Goal: Communication & Community: Answer question/provide support

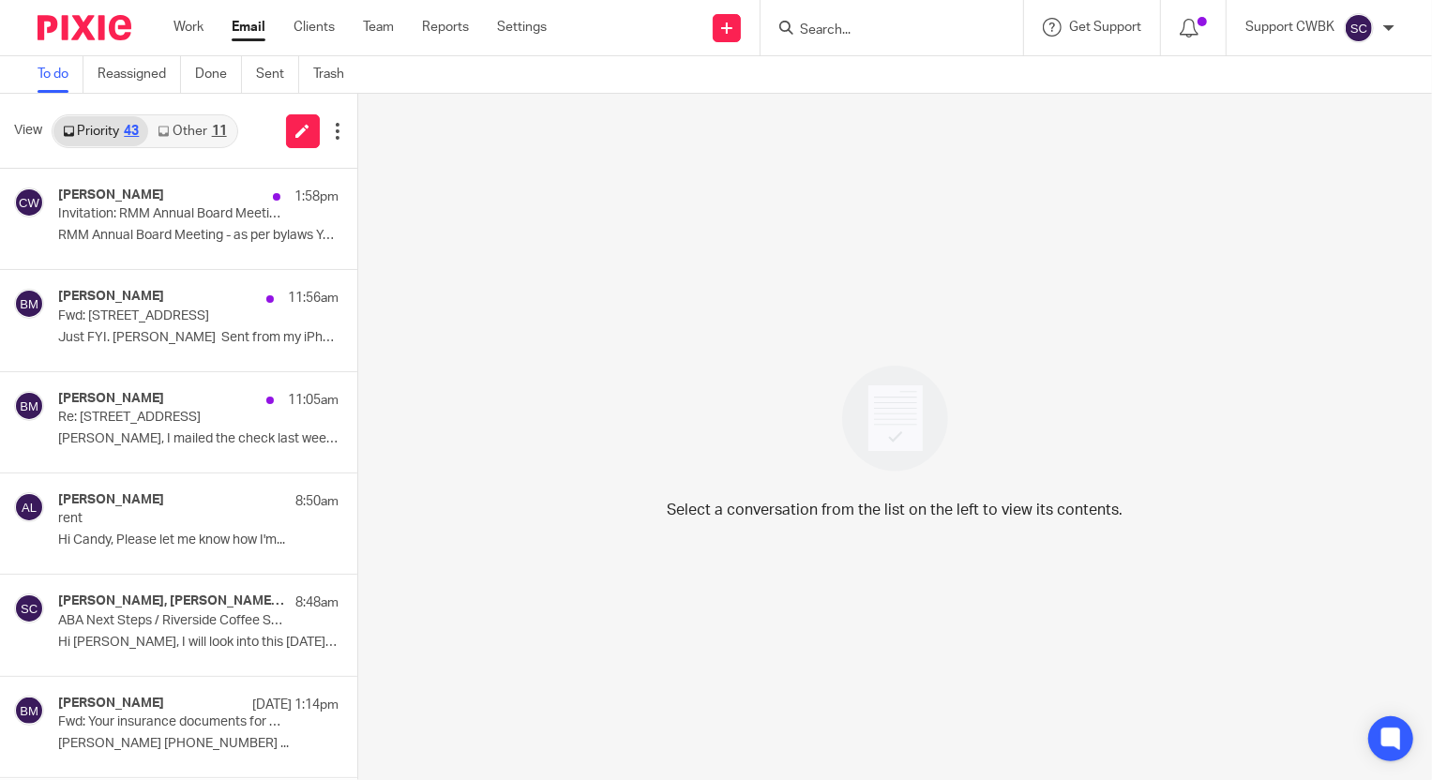
click at [188, 125] on link "Other 11" at bounding box center [191, 131] width 87 height 30
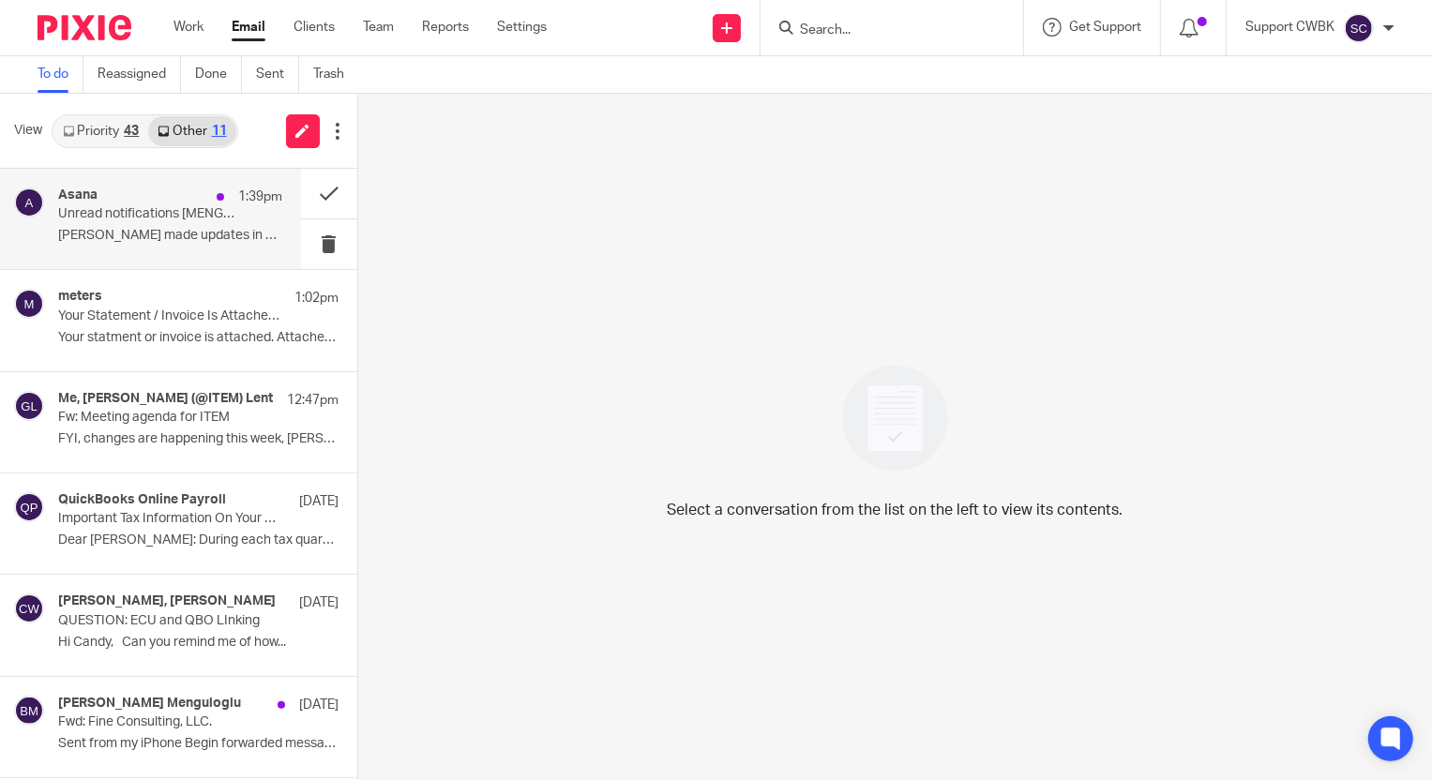
click at [109, 228] on p "Johanny made updates in Asana su Updates from..." at bounding box center [170, 236] width 224 height 16
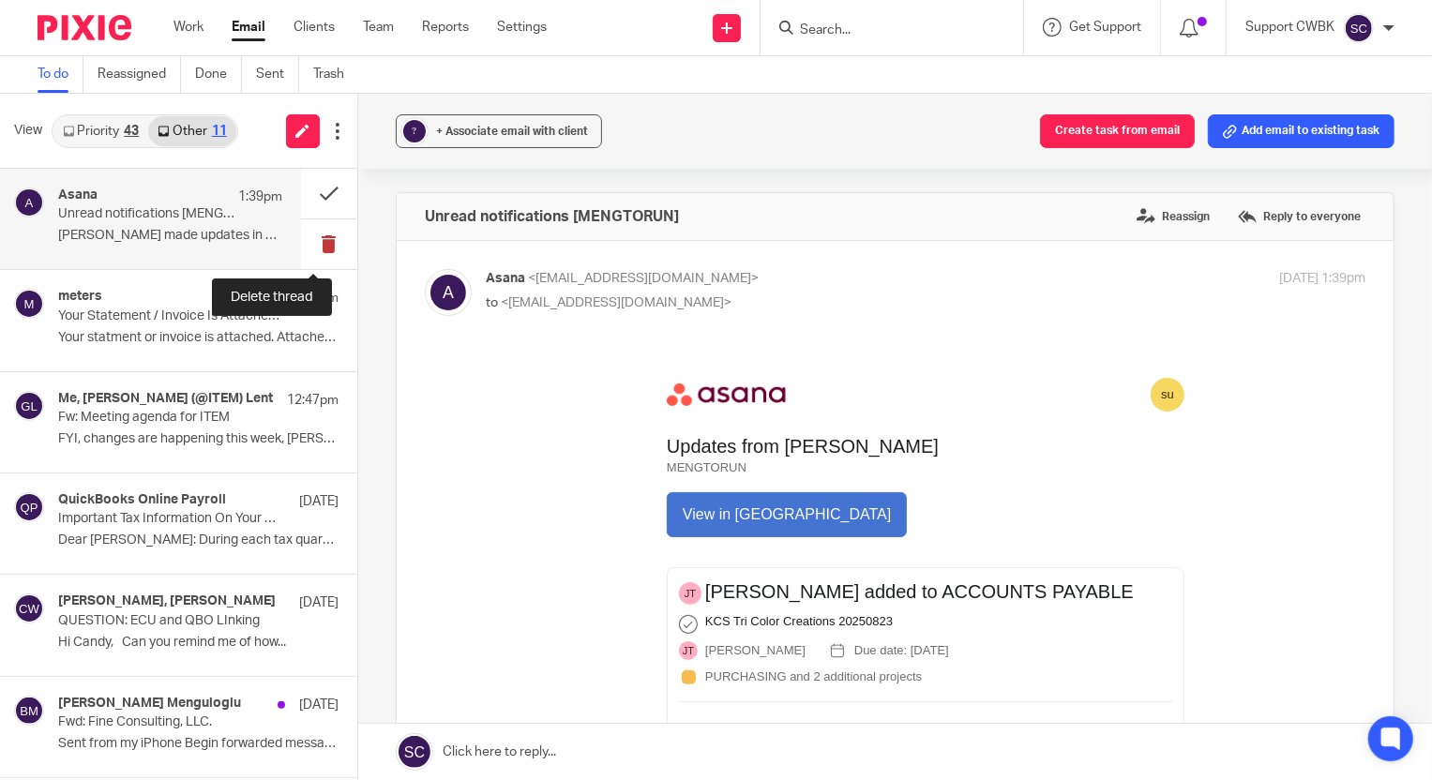
click at [313, 245] on button at bounding box center [329, 244] width 56 height 50
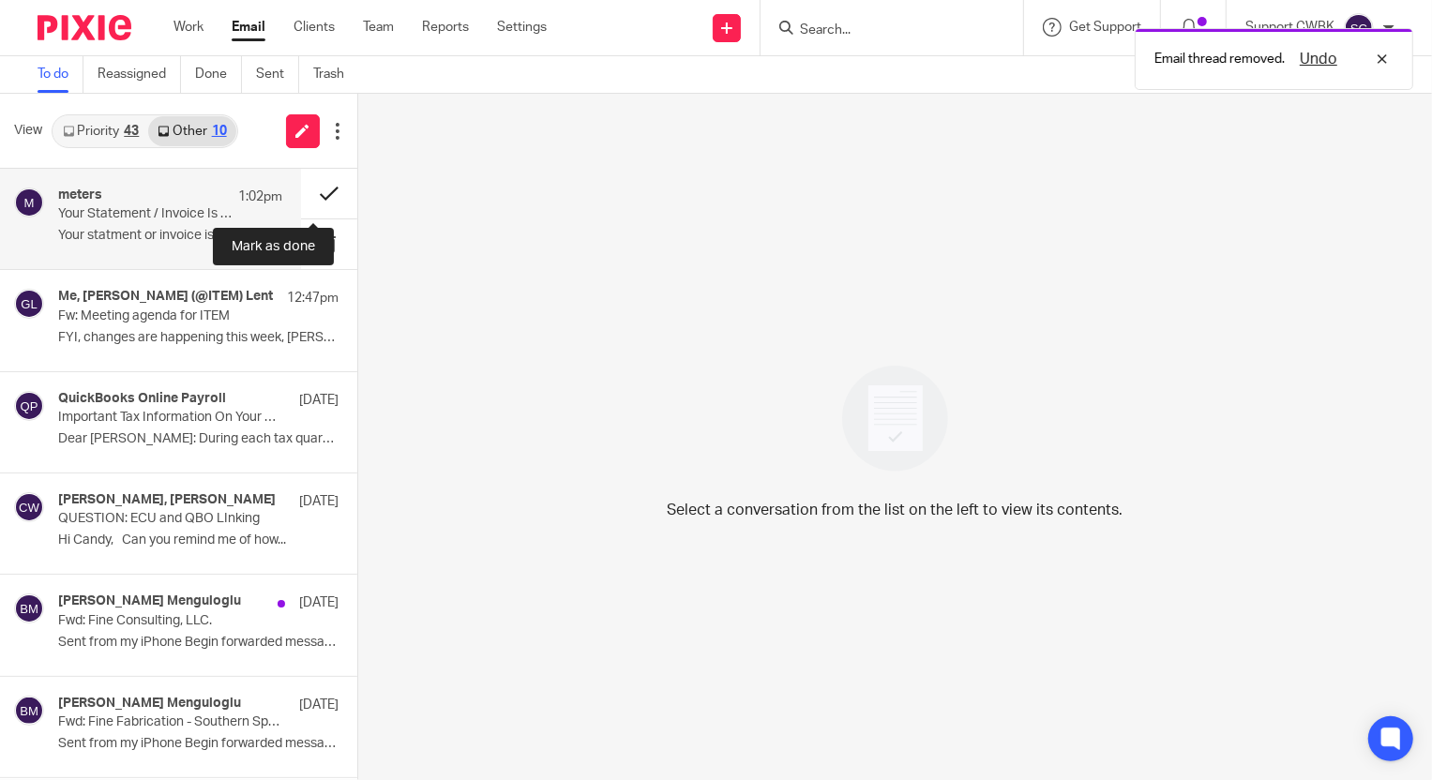
click at [311, 191] on button at bounding box center [329, 194] width 56 height 50
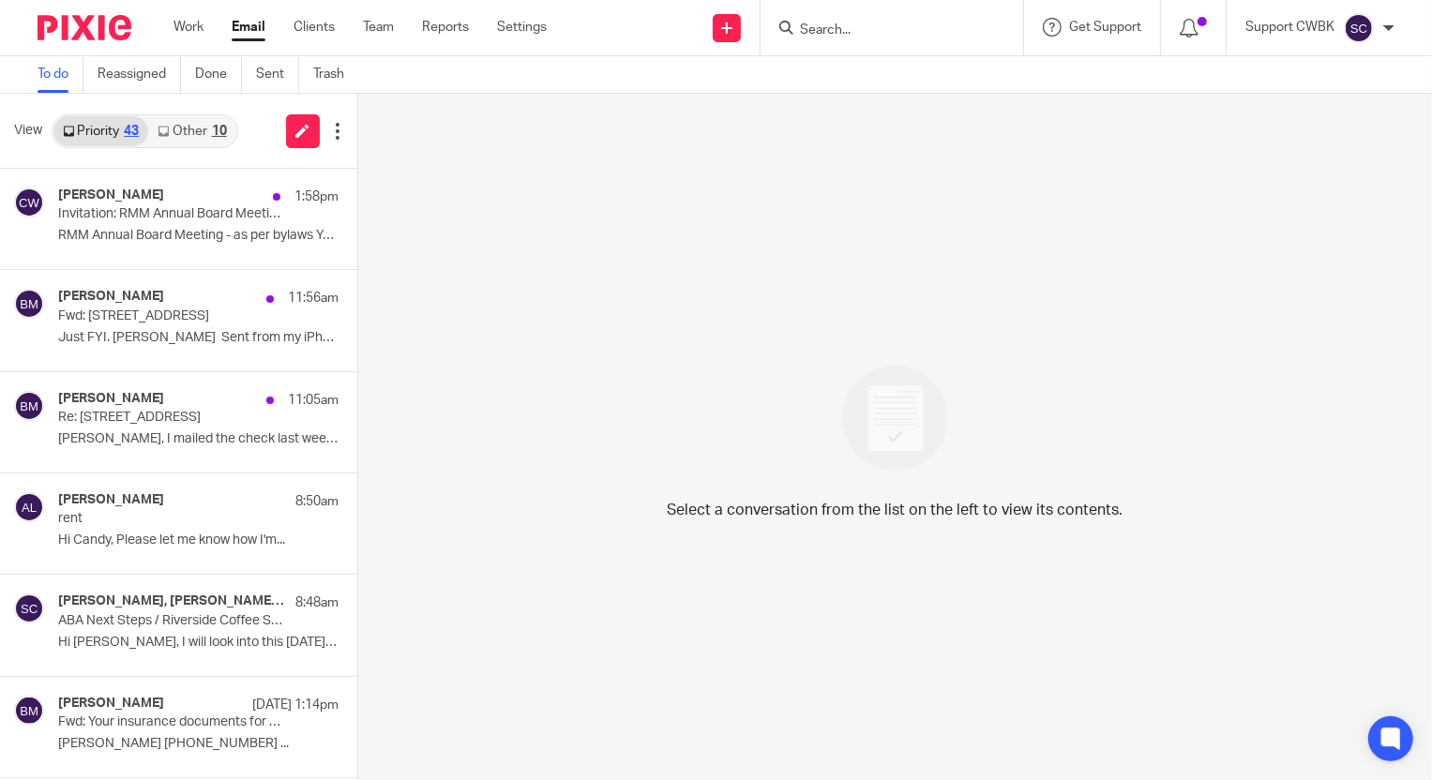
click at [193, 139] on link "Other 10" at bounding box center [191, 131] width 87 height 30
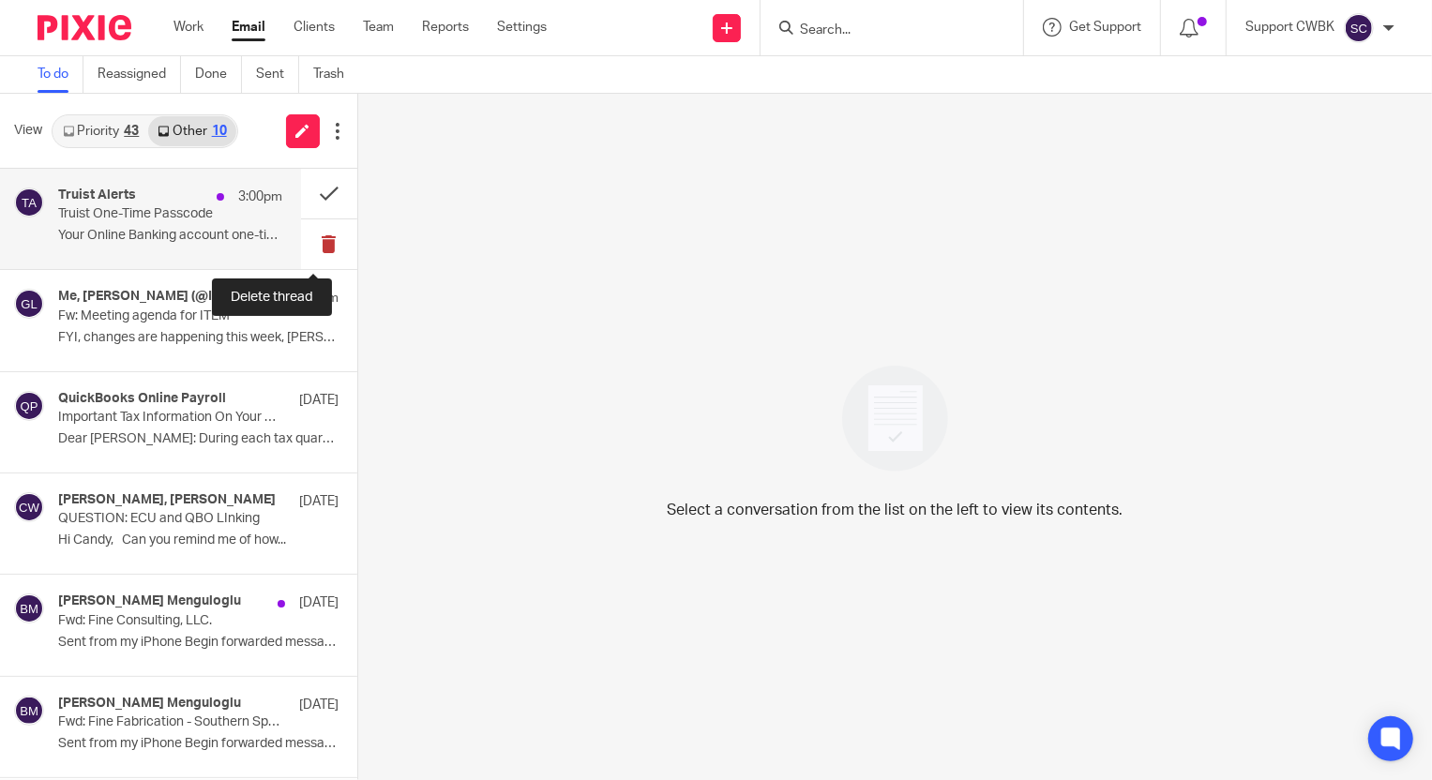
click at [304, 244] on button at bounding box center [329, 244] width 56 height 50
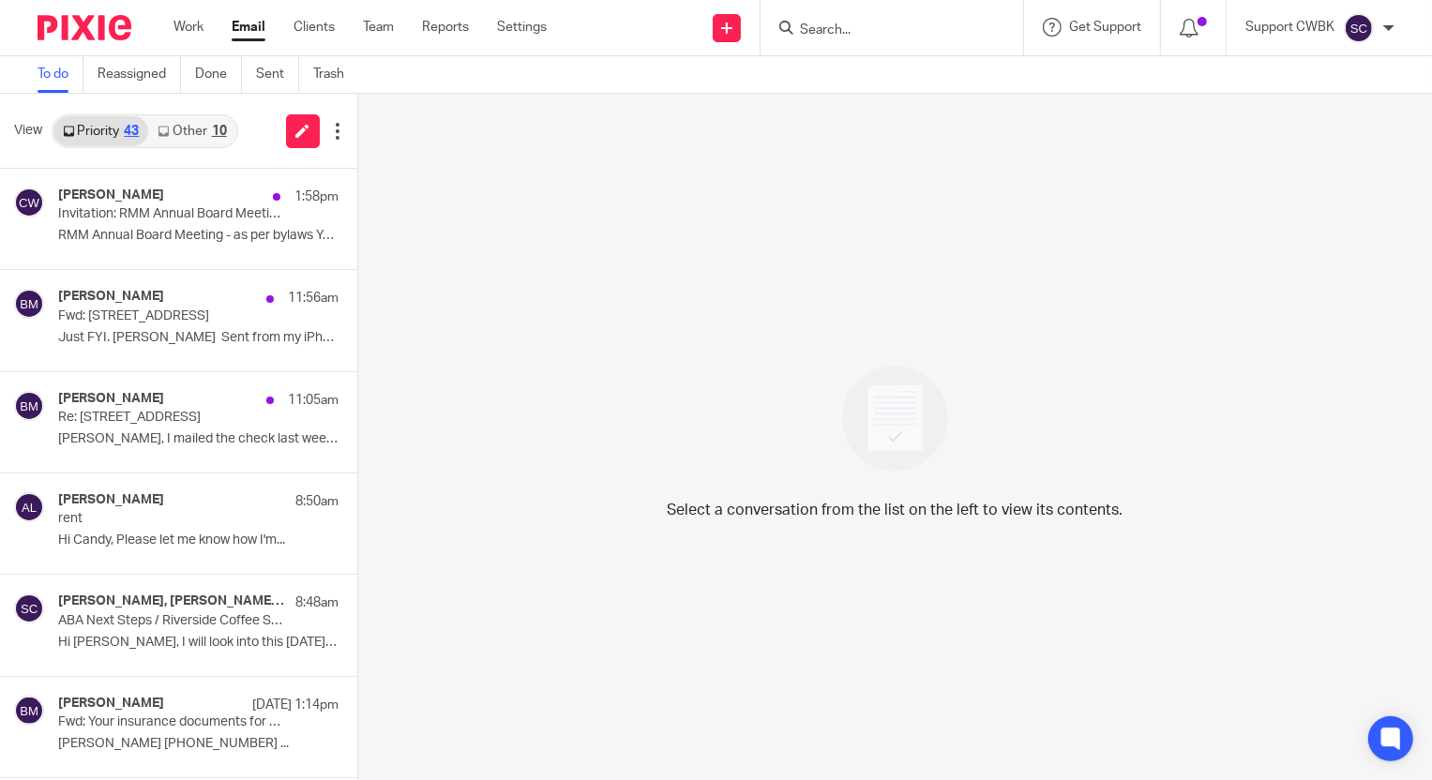
click at [188, 131] on link "Other 10" at bounding box center [191, 131] width 87 height 30
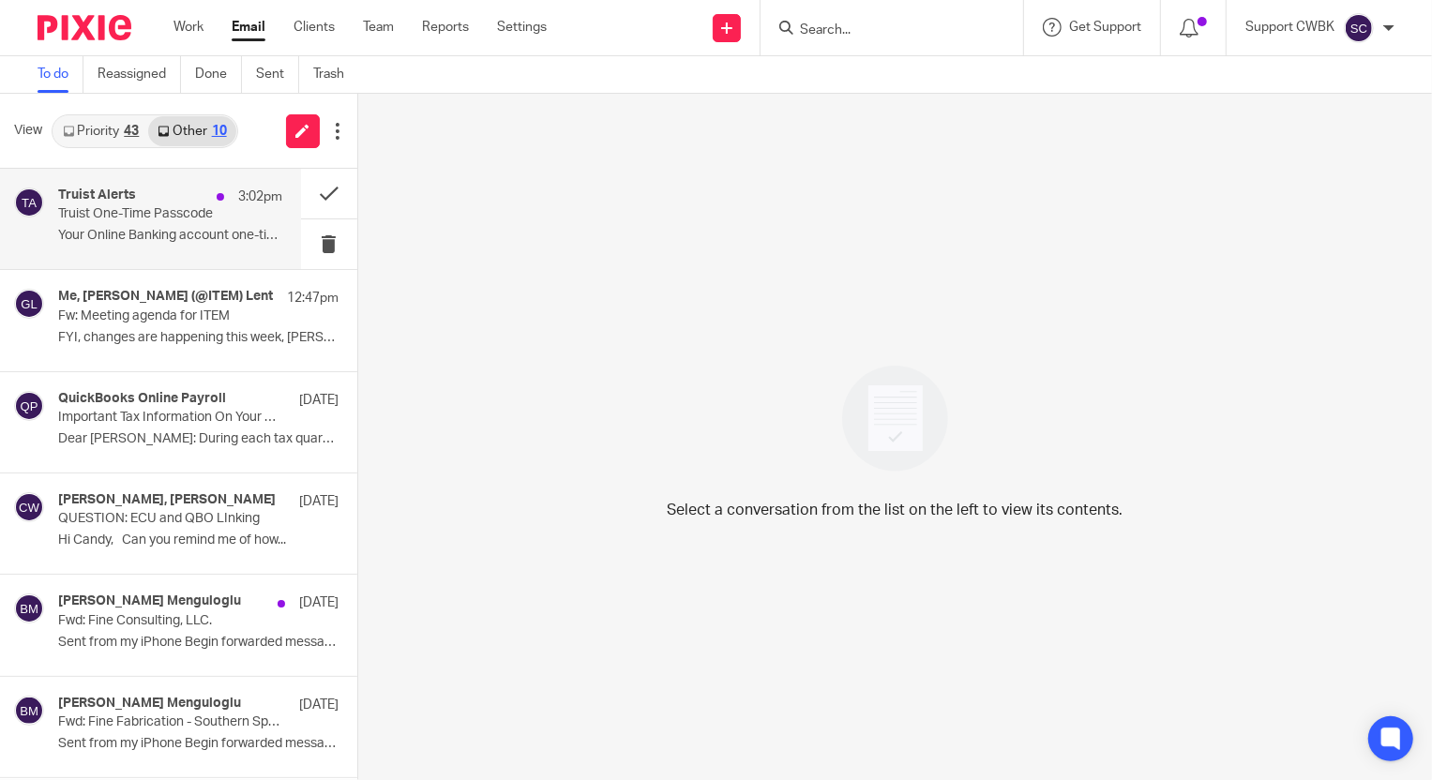
click at [134, 207] on p "Truist One-Time Passcode" at bounding box center [147, 214] width 179 height 16
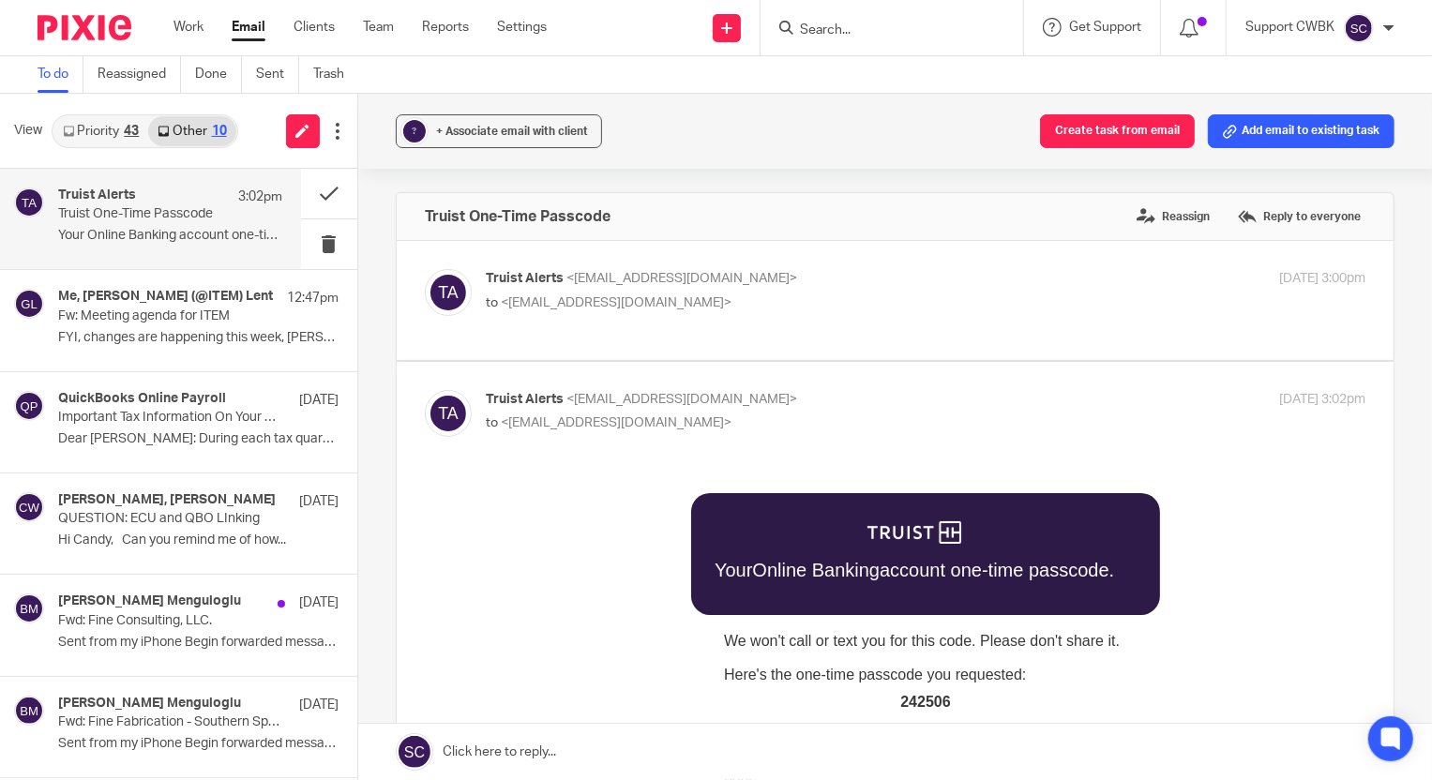
click at [914, 702] on span "242506" at bounding box center [924, 701] width 50 height 16
copy span "242506"
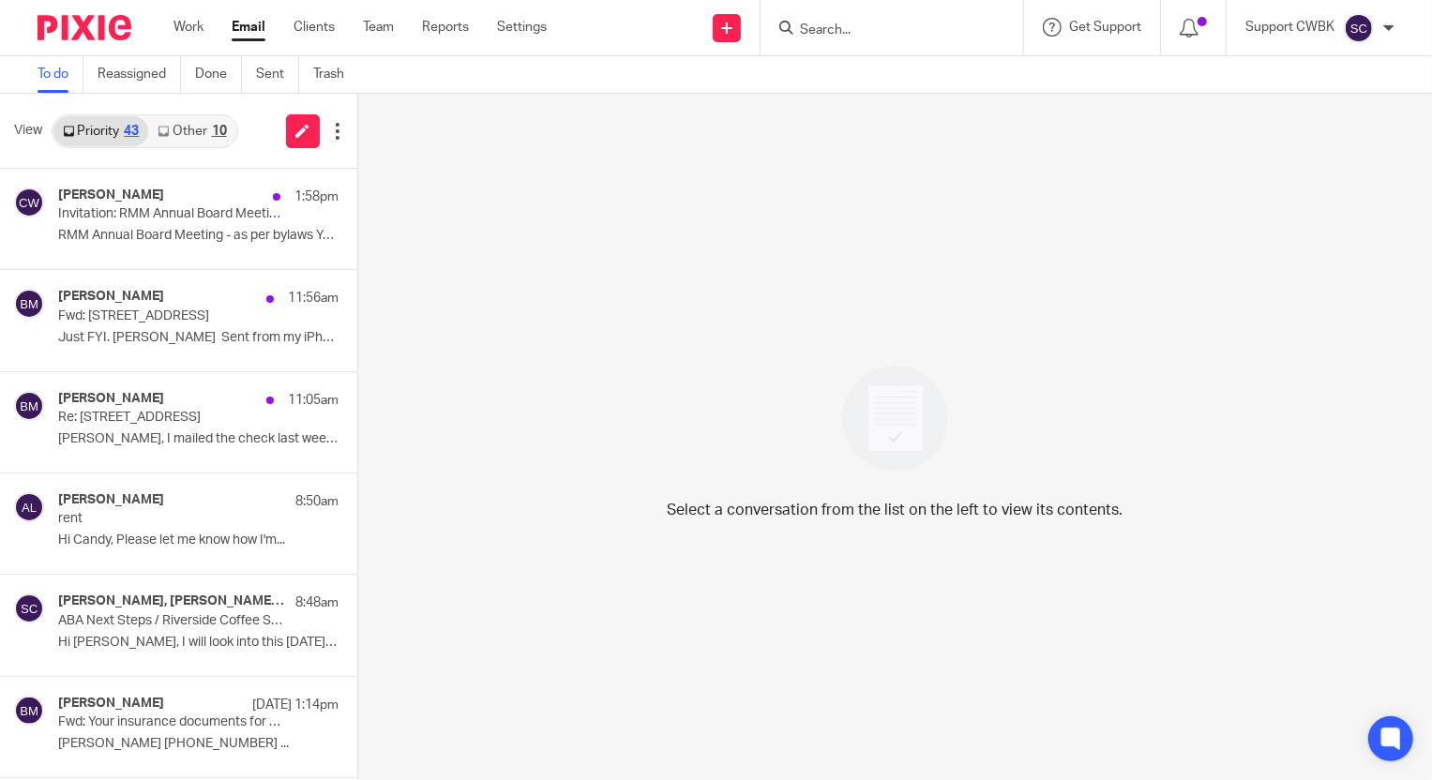
click at [203, 128] on link "Other 10" at bounding box center [191, 131] width 87 height 30
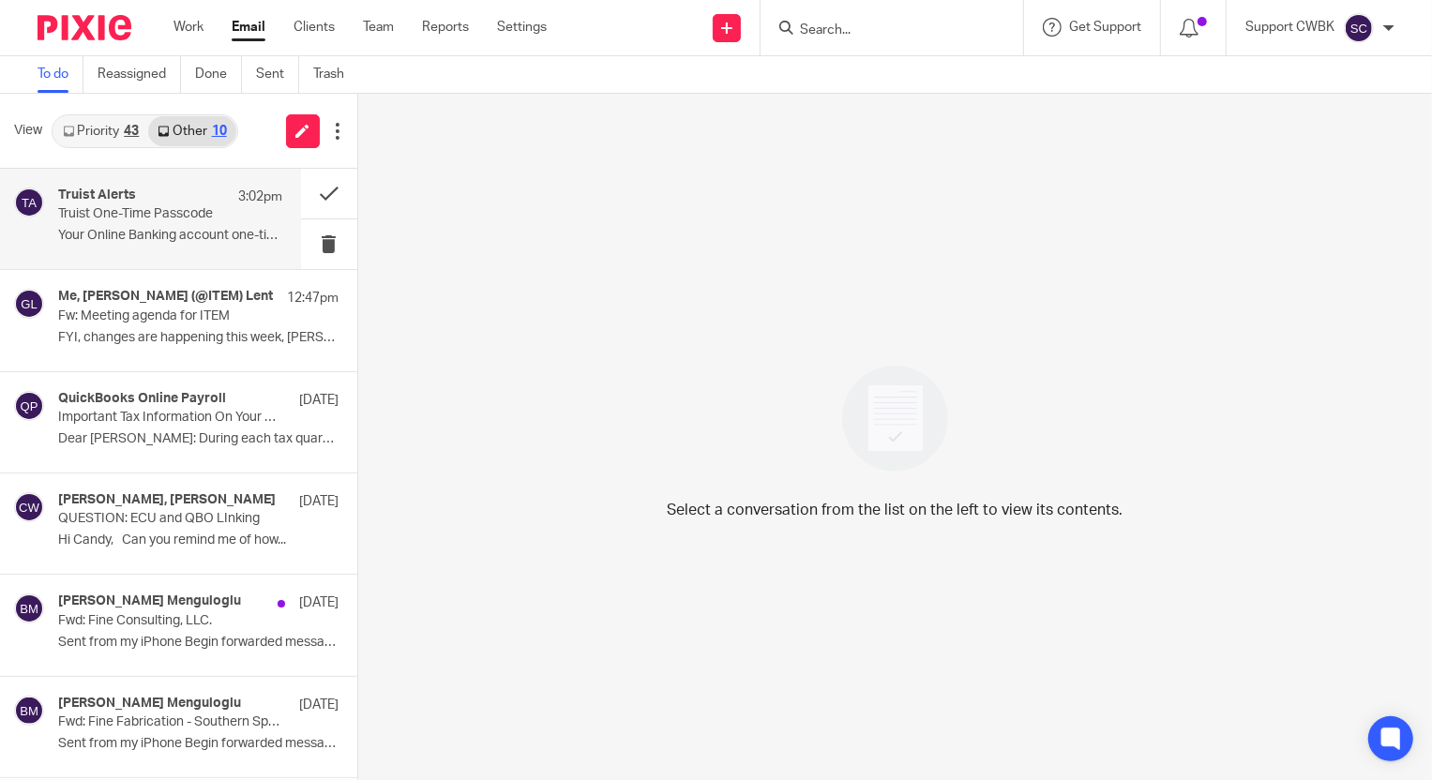
click at [150, 205] on div "Truist Alerts 3:02pm" at bounding box center [170, 197] width 224 height 19
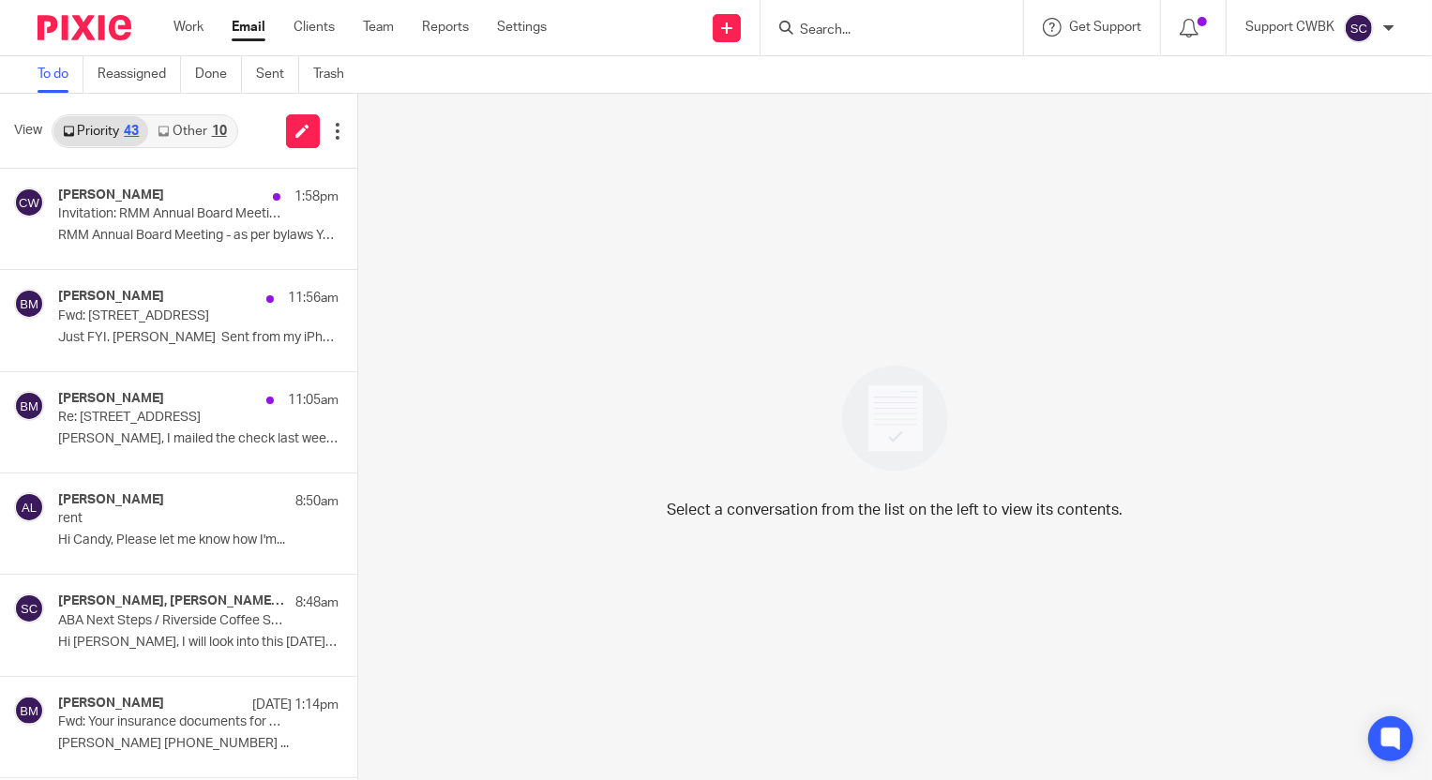
click at [183, 131] on link "Other 10" at bounding box center [191, 131] width 87 height 30
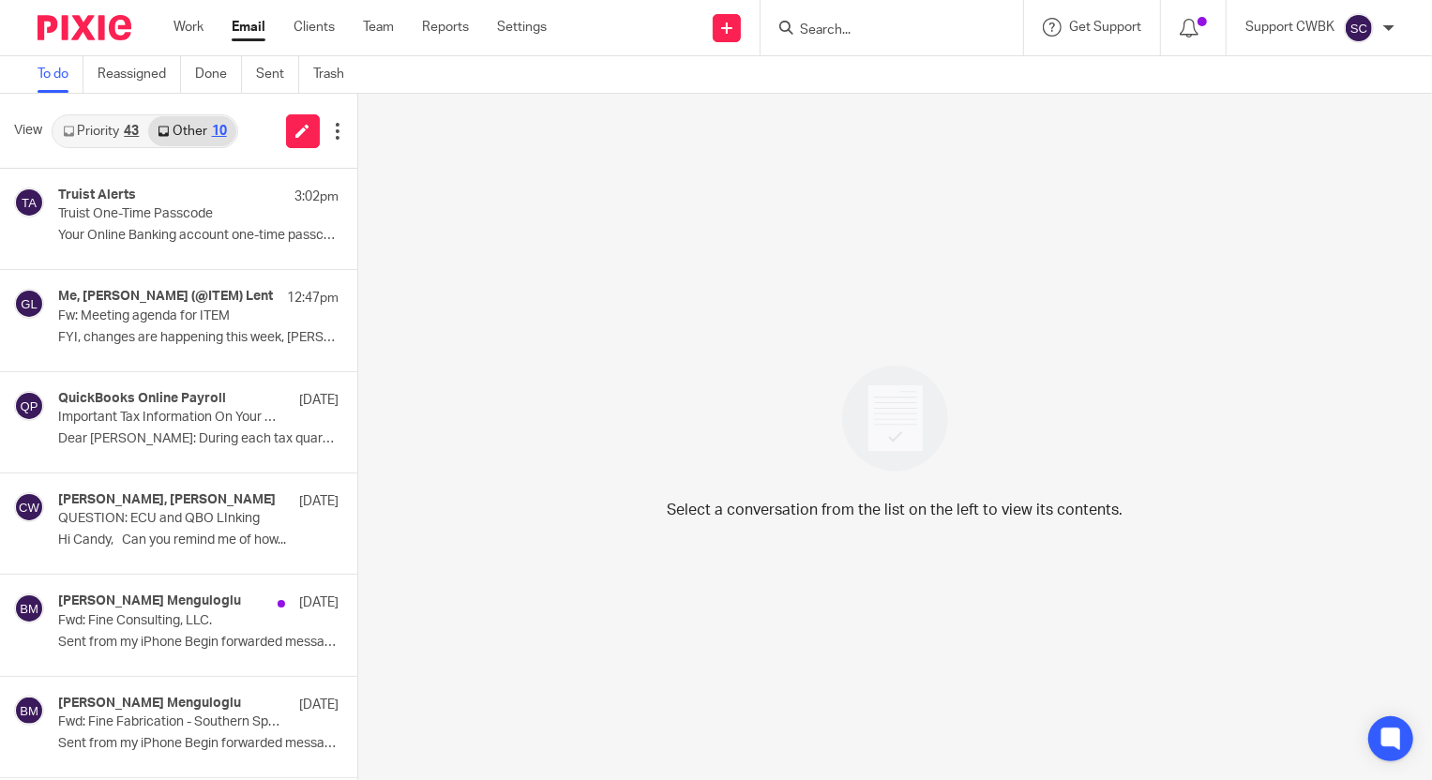
click at [184, 131] on link "Other 10" at bounding box center [191, 131] width 87 height 30
click at [154, 215] on p "Truist One-Time Passcode" at bounding box center [147, 214] width 179 height 16
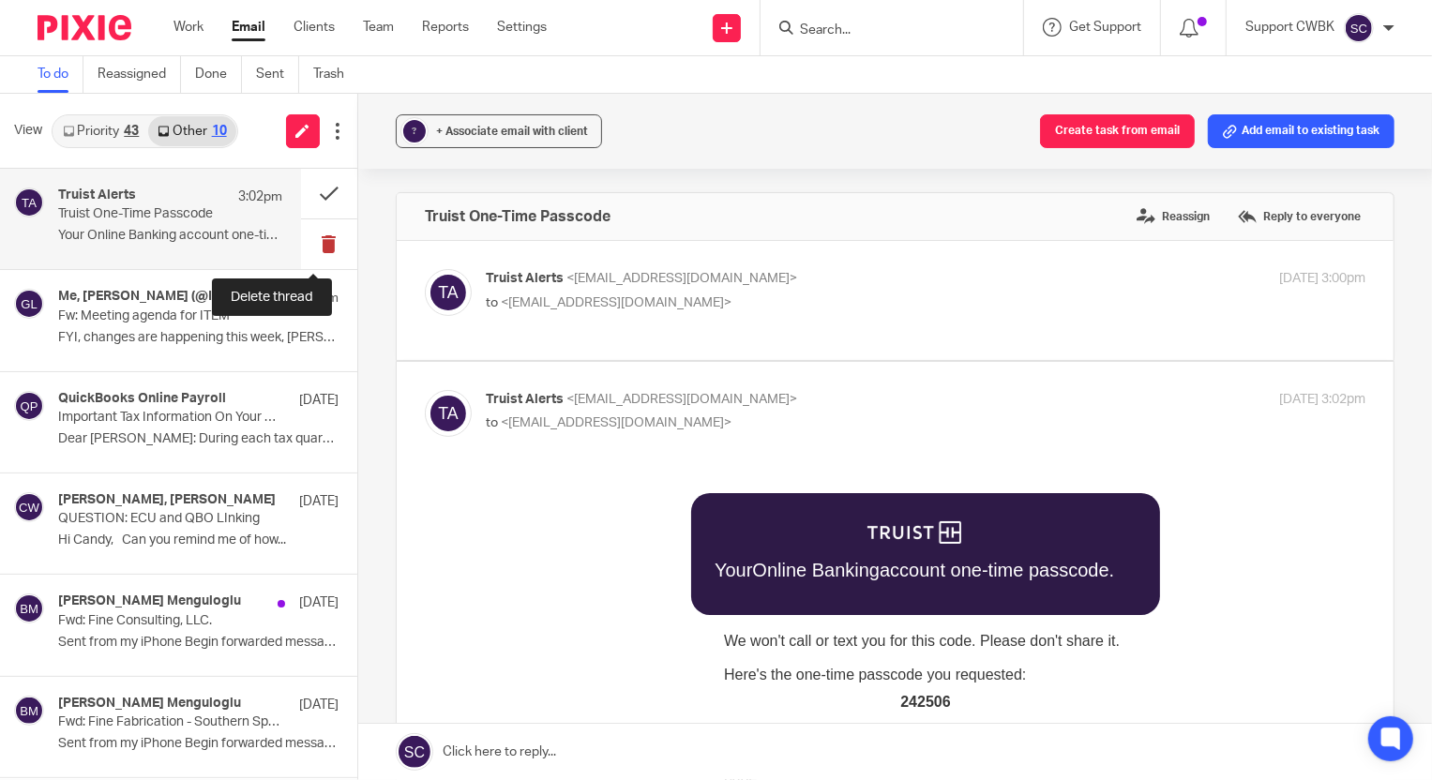
click at [312, 247] on button at bounding box center [329, 244] width 56 height 50
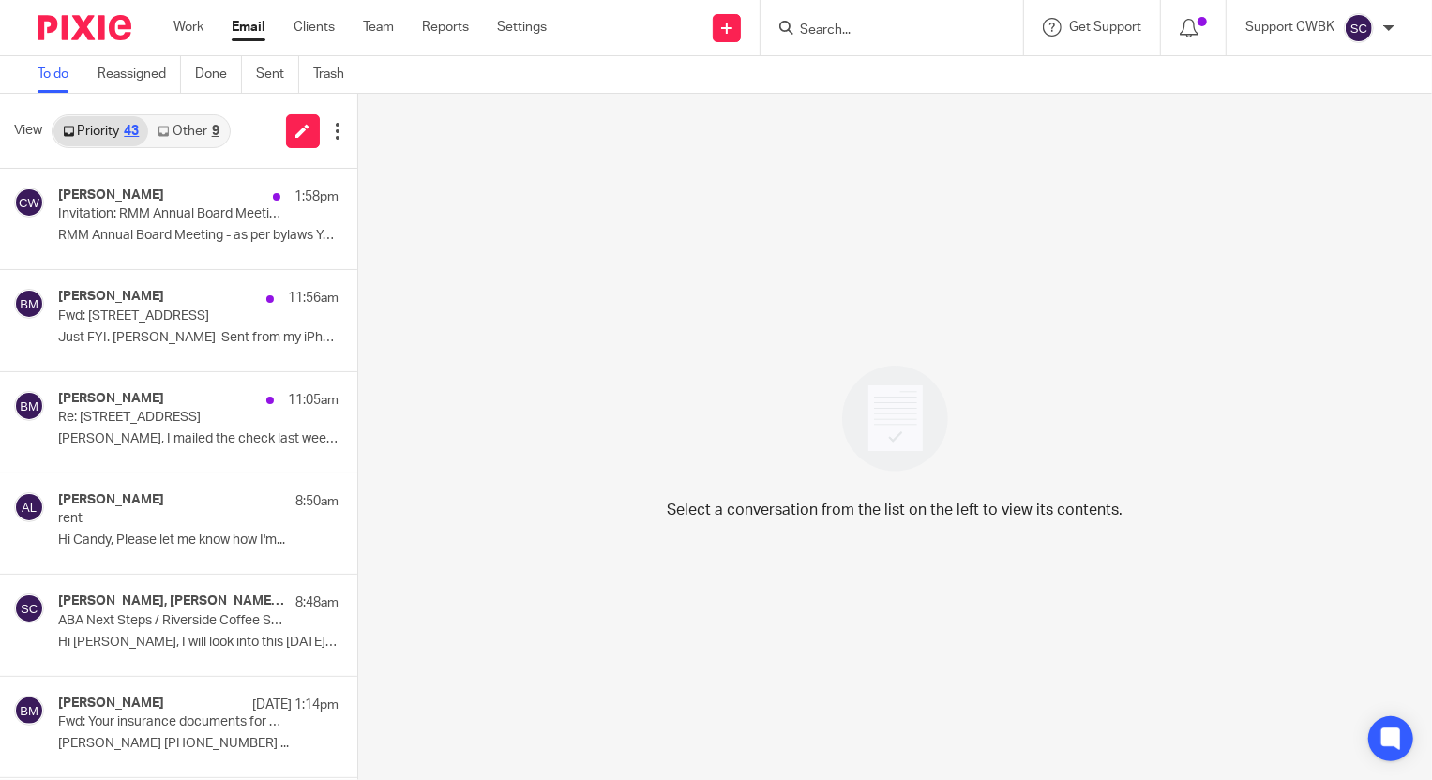
click at [173, 124] on link "Other 9" at bounding box center [188, 131] width 80 height 30
click at [190, 127] on link "Other 9" at bounding box center [188, 131] width 80 height 30
click at [179, 141] on link "Other 10" at bounding box center [191, 131] width 87 height 30
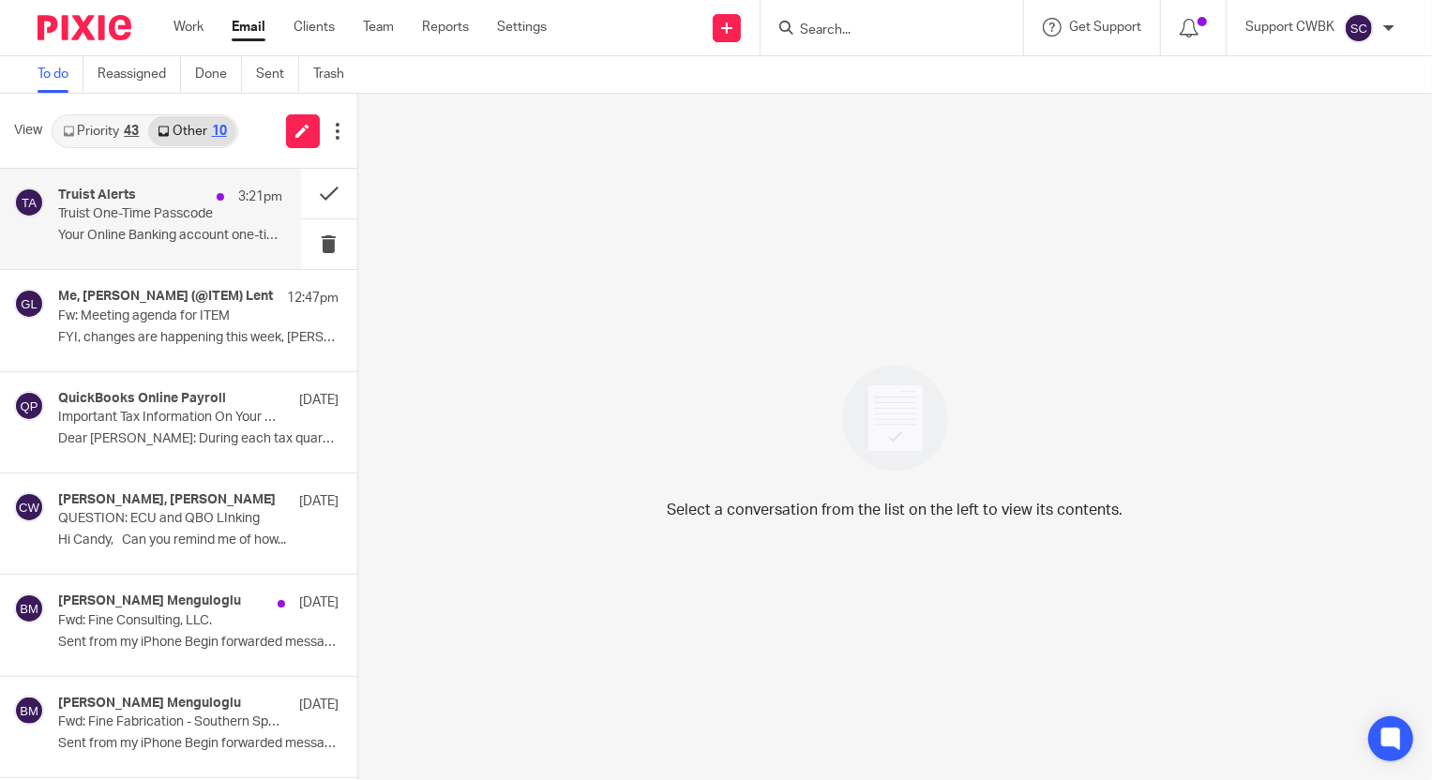
click at [133, 219] on p "Truist One-Time Passcode" at bounding box center [147, 214] width 179 height 16
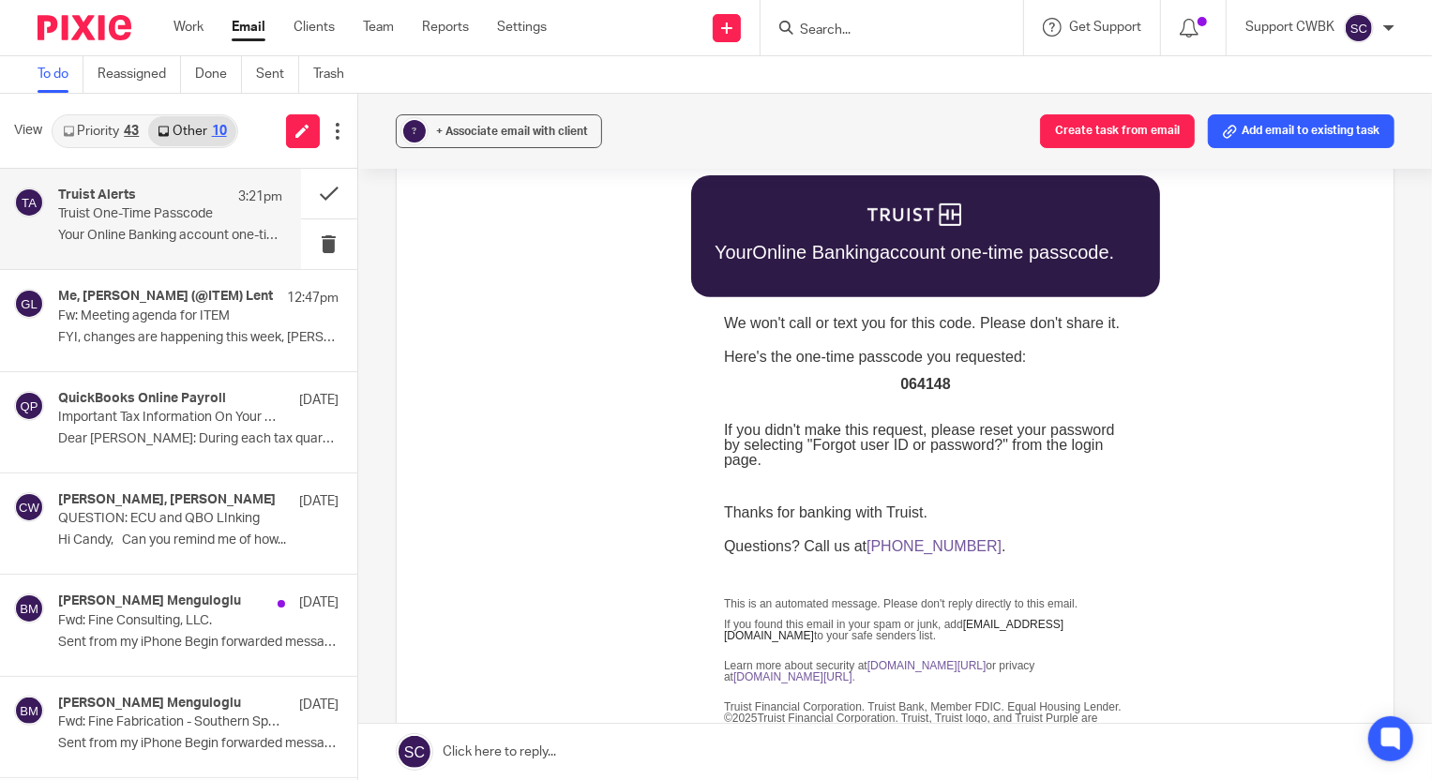
scroll to position [511, 0]
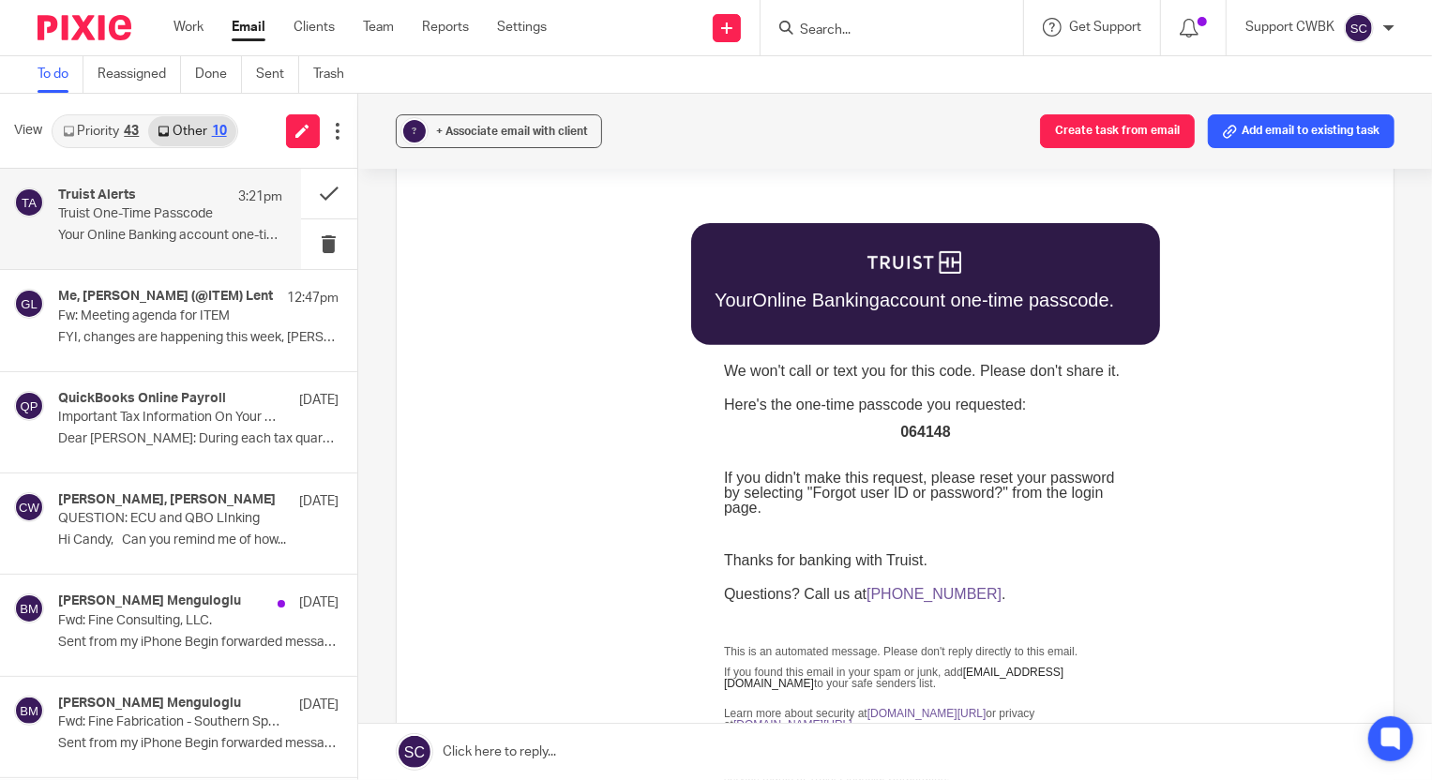
click at [918, 431] on span "064148" at bounding box center [924, 432] width 50 height 16
copy span "064148"
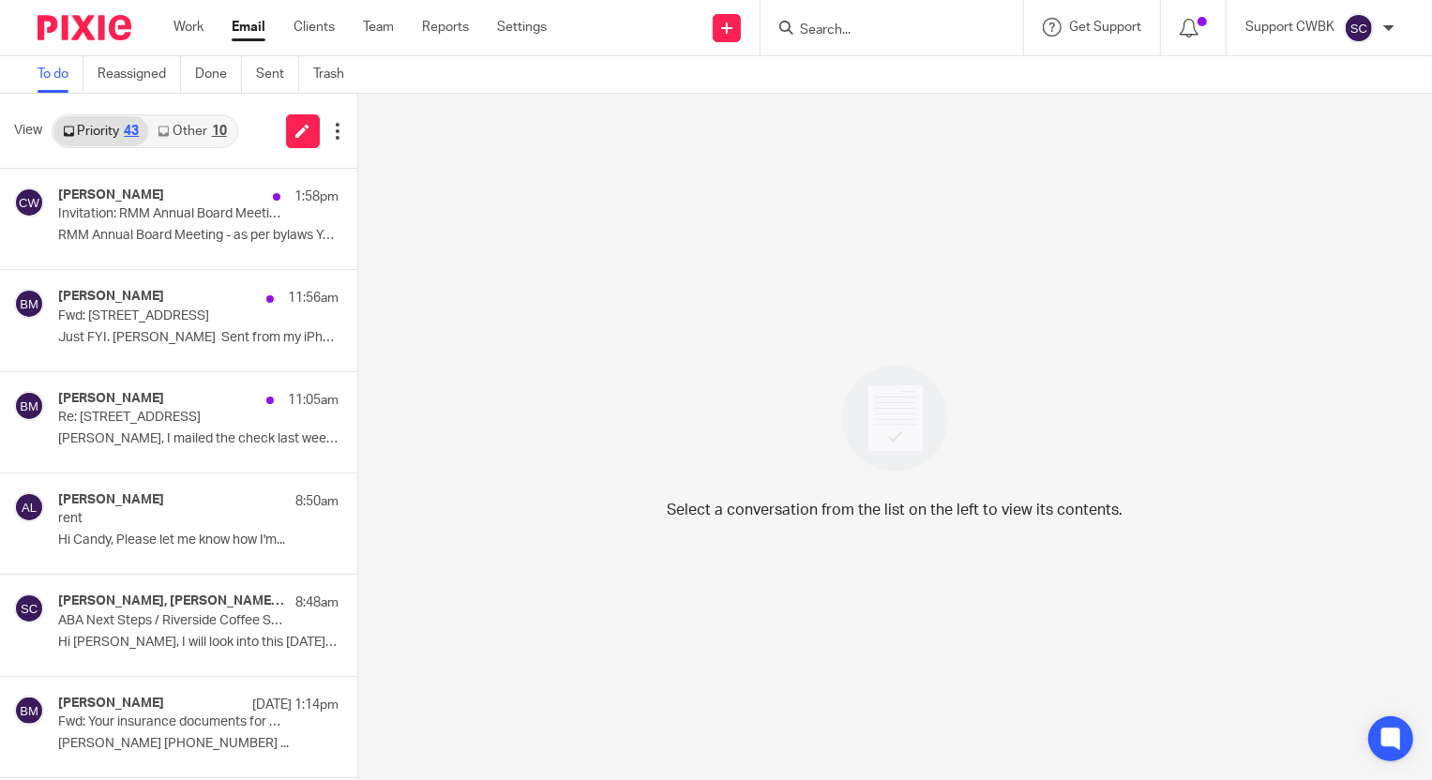
click at [170, 117] on link "Other 10" at bounding box center [191, 131] width 87 height 30
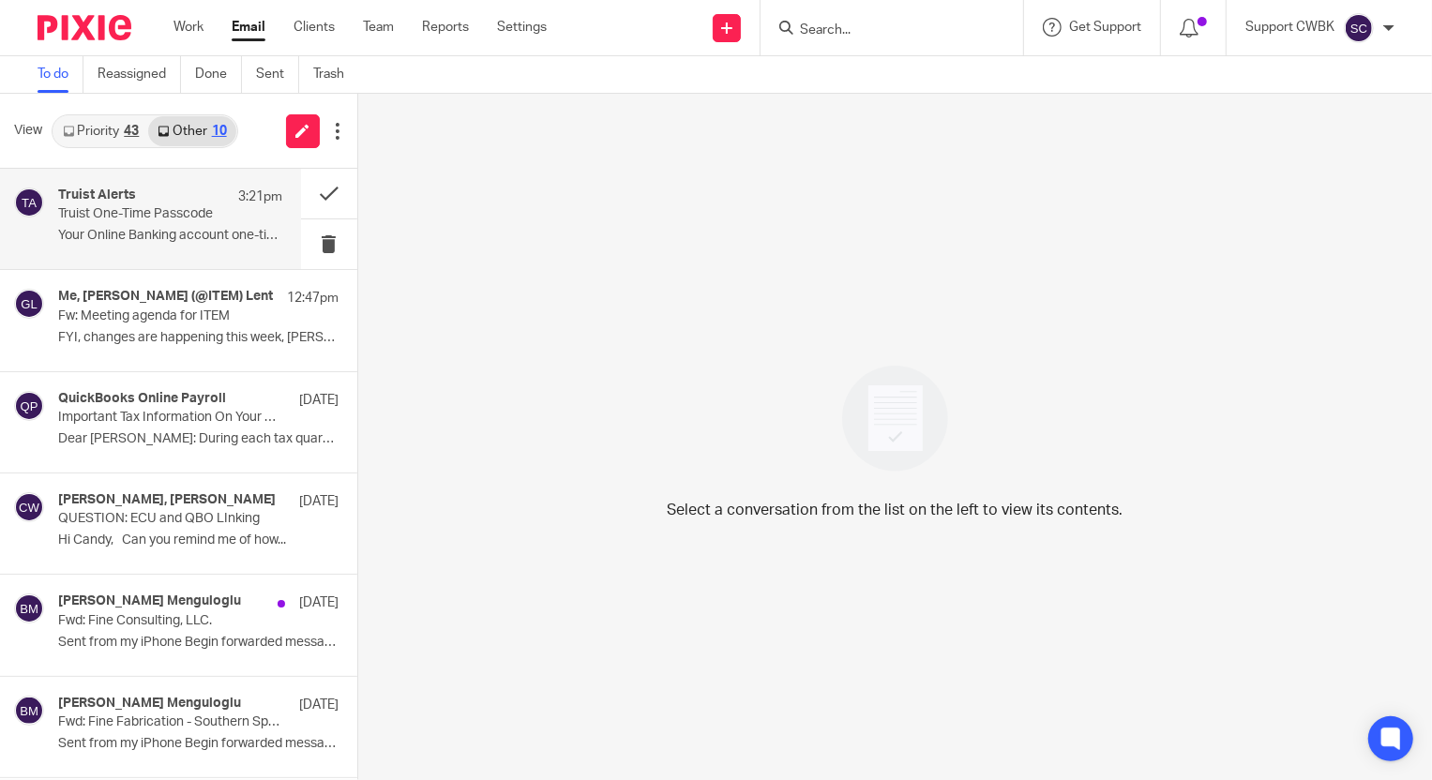
click at [70, 228] on p "Your Online Banking account one-time passcode. ..." at bounding box center [170, 236] width 224 height 16
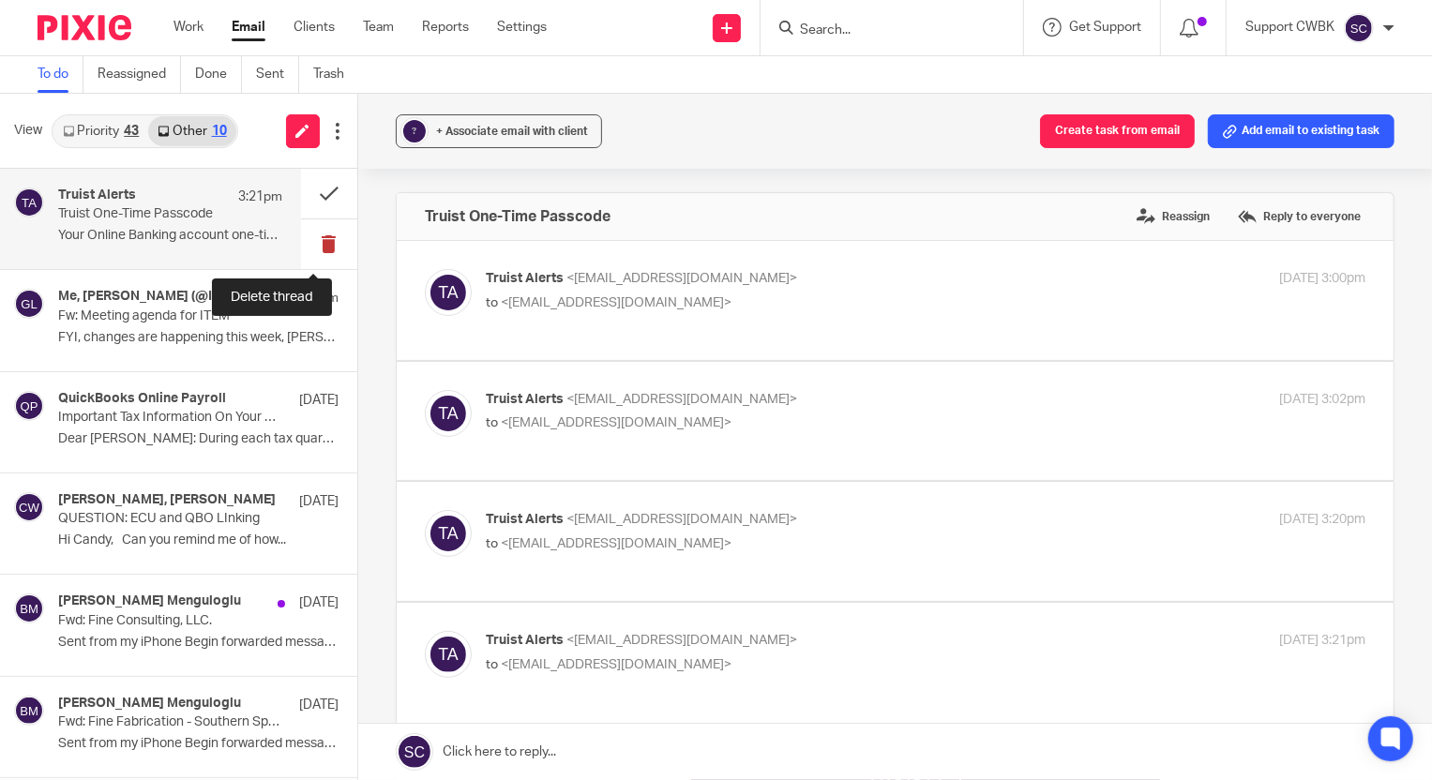
click at [320, 244] on button at bounding box center [329, 244] width 56 height 50
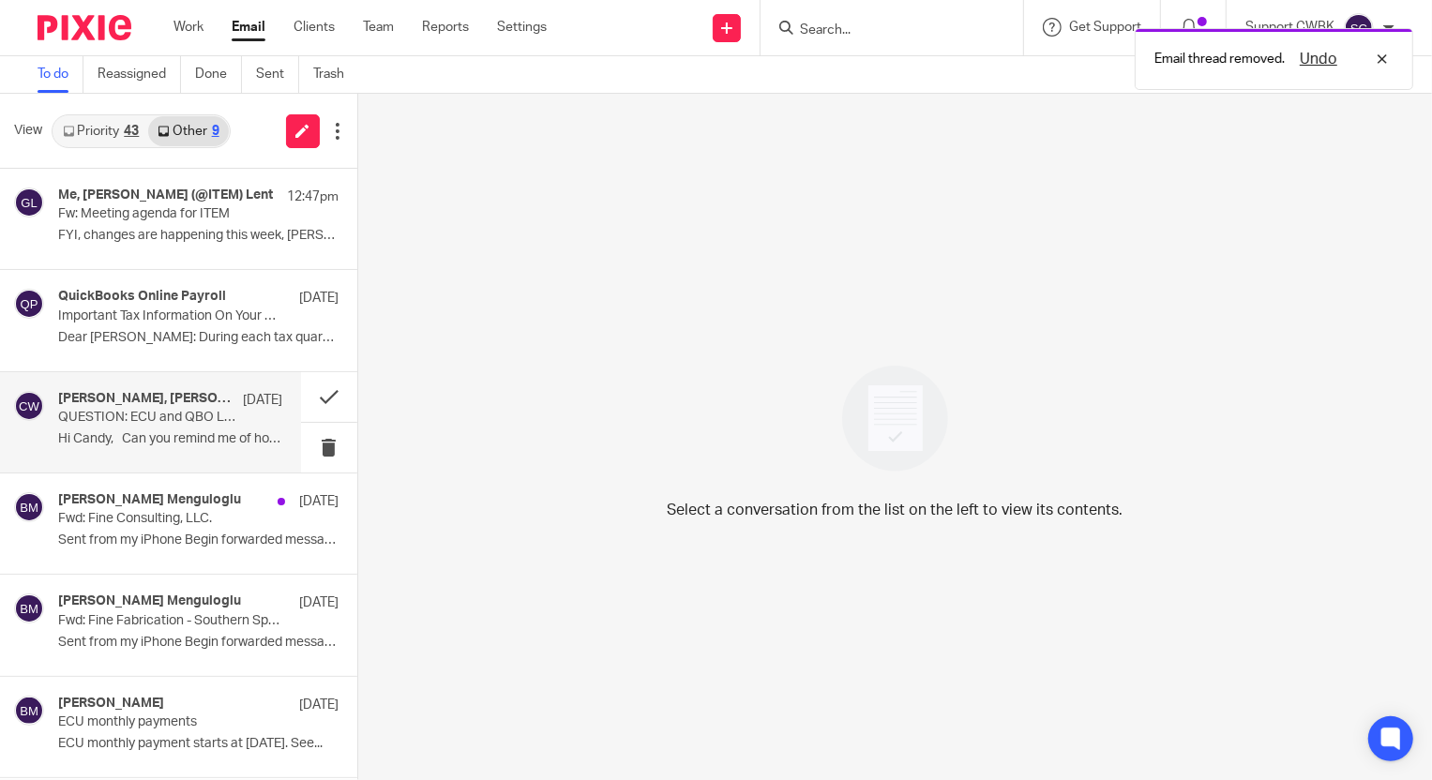
click at [161, 393] on h4 "[PERSON_NAME], [PERSON_NAME]" at bounding box center [145, 399] width 175 height 16
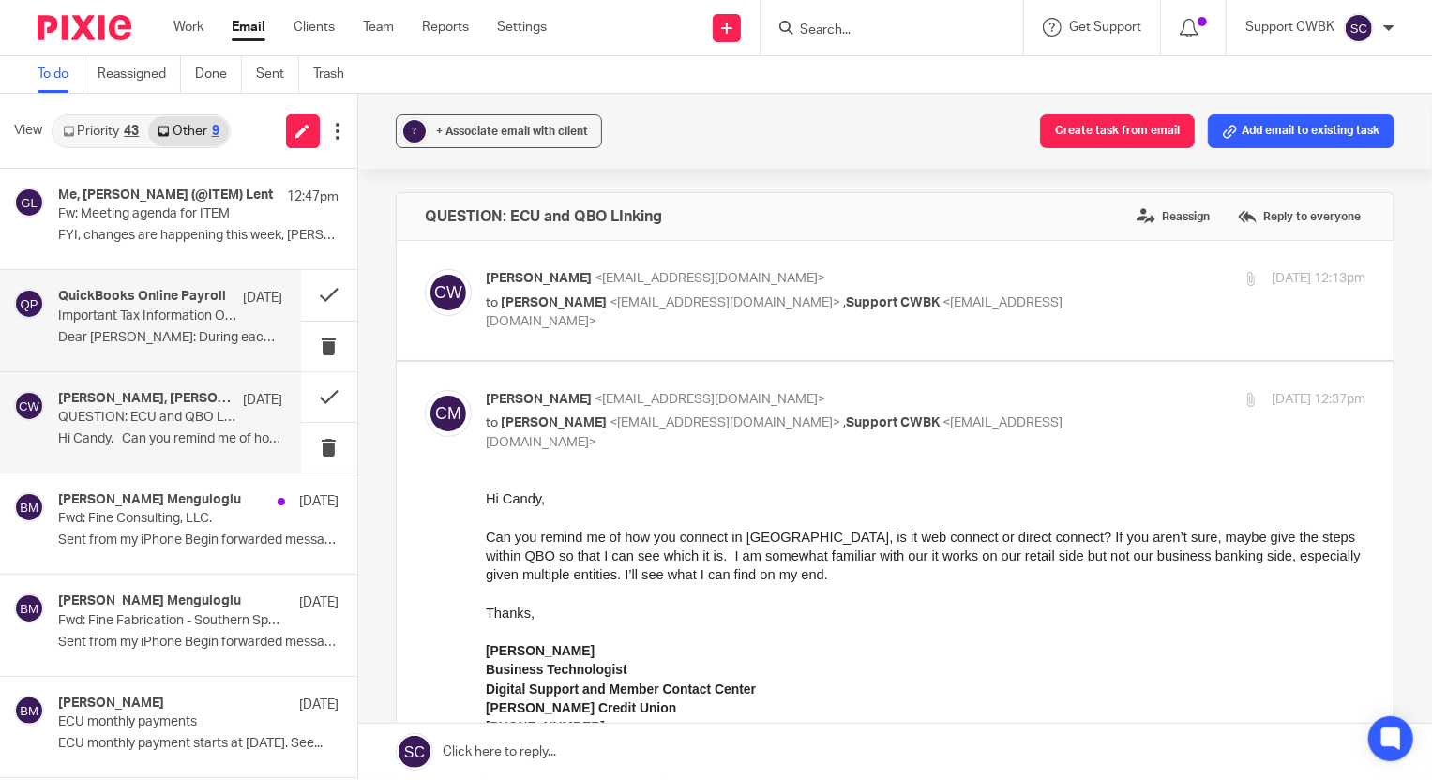
click at [131, 322] on p "Important Tax Information On Your Federal Payment and Filing" at bounding box center [147, 317] width 179 height 16
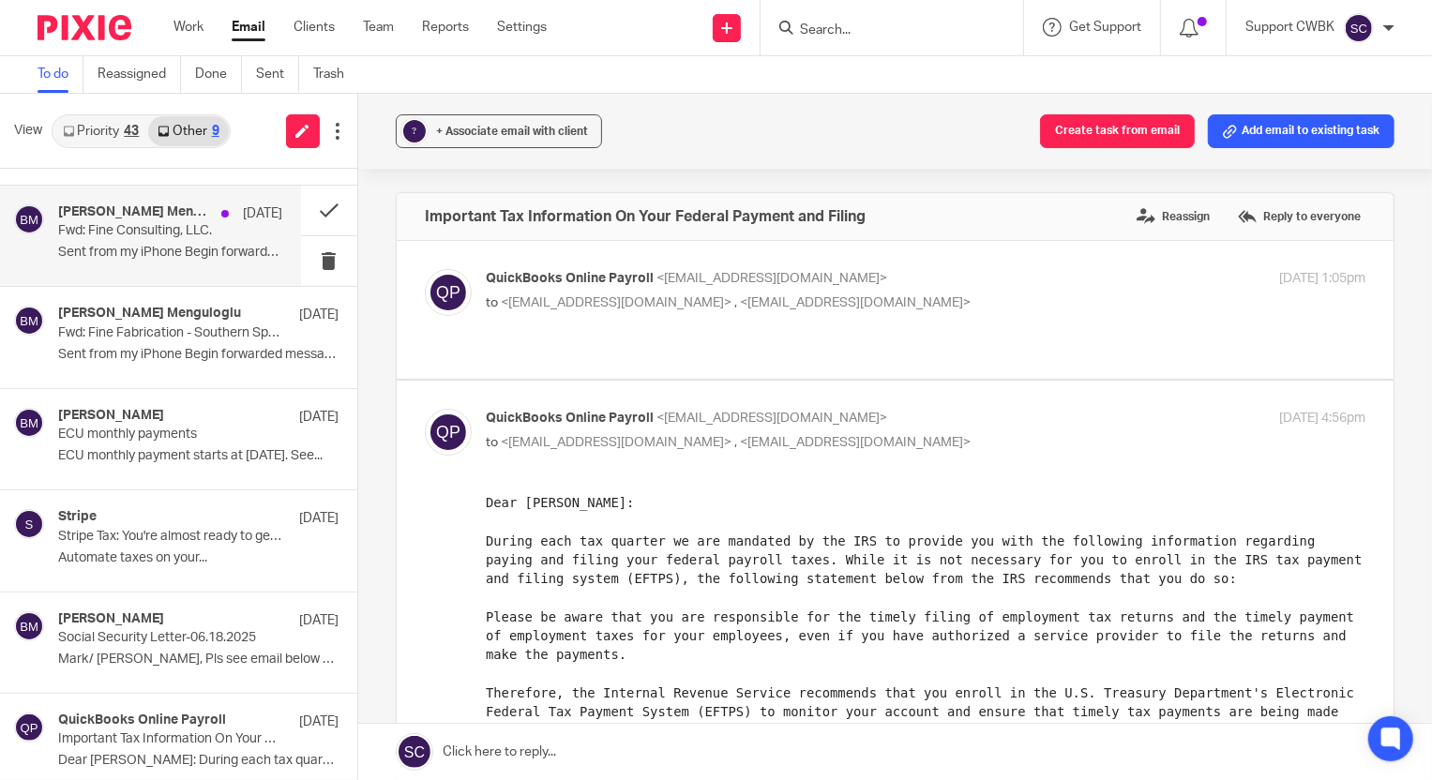
scroll to position [302, 0]
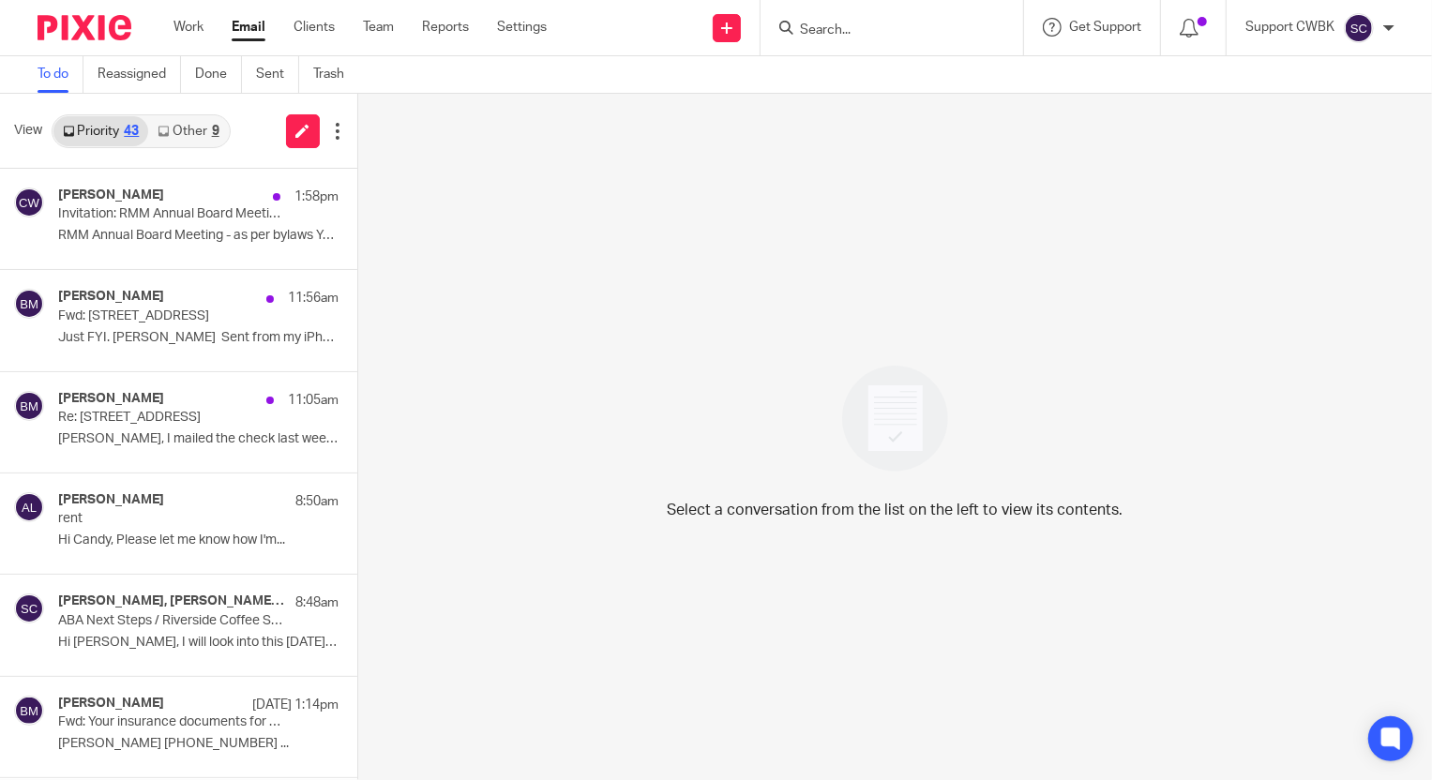
click at [174, 130] on link "Other 9" at bounding box center [188, 131] width 80 height 30
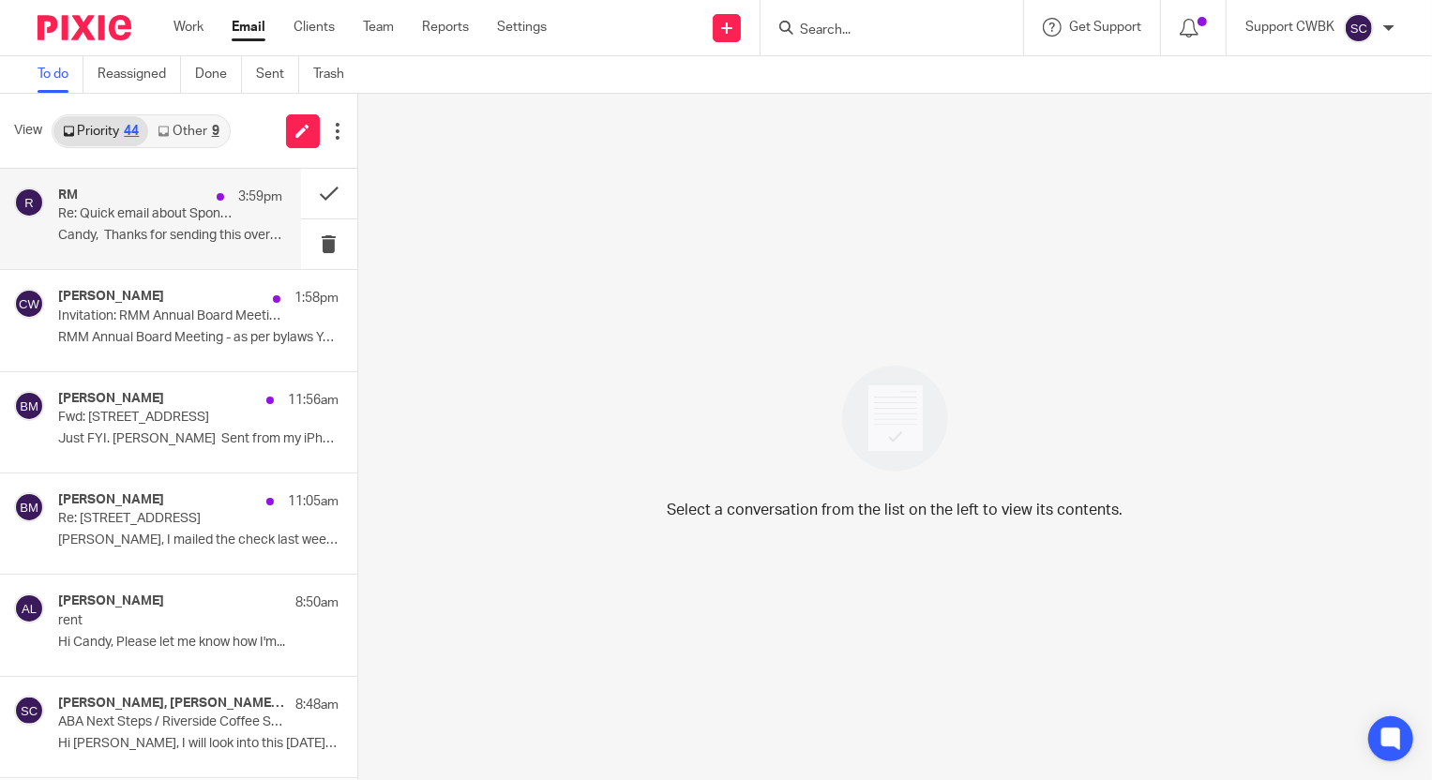
click at [121, 215] on p "Re: Quick email about Sponsors" at bounding box center [147, 214] width 179 height 16
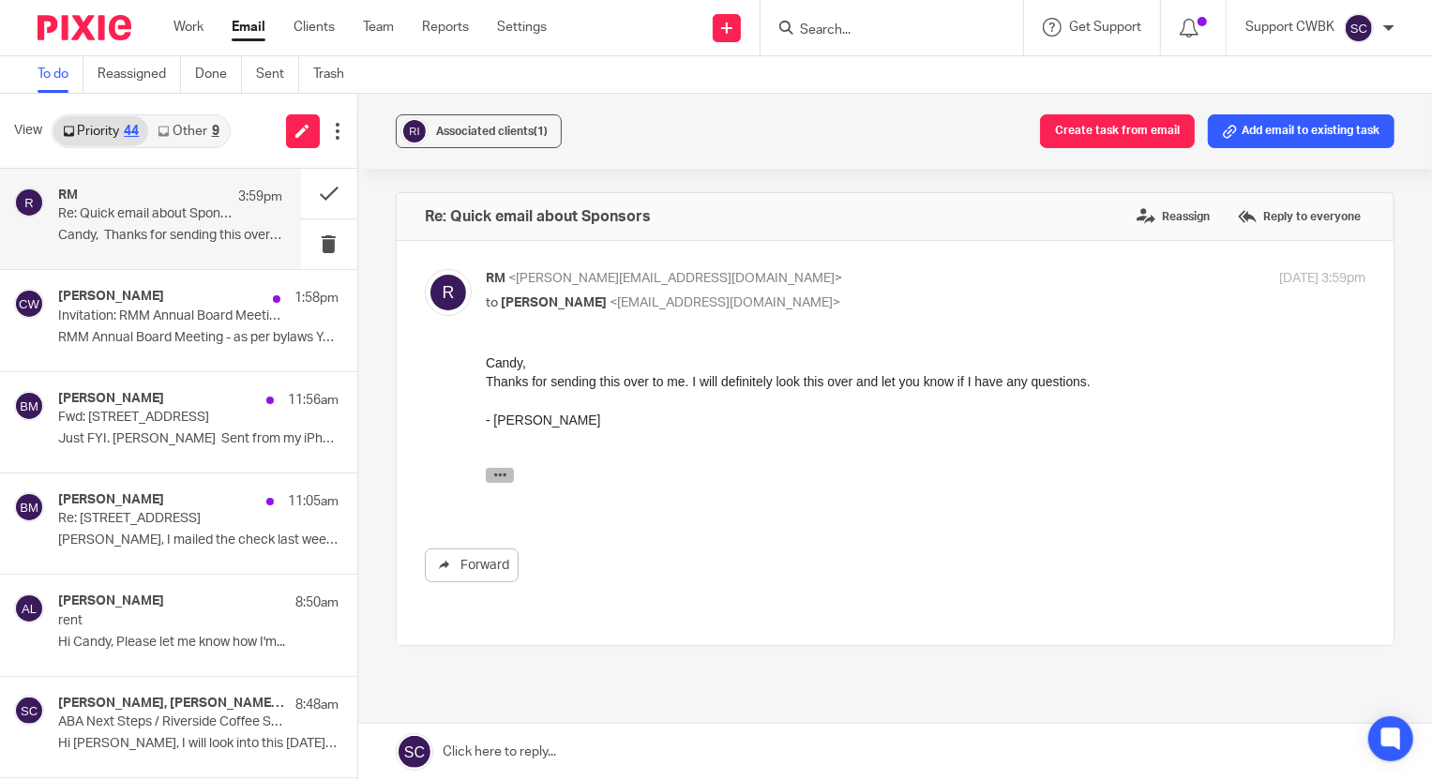
click at [496, 469] on icon "button" at bounding box center [499, 474] width 14 height 14
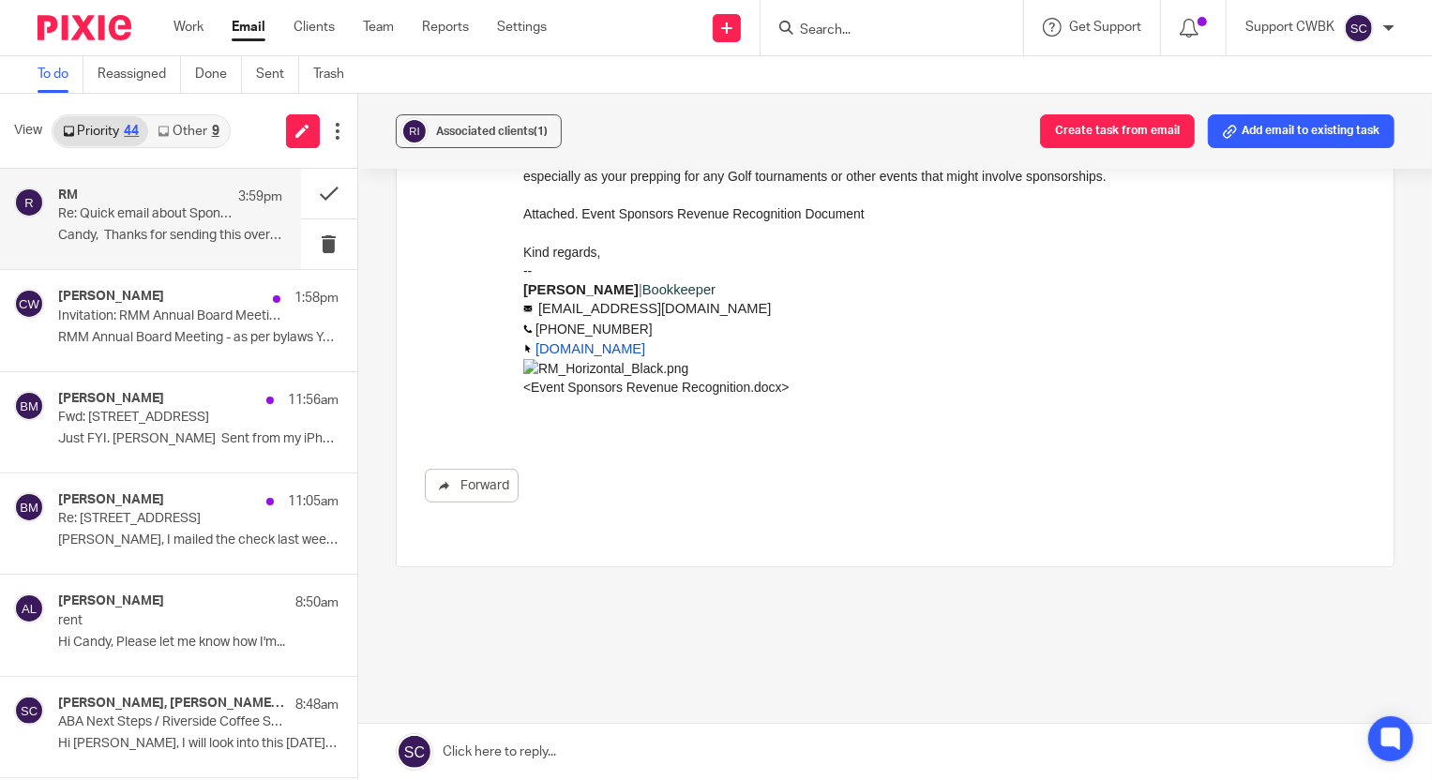
scroll to position [425, 0]
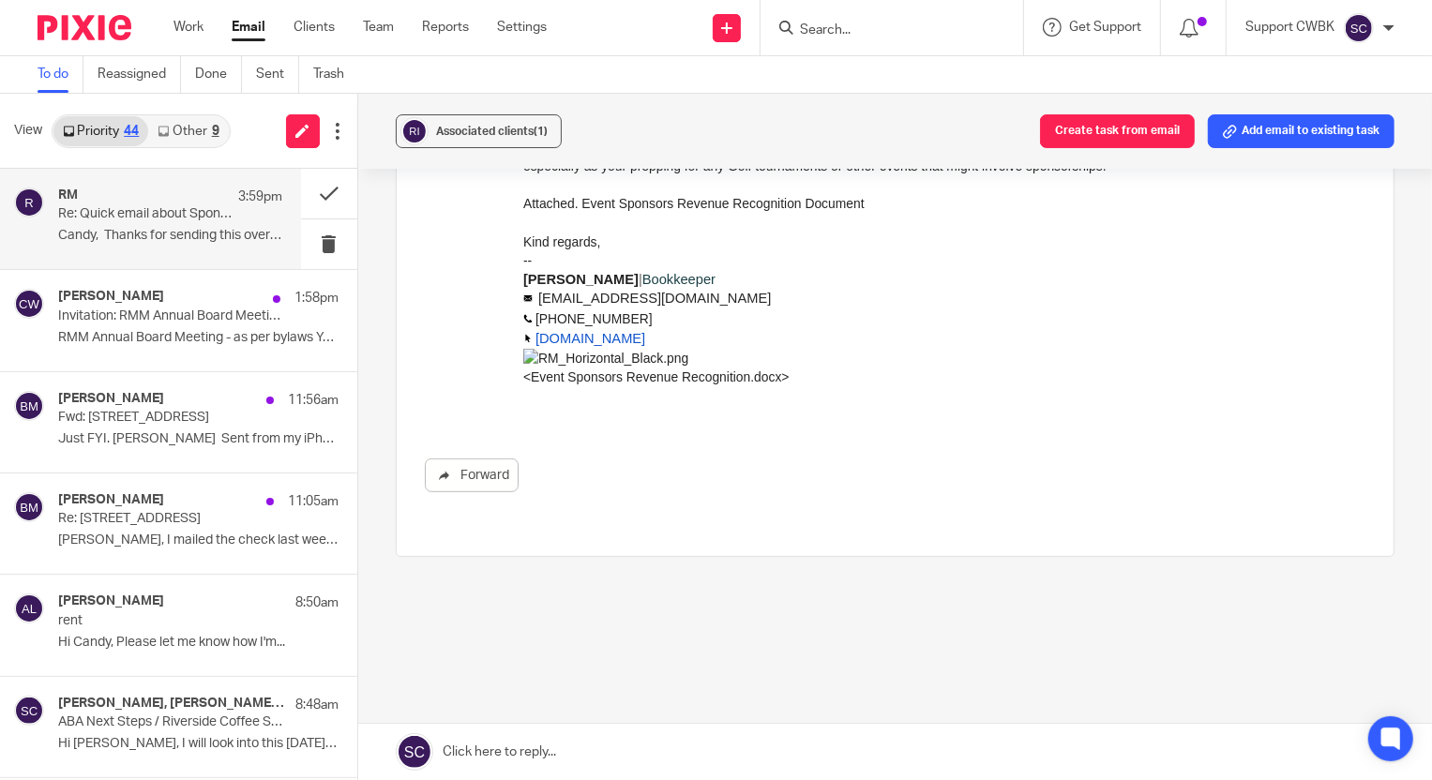
click at [174, 132] on link "Other 9" at bounding box center [188, 131] width 80 height 30
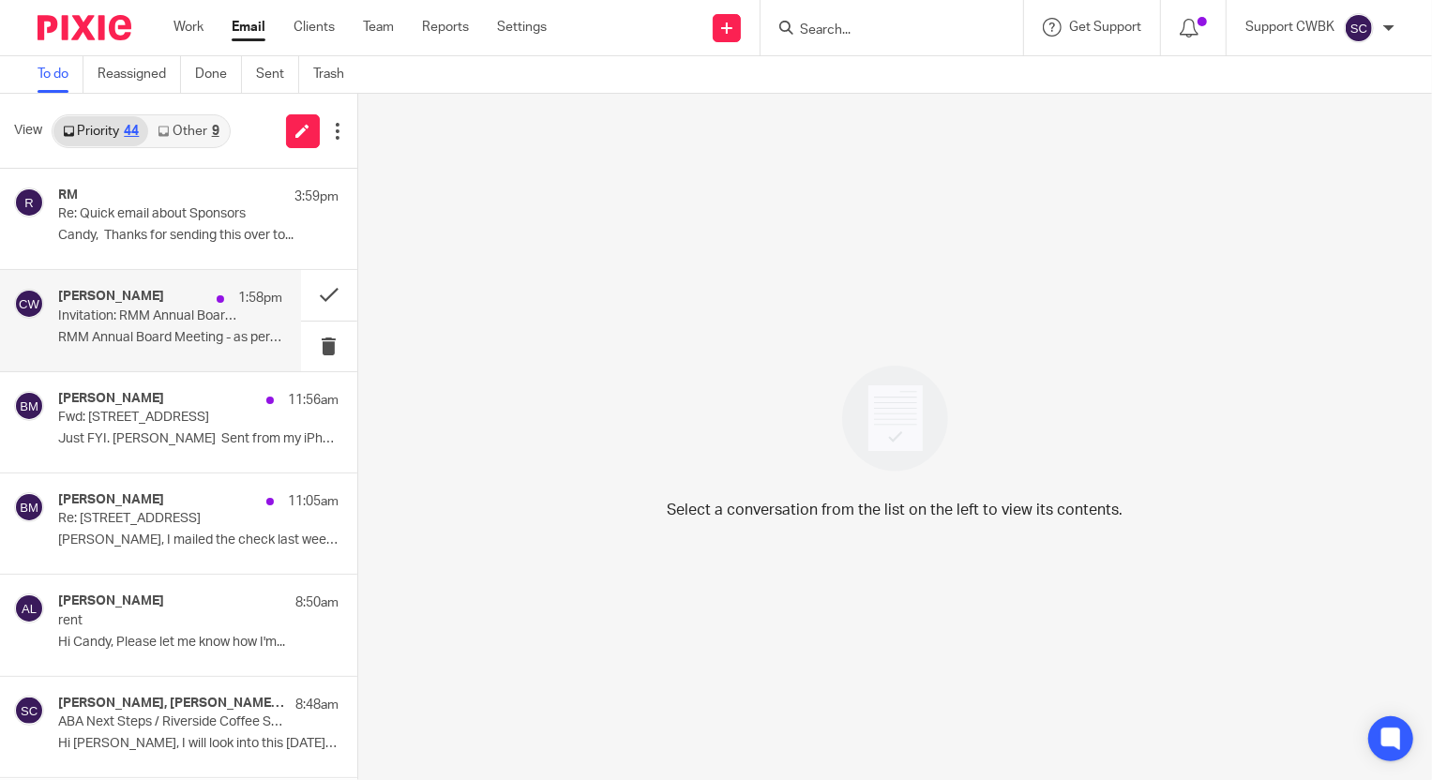
click at [120, 320] on p "Invitation: RMM Annual Board Meeting - as per bylaws @ [DATE] (Support CWBK)" at bounding box center [147, 317] width 179 height 16
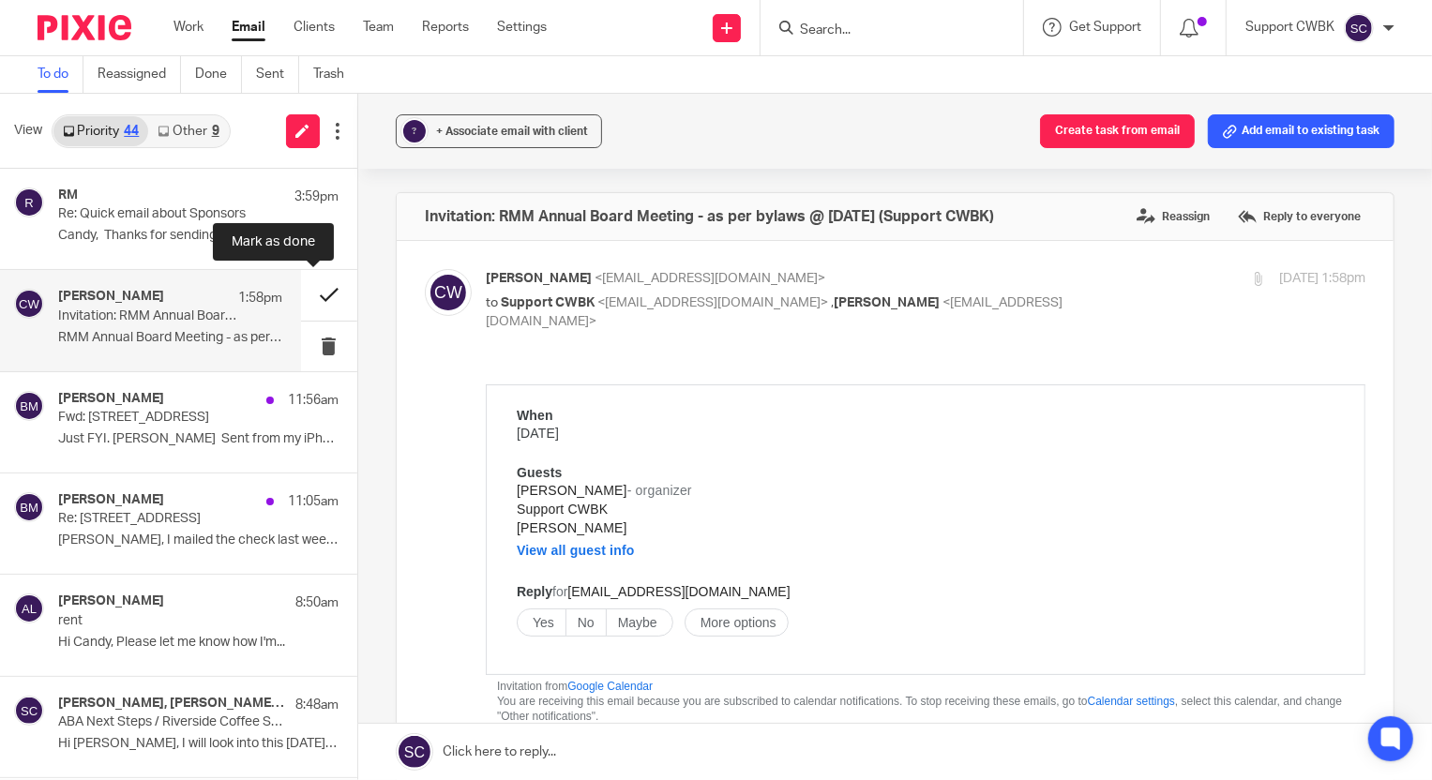
click at [311, 295] on button at bounding box center [329, 295] width 56 height 50
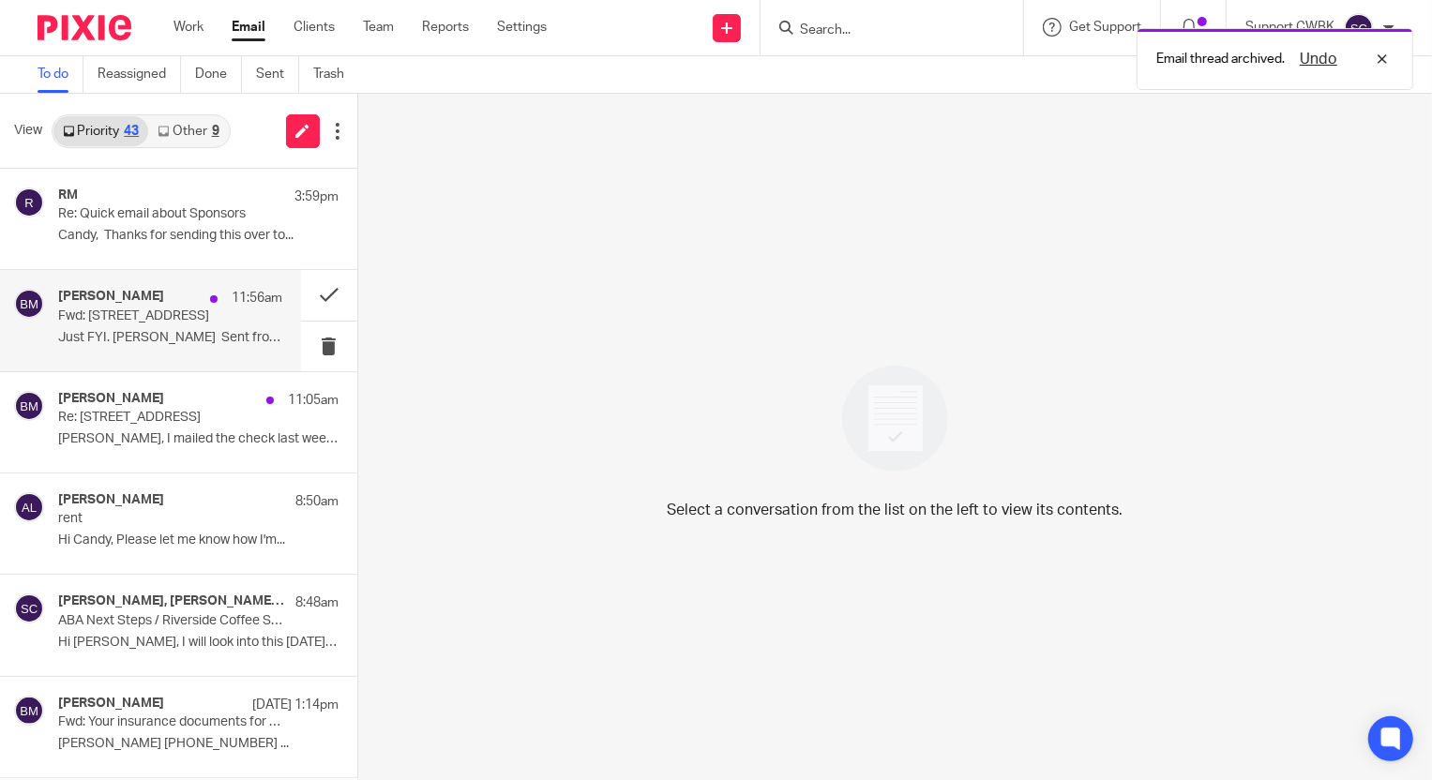
click at [119, 320] on p "Fwd: 201 Avenue B" at bounding box center [147, 317] width 179 height 16
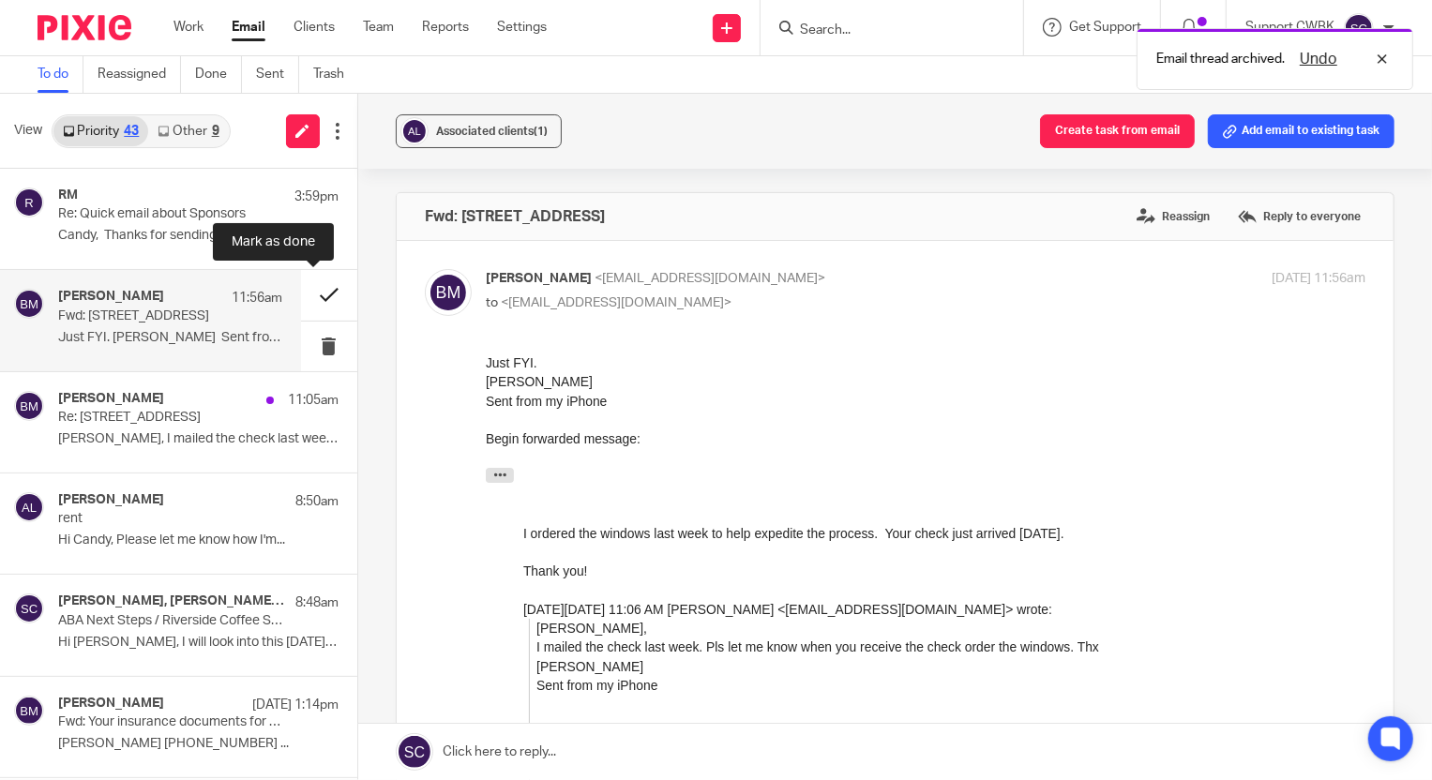
click at [317, 299] on button at bounding box center [329, 295] width 56 height 50
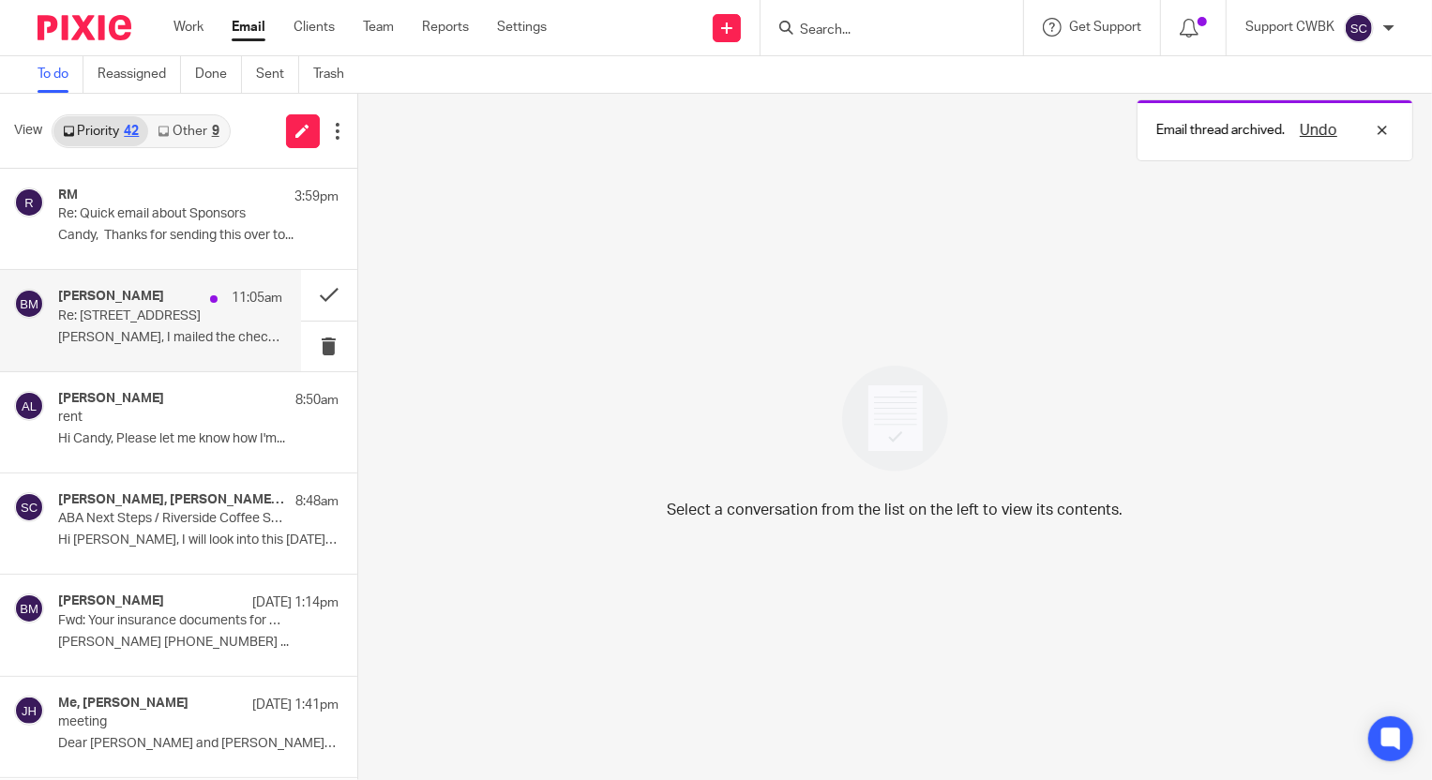
click at [117, 330] on p "Derek, I mailed the check last week. Pls let me..." at bounding box center [170, 338] width 224 height 16
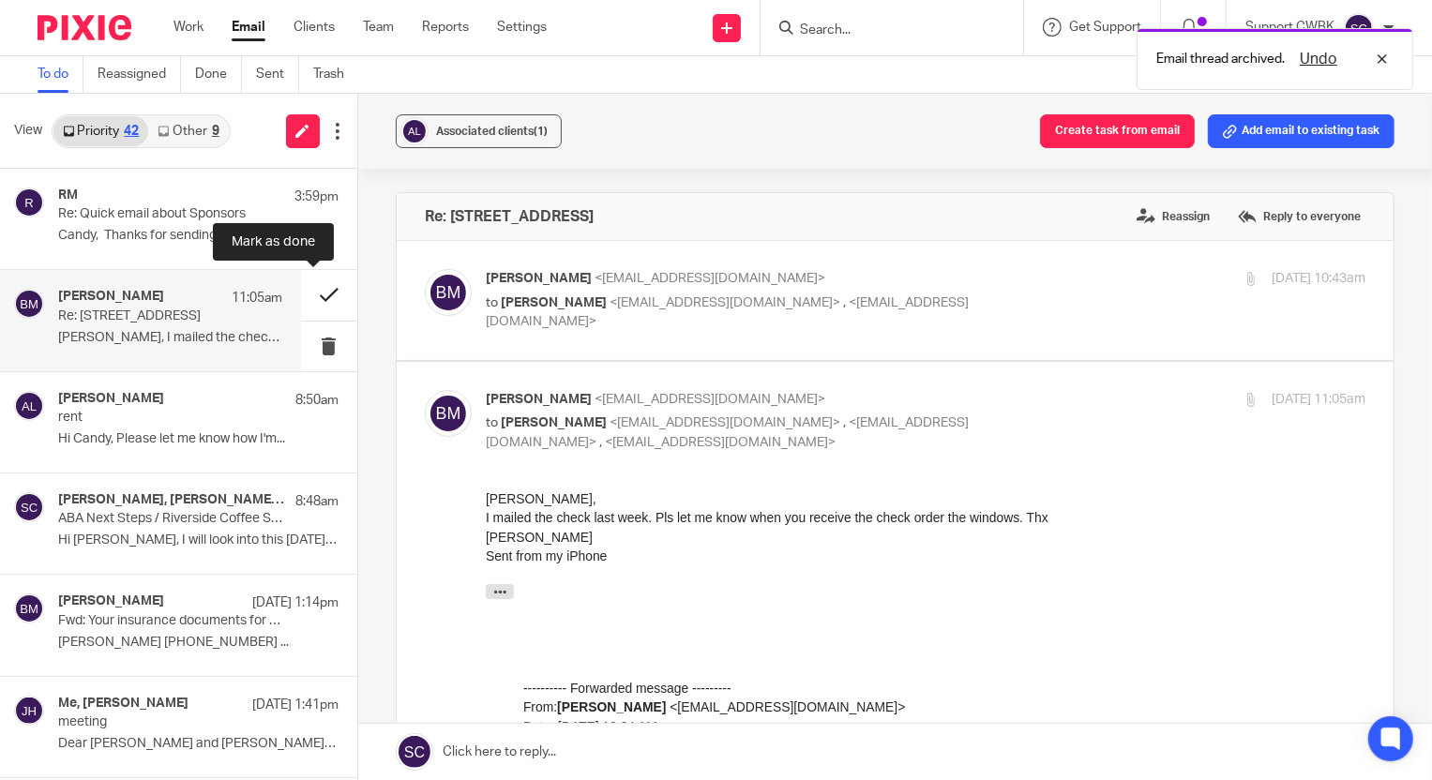
click at [310, 292] on button at bounding box center [329, 295] width 56 height 50
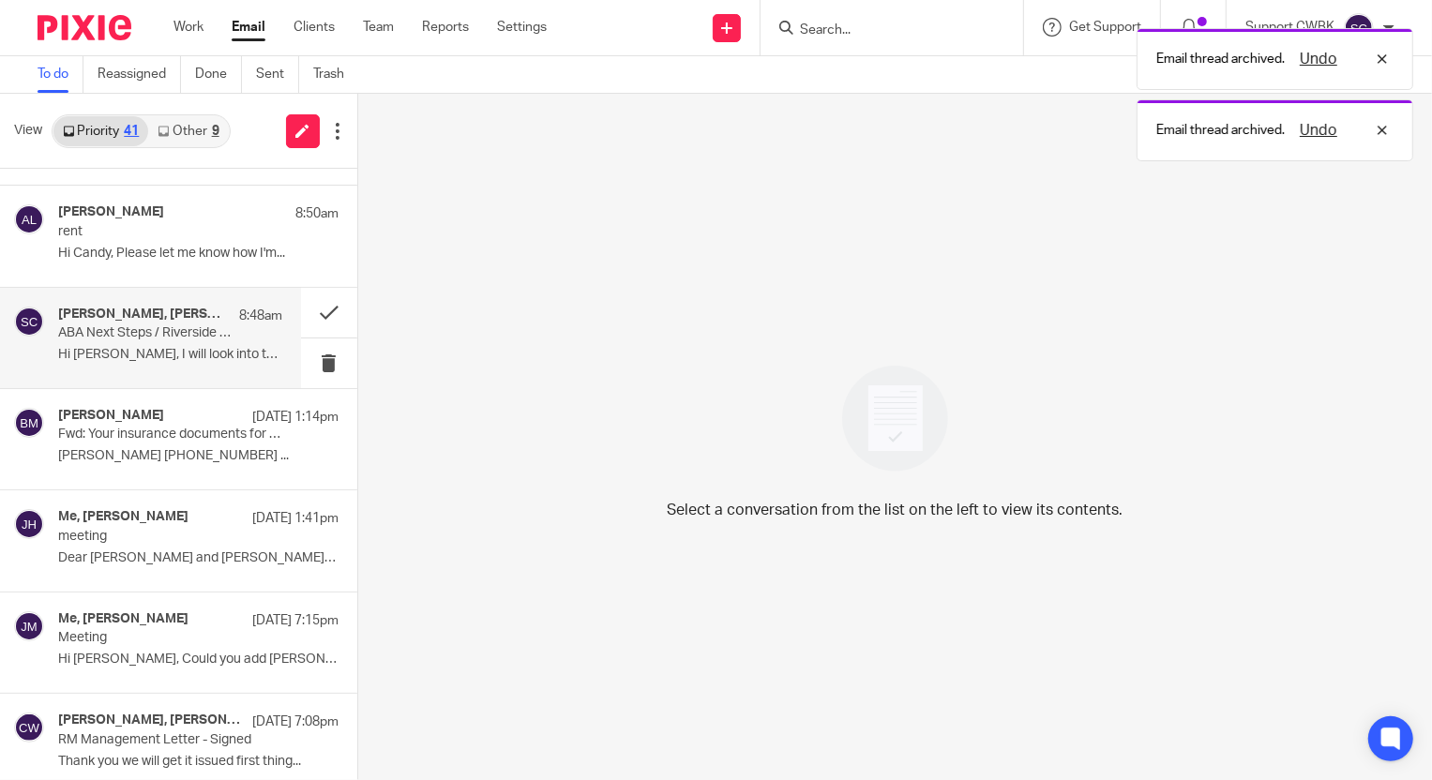
scroll to position [84, 0]
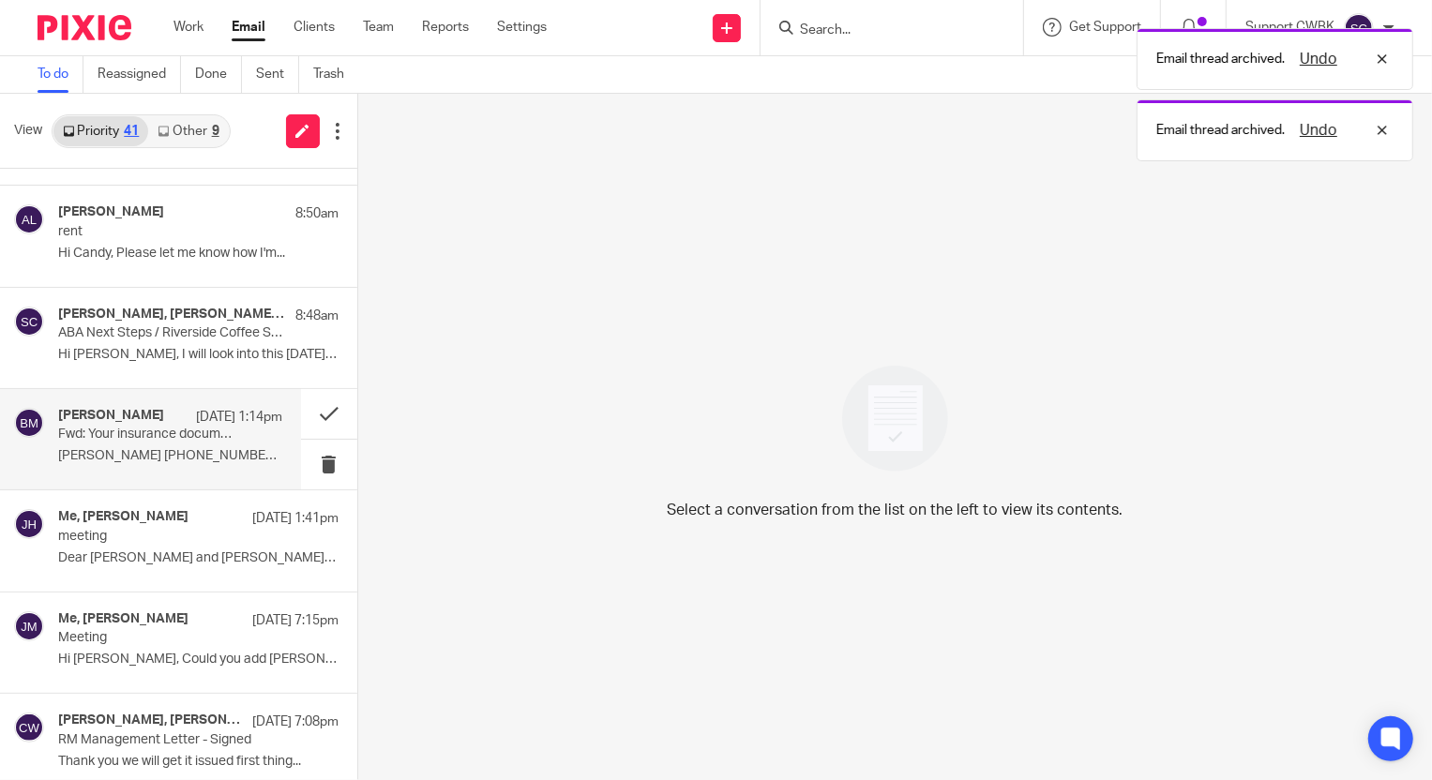
click at [158, 444] on div "baran menguloglu Aug 24 1:14pm Fwd: Your insurance documents for Baran Mengulog…" at bounding box center [170, 439] width 224 height 63
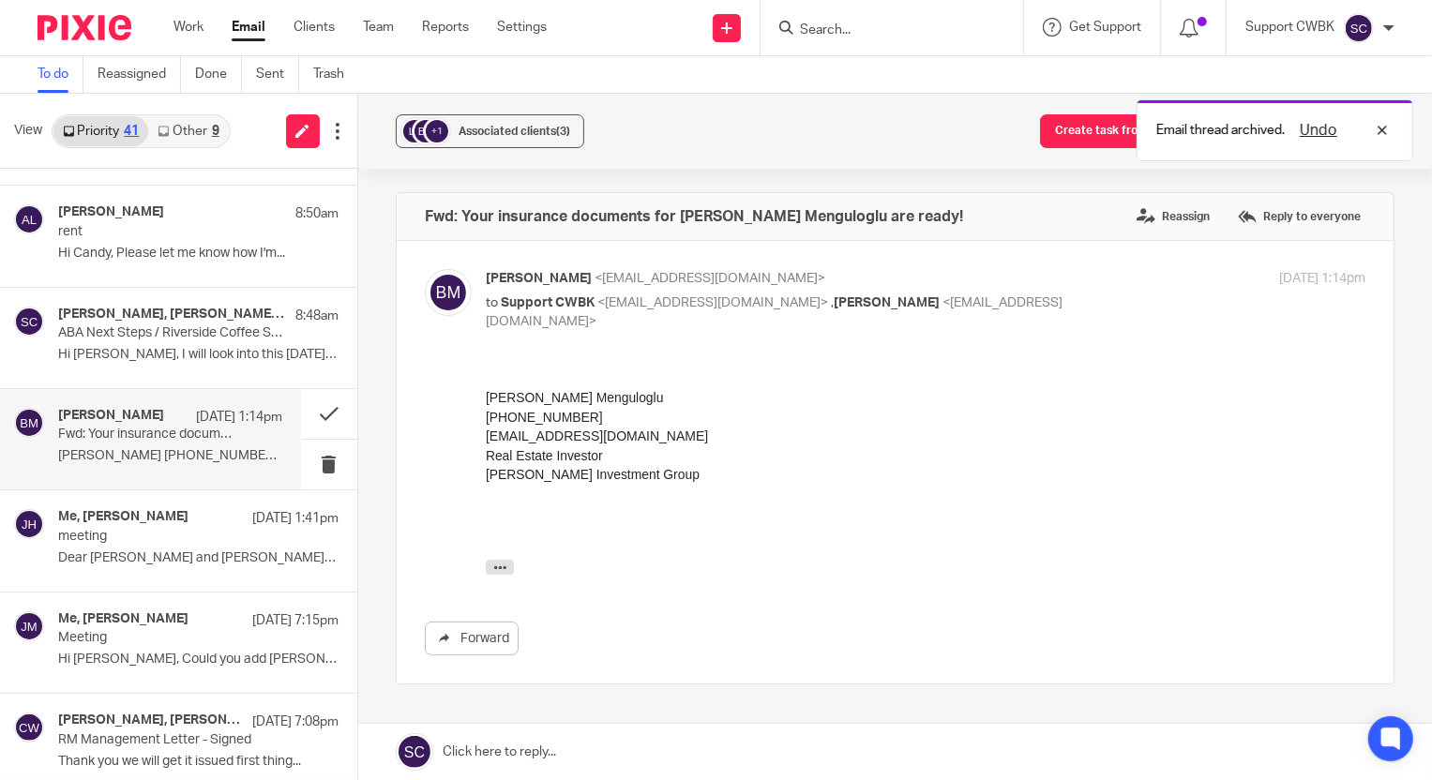
scroll to position [0, 0]
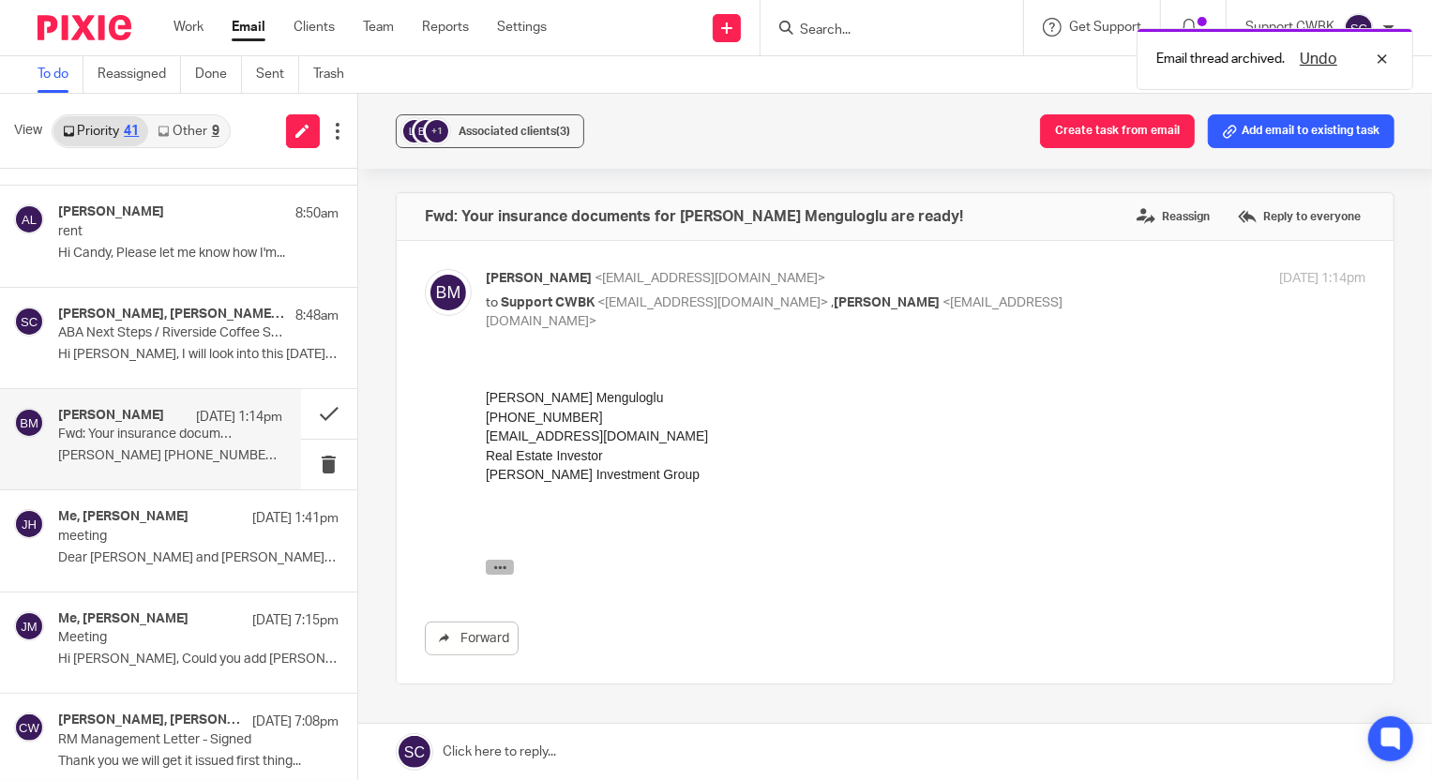
click at [498, 564] on icon "button" at bounding box center [499, 567] width 14 height 14
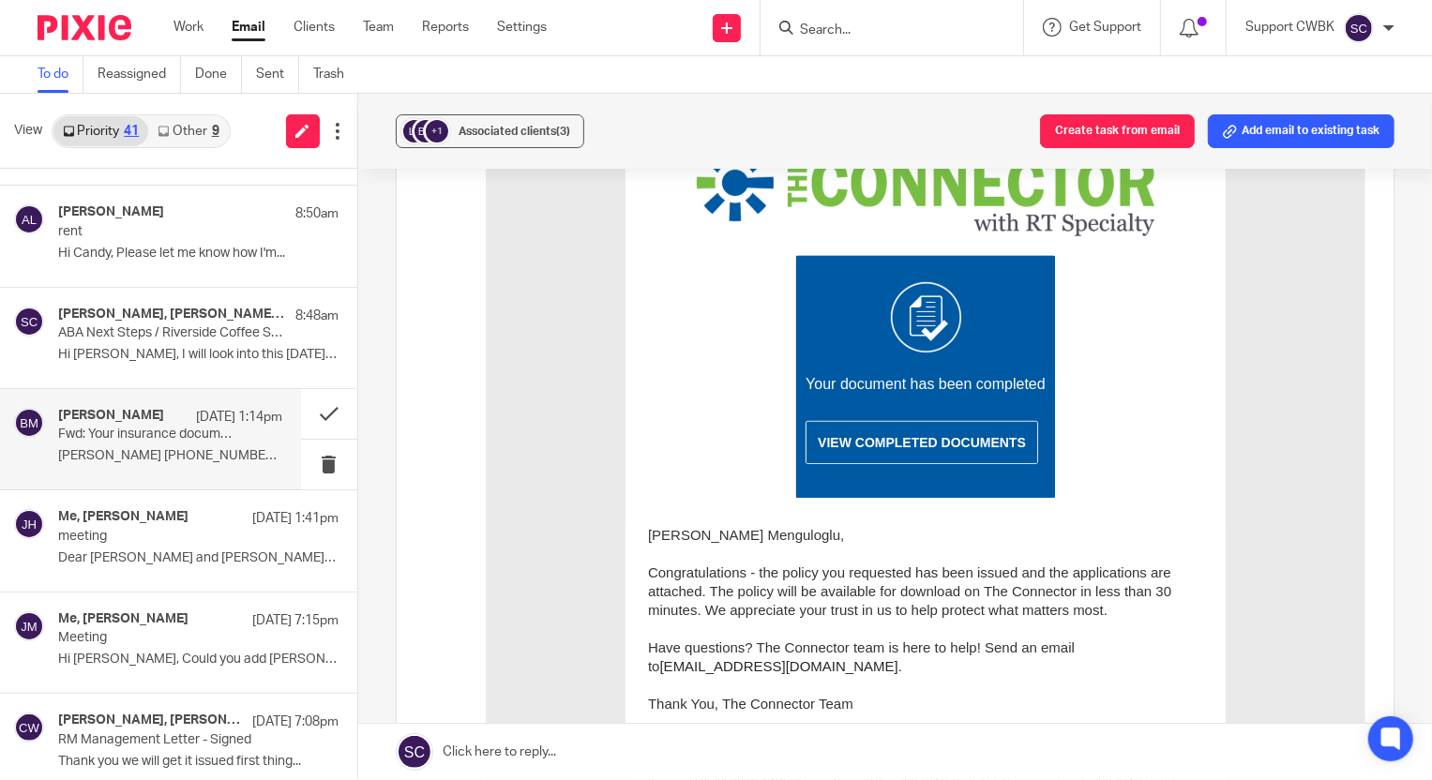
scroll to position [605, 0]
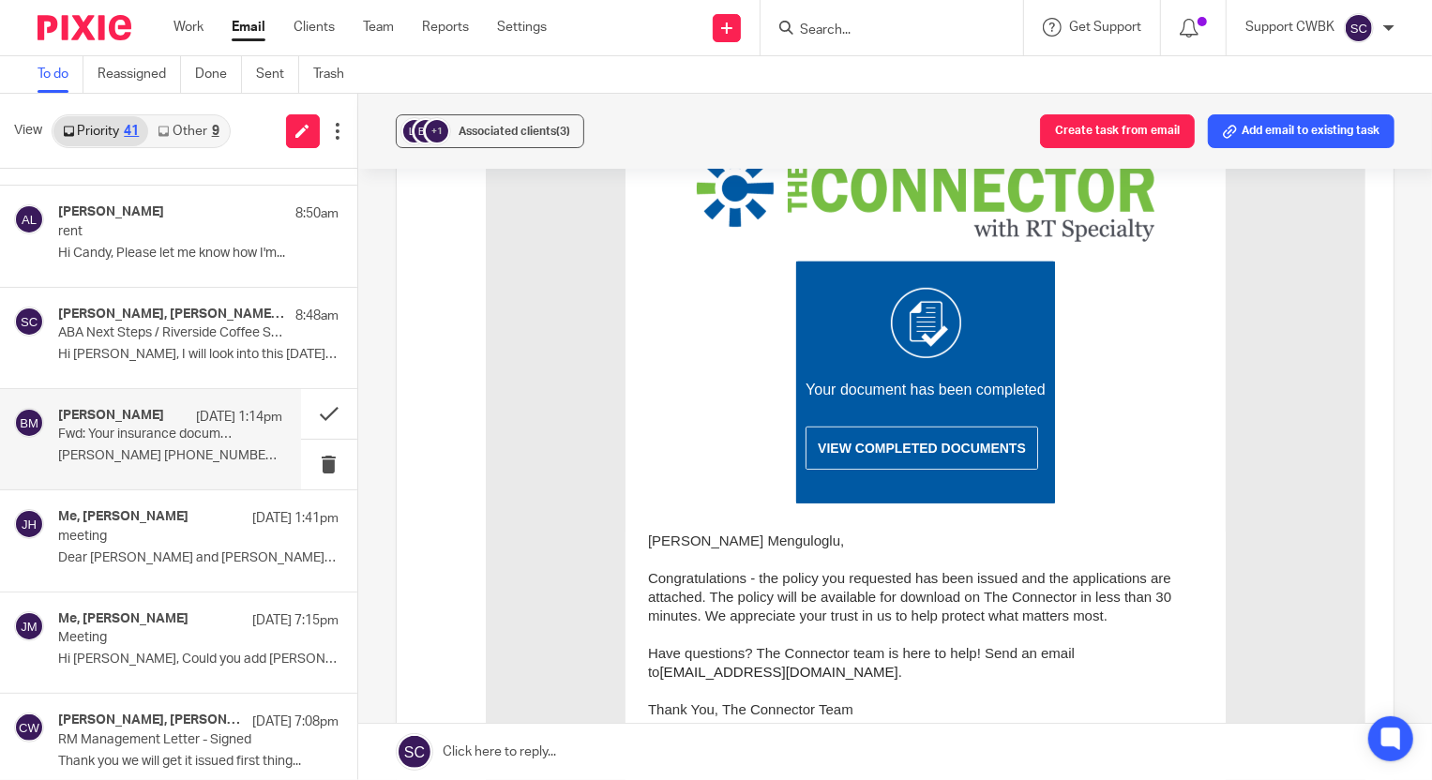
click at [912, 453] on span "VIEW COMPLETED DOCUMENTS" at bounding box center [921, 448] width 208 height 15
click at [307, 411] on button at bounding box center [329, 414] width 56 height 50
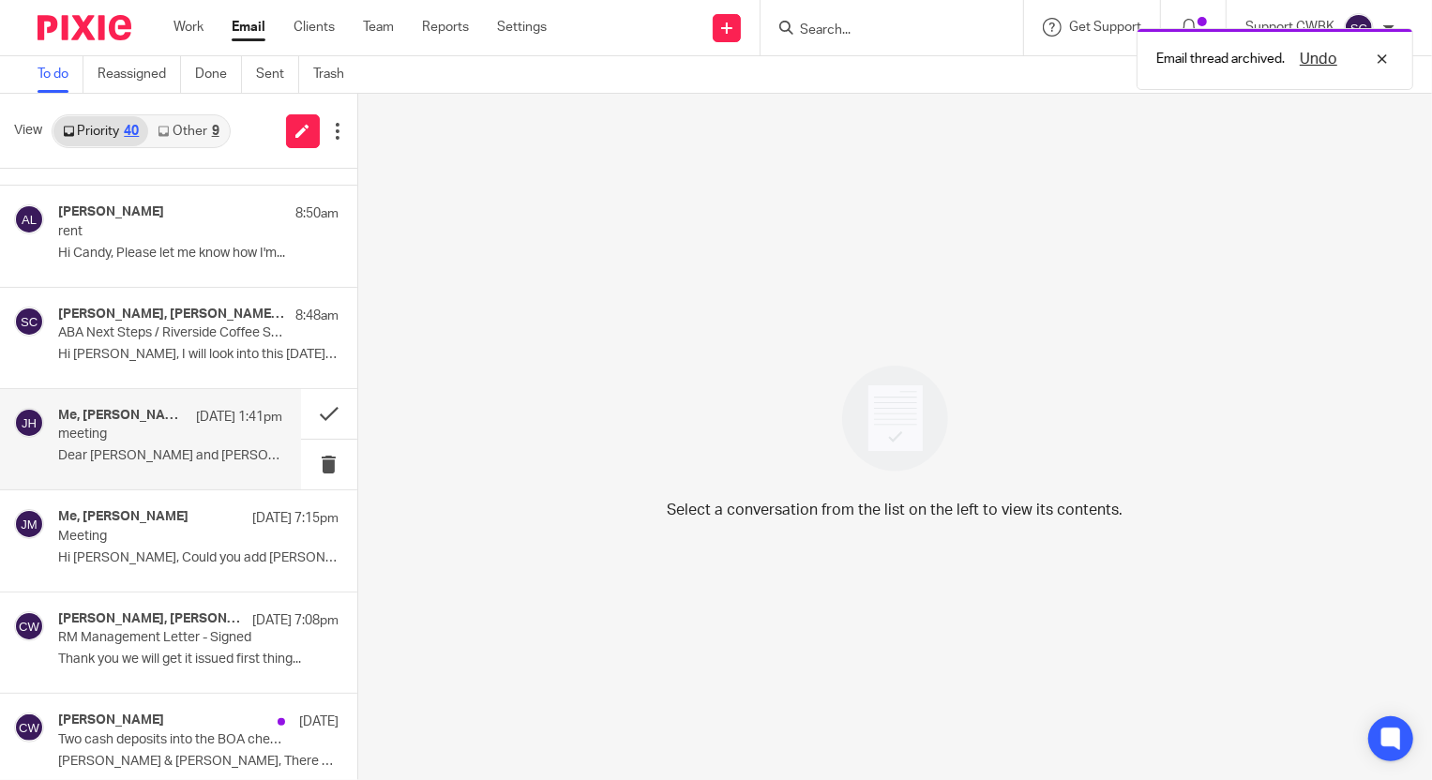
click at [110, 427] on p "meeting" at bounding box center [147, 435] width 179 height 16
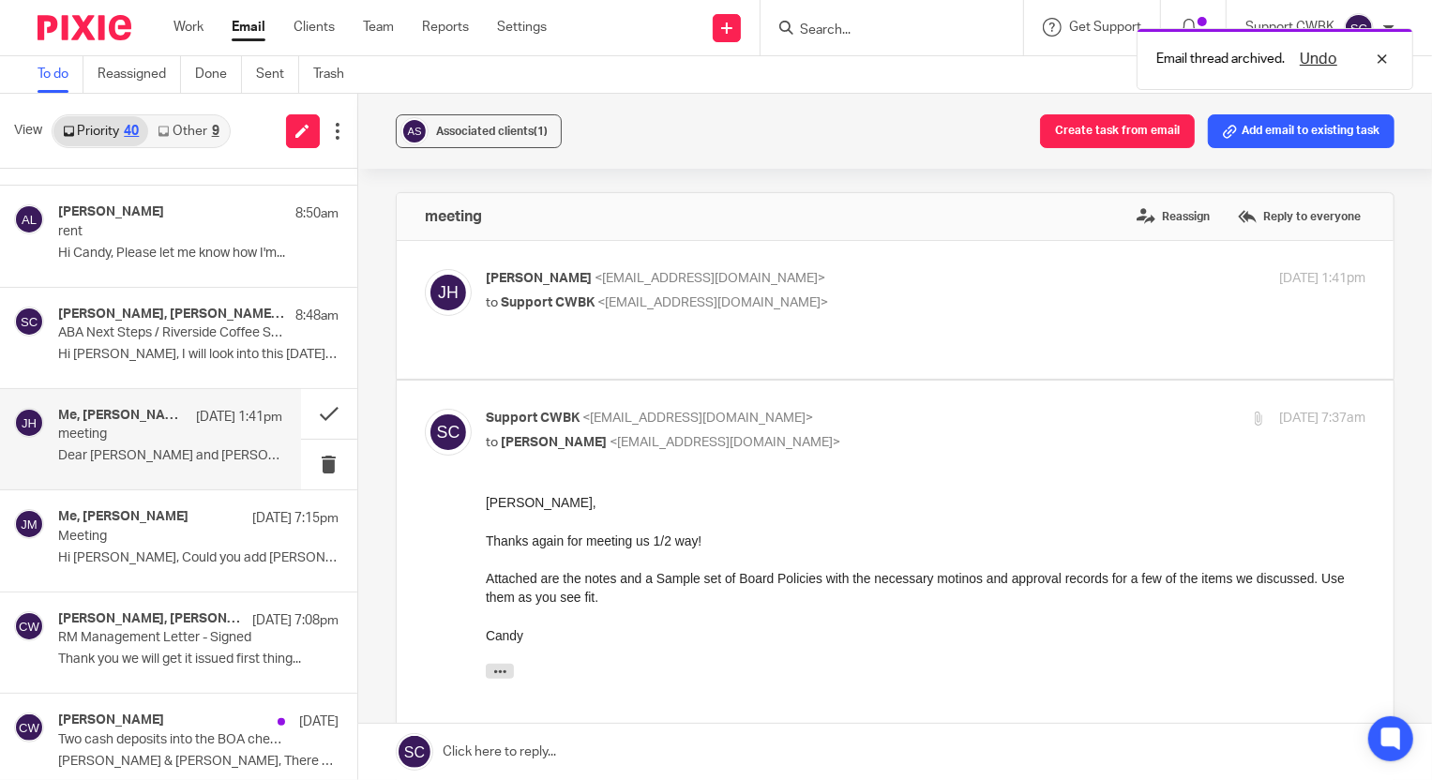
scroll to position [0, 0]
click at [314, 412] on button at bounding box center [329, 414] width 56 height 50
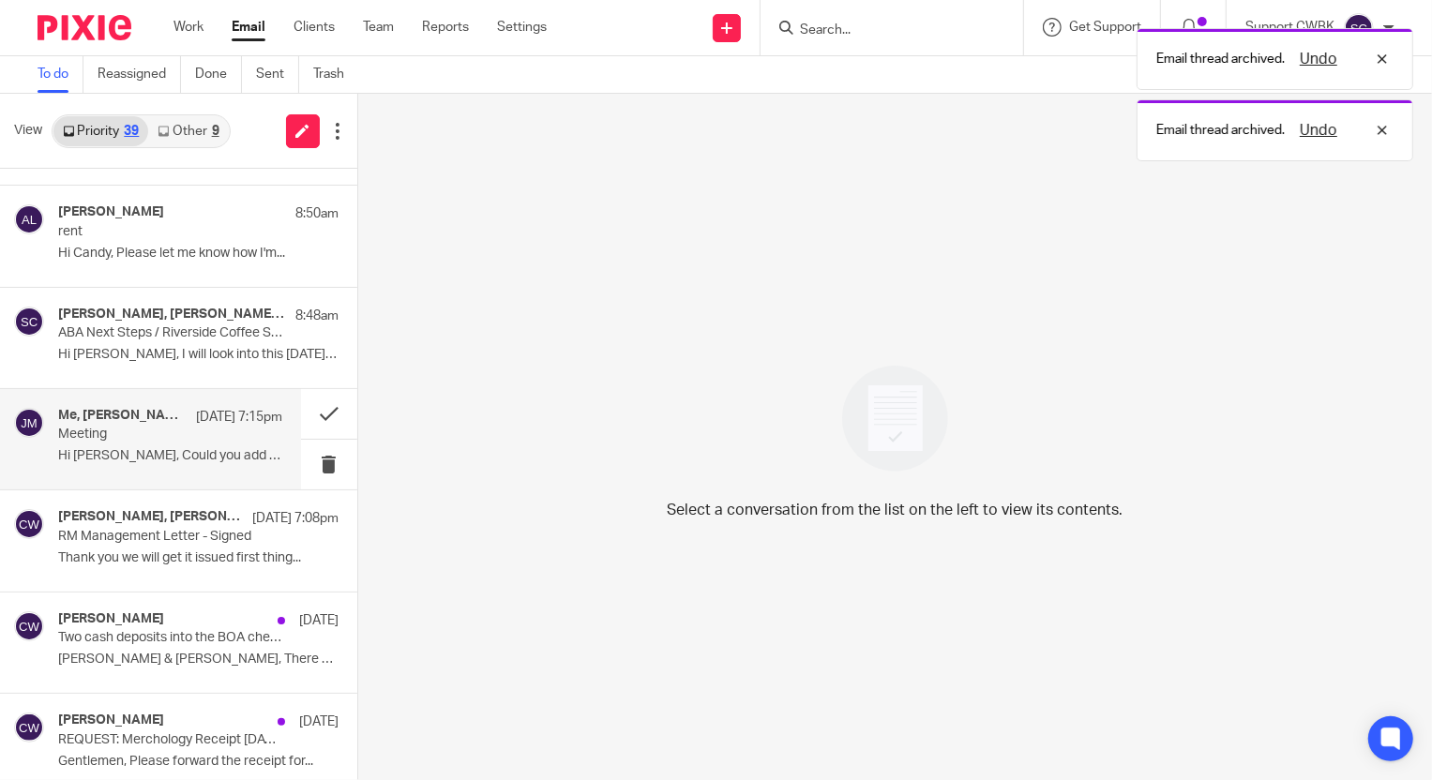
click at [101, 427] on p "Meeting" at bounding box center [147, 435] width 179 height 16
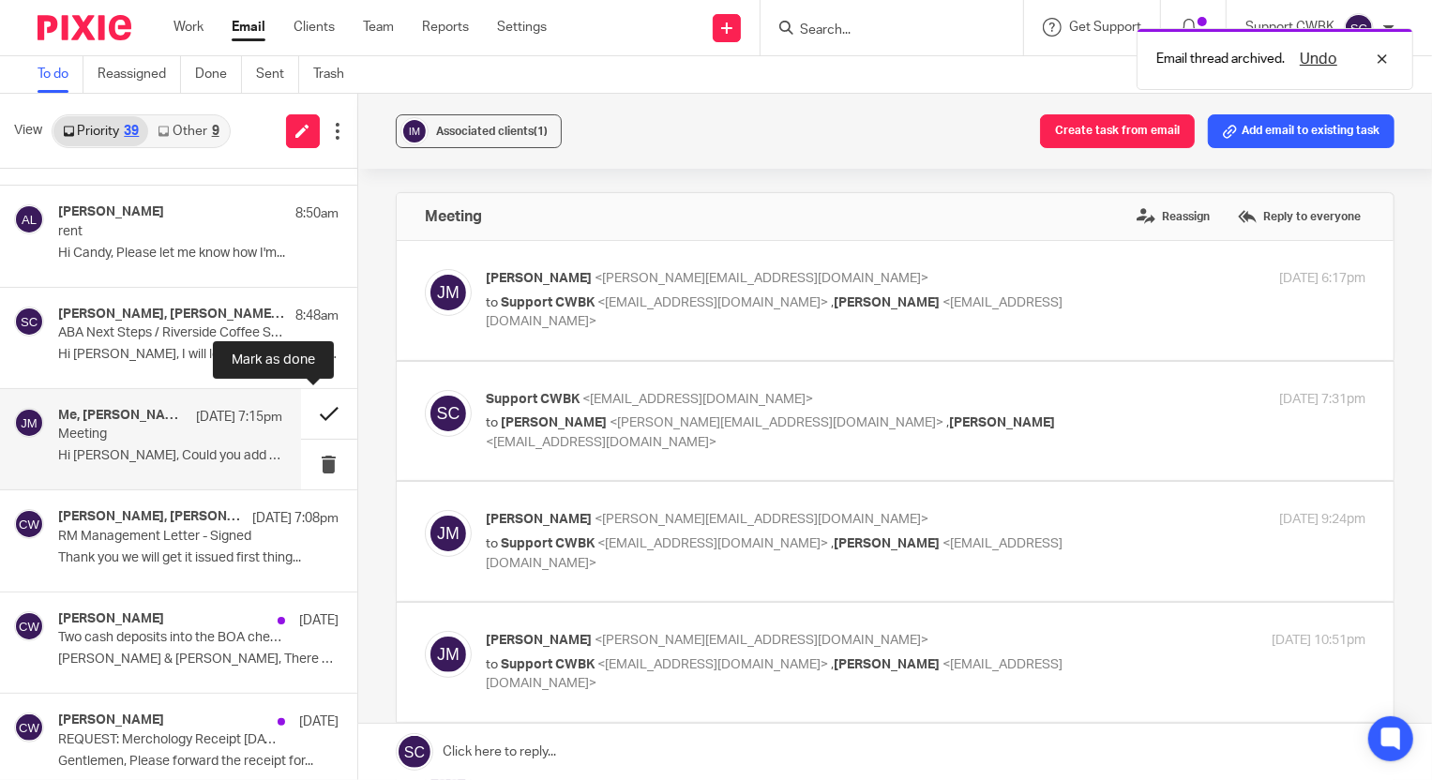
click at [313, 414] on button at bounding box center [329, 414] width 56 height 50
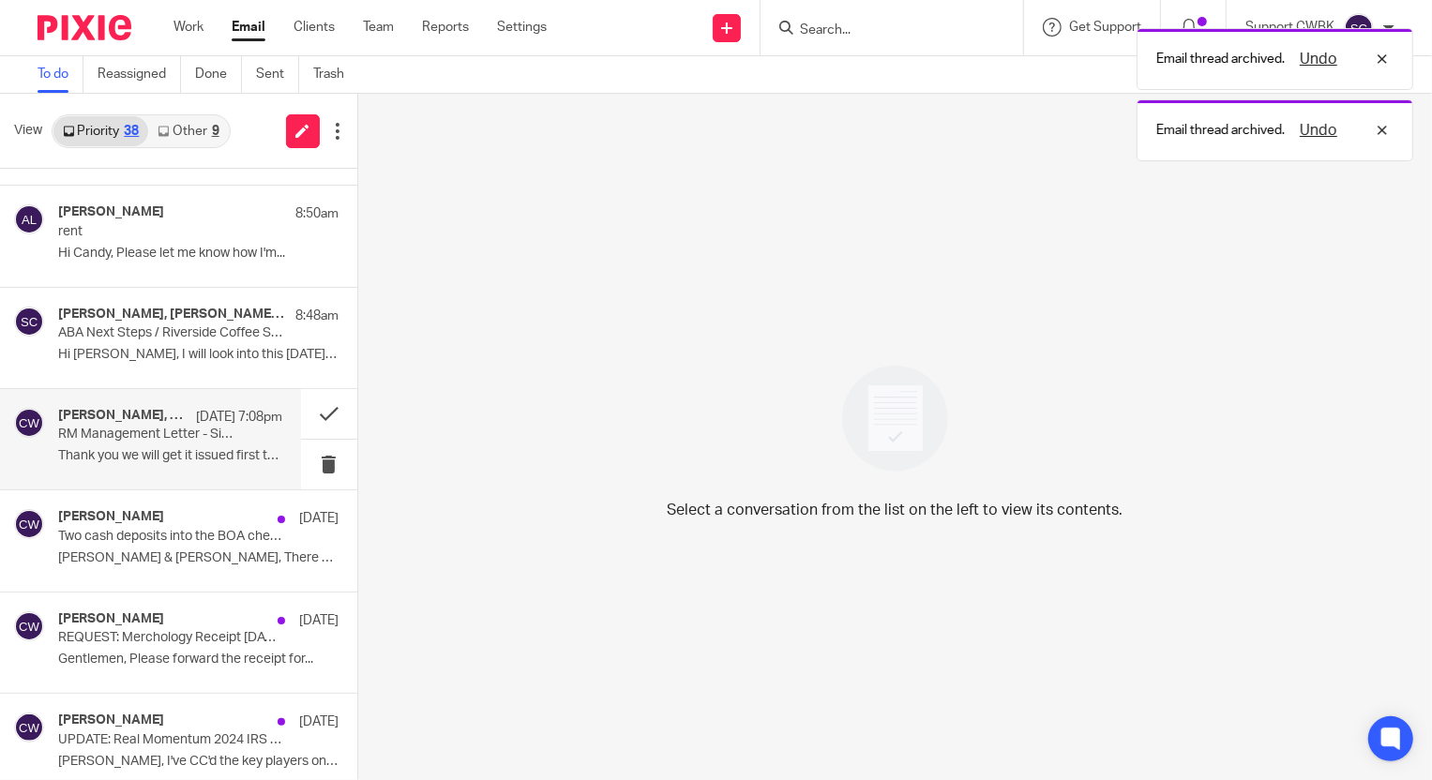
click at [112, 420] on h4 "Melissa Frazier, Candance Weaver" at bounding box center [122, 416] width 128 height 16
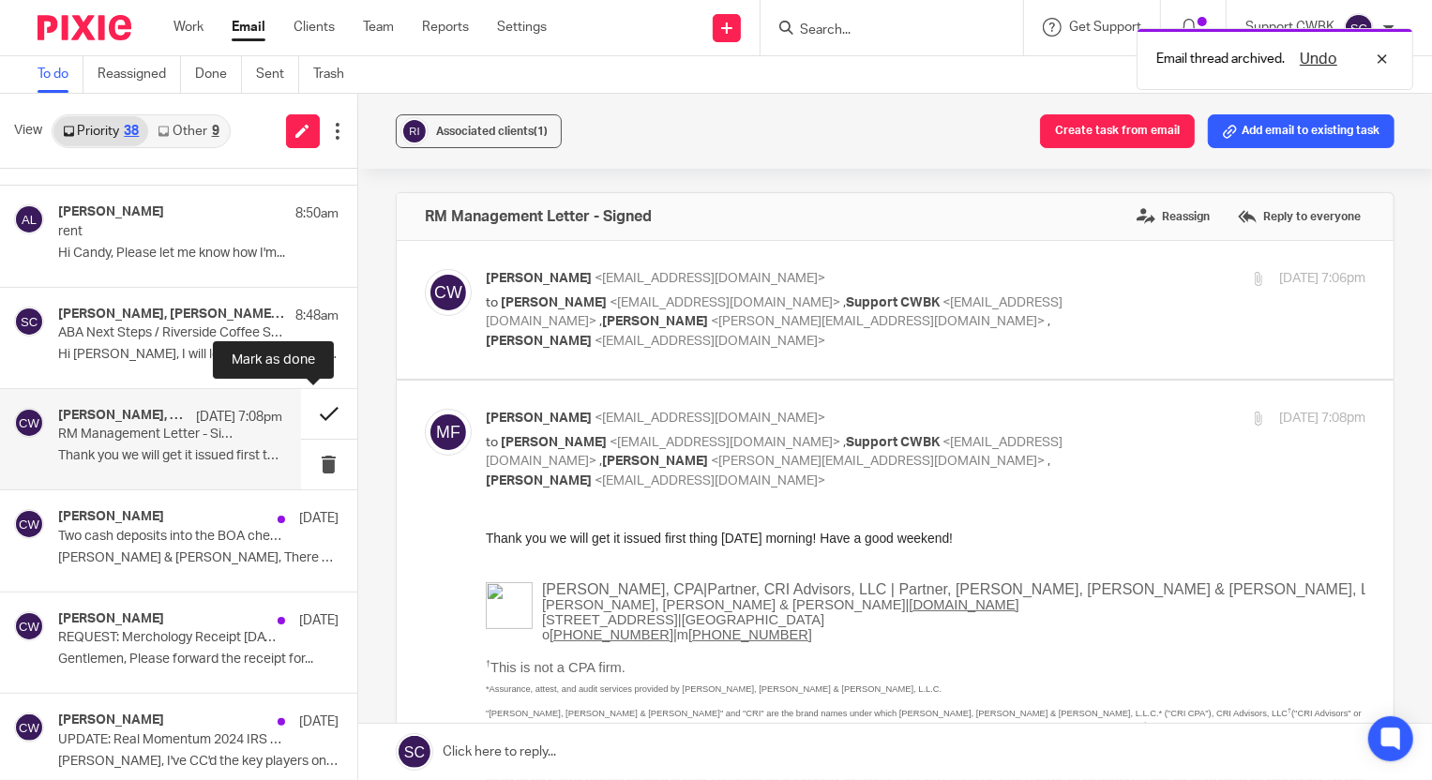
click at [314, 412] on button at bounding box center [329, 414] width 56 height 50
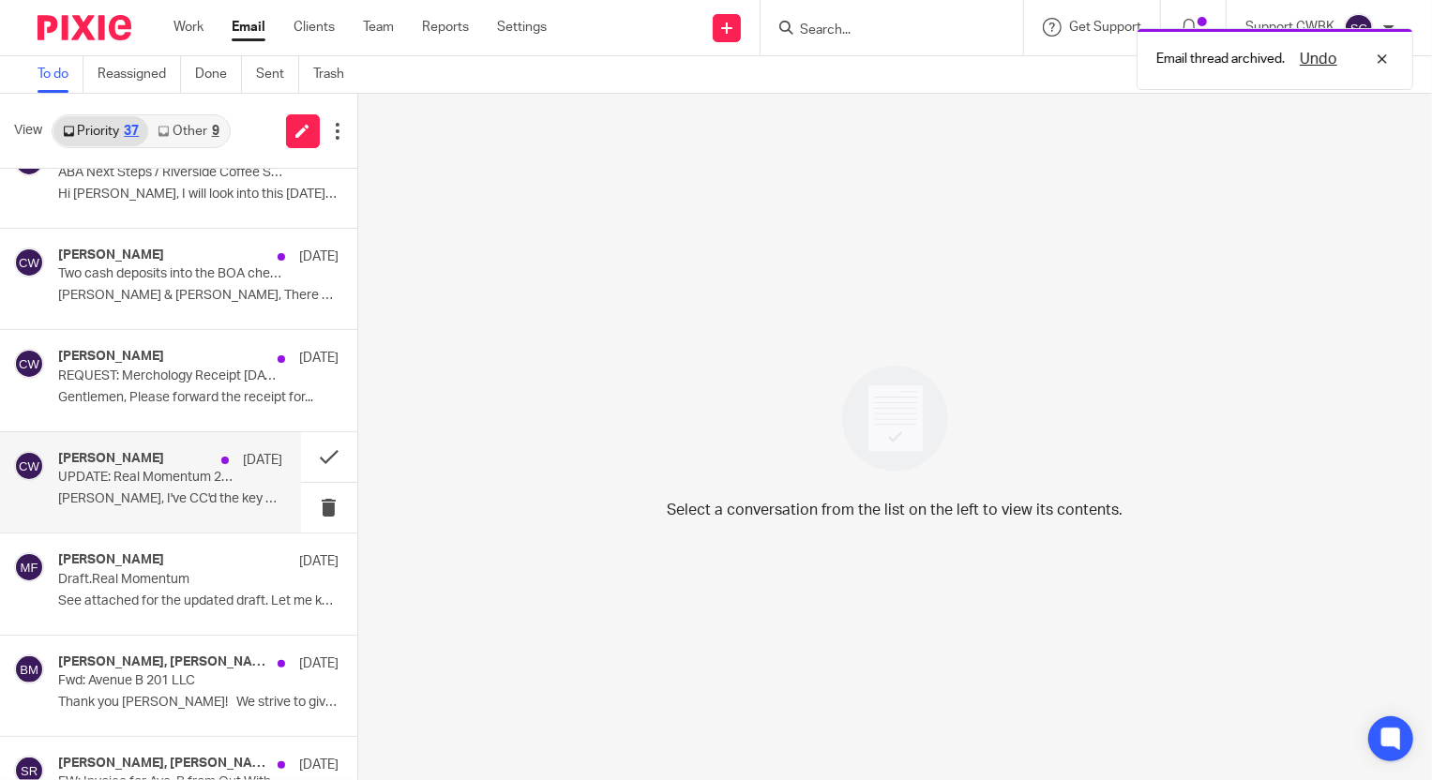
scroll to position [255, 0]
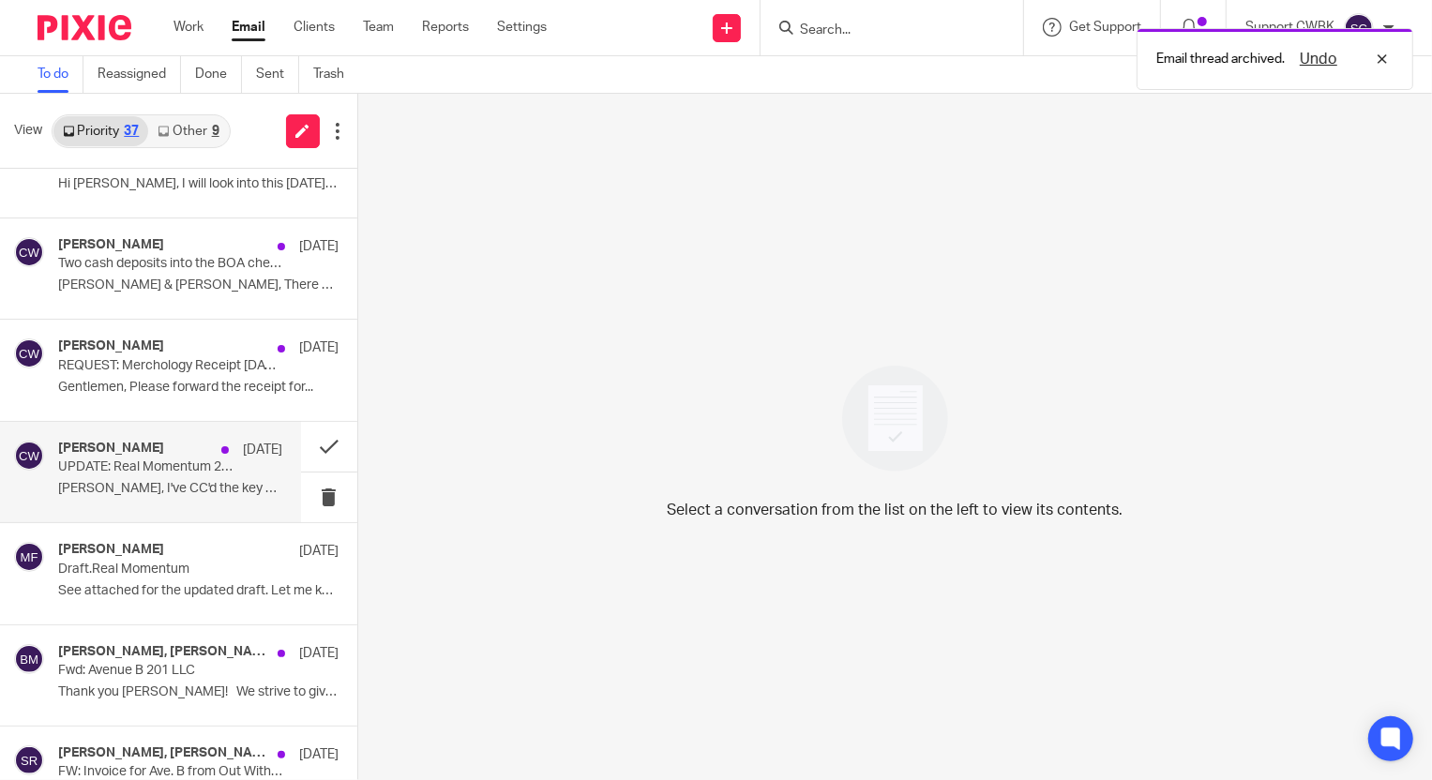
click at [96, 481] on p "Keith, I've CC'd the key players on this..." at bounding box center [170, 489] width 224 height 16
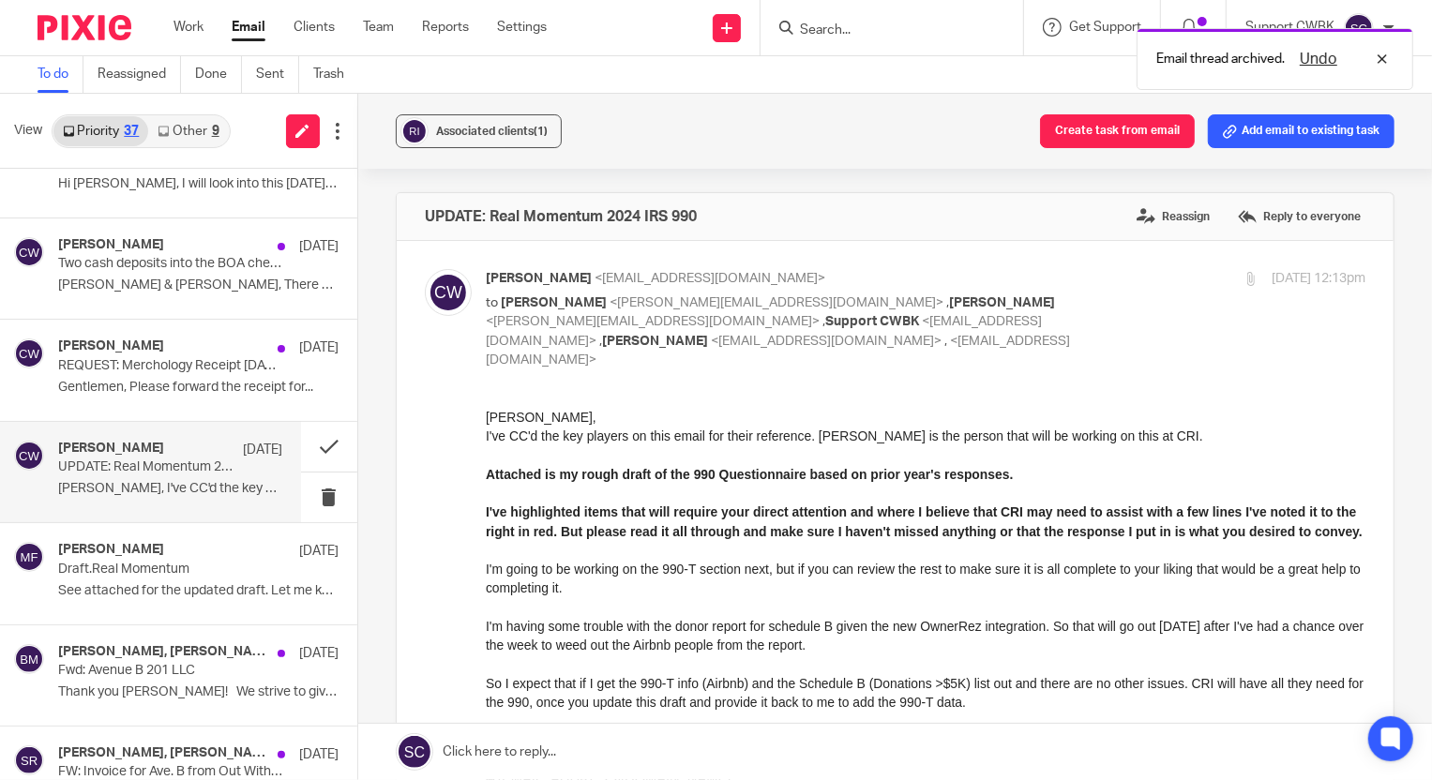
scroll to position [0, 0]
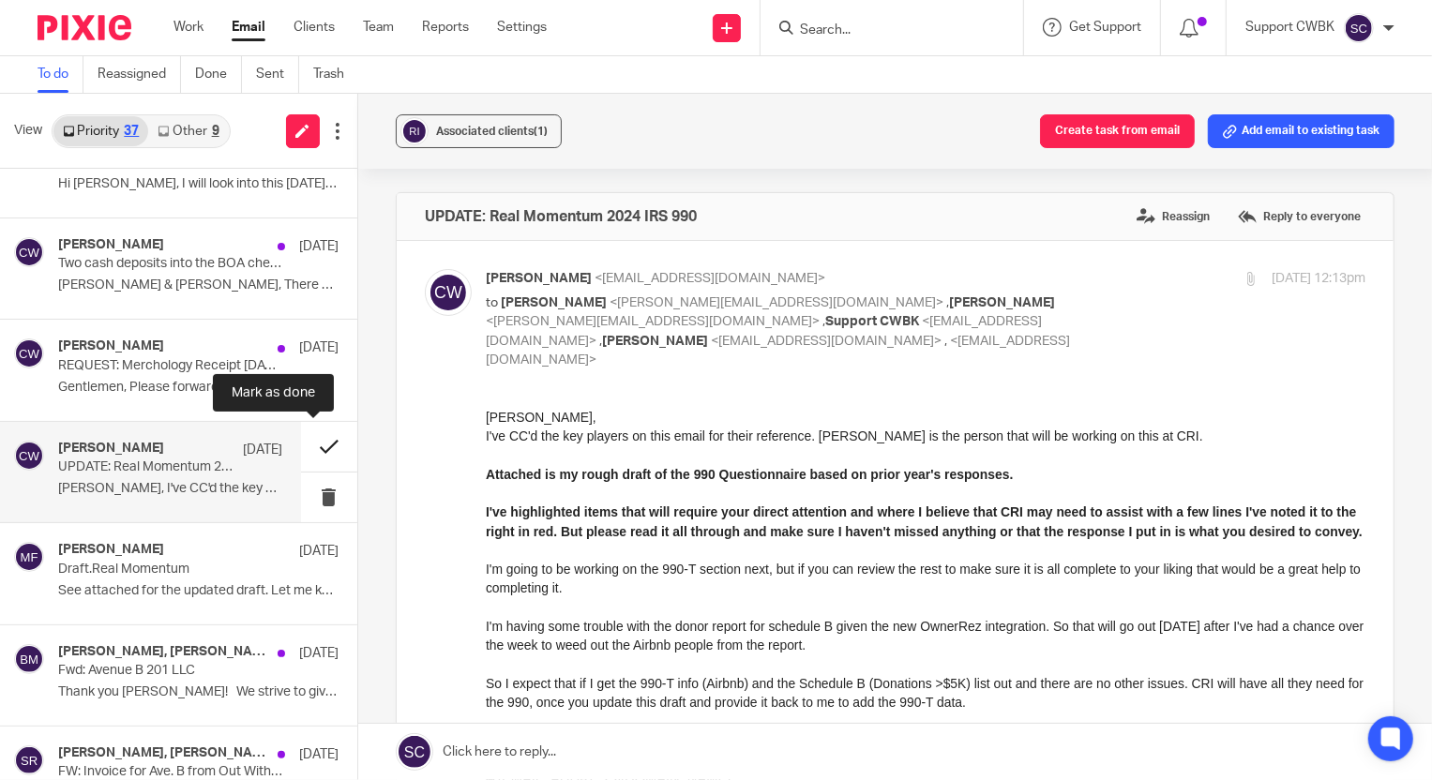
click at [309, 445] on button at bounding box center [329, 447] width 56 height 50
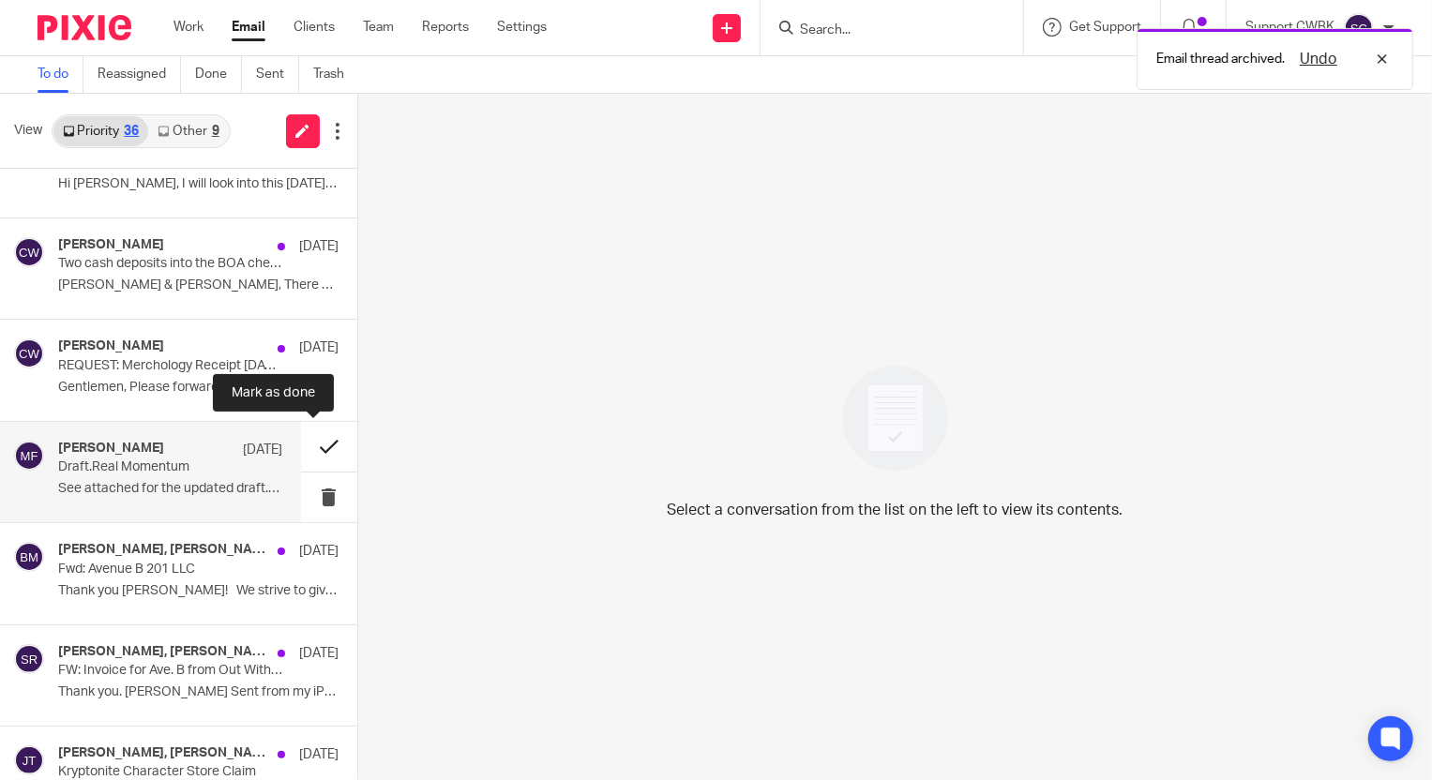
click at [309, 445] on button at bounding box center [329, 447] width 56 height 50
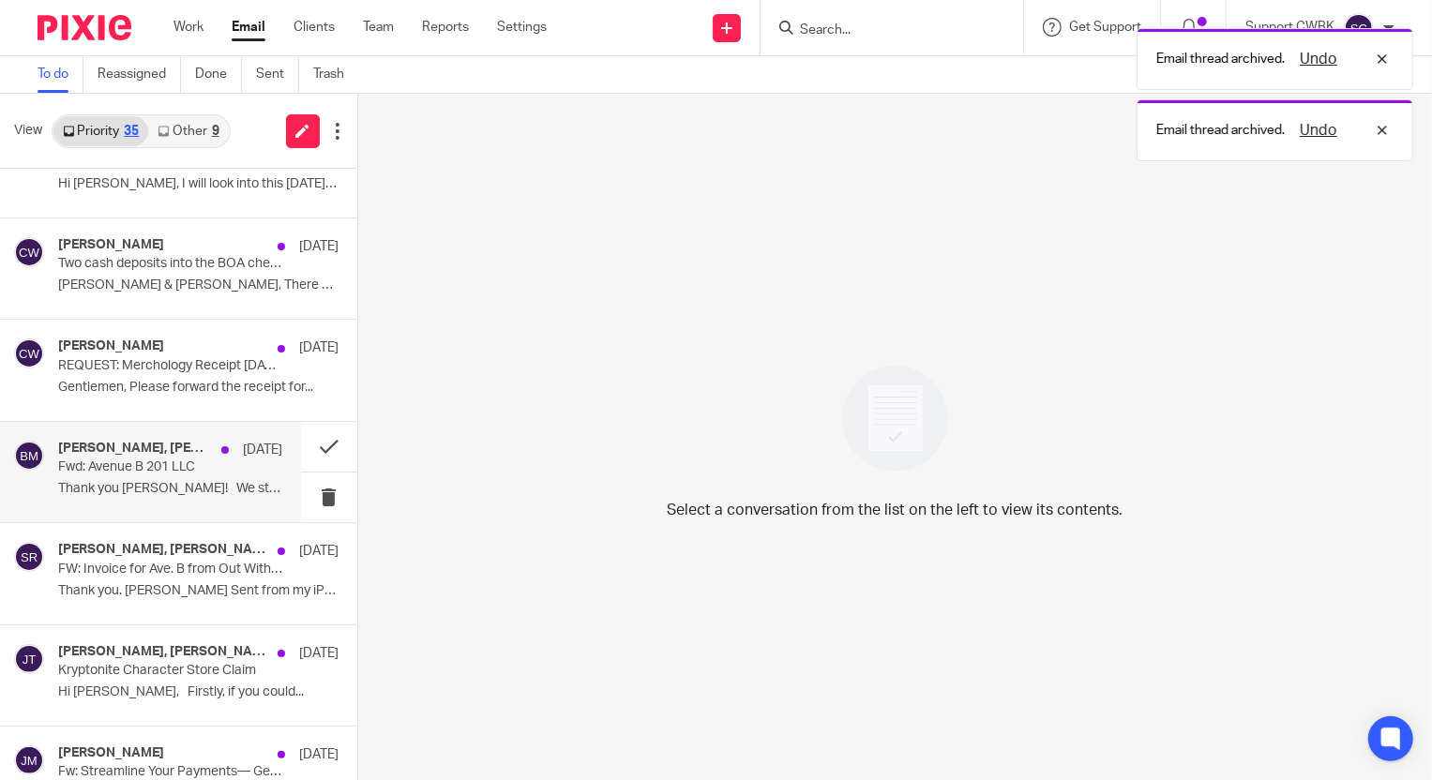
click at [120, 481] on p "Thank you Baran! We strive to give..." at bounding box center [170, 489] width 224 height 16
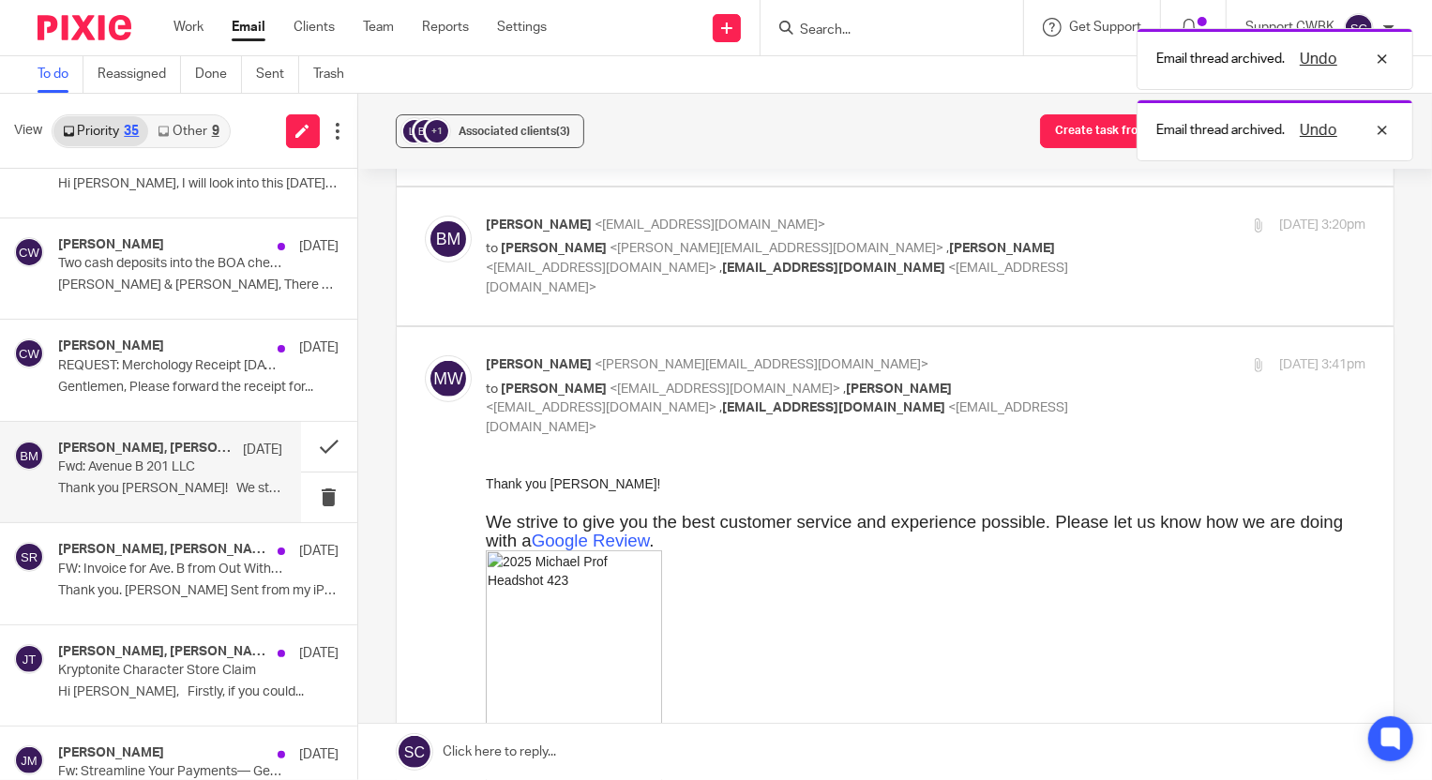
scroll to position [340, 0]
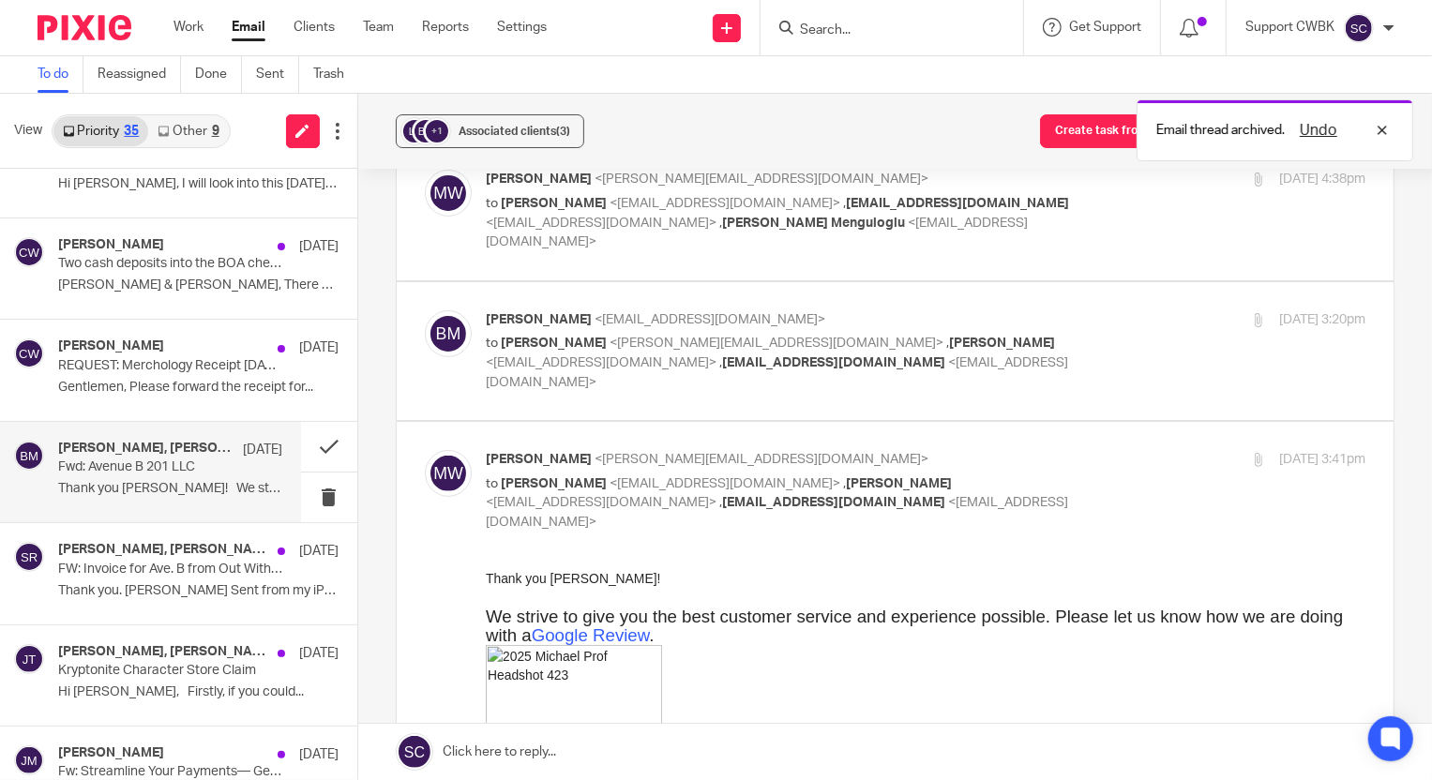
click at [1042, 357] on p "to Michael Winn <michaelw@widenerins.com> , baran menguloglu <baraninvestmentgr…" at bounding box center [779, 363] width 586 height 58
checkbox input "true"
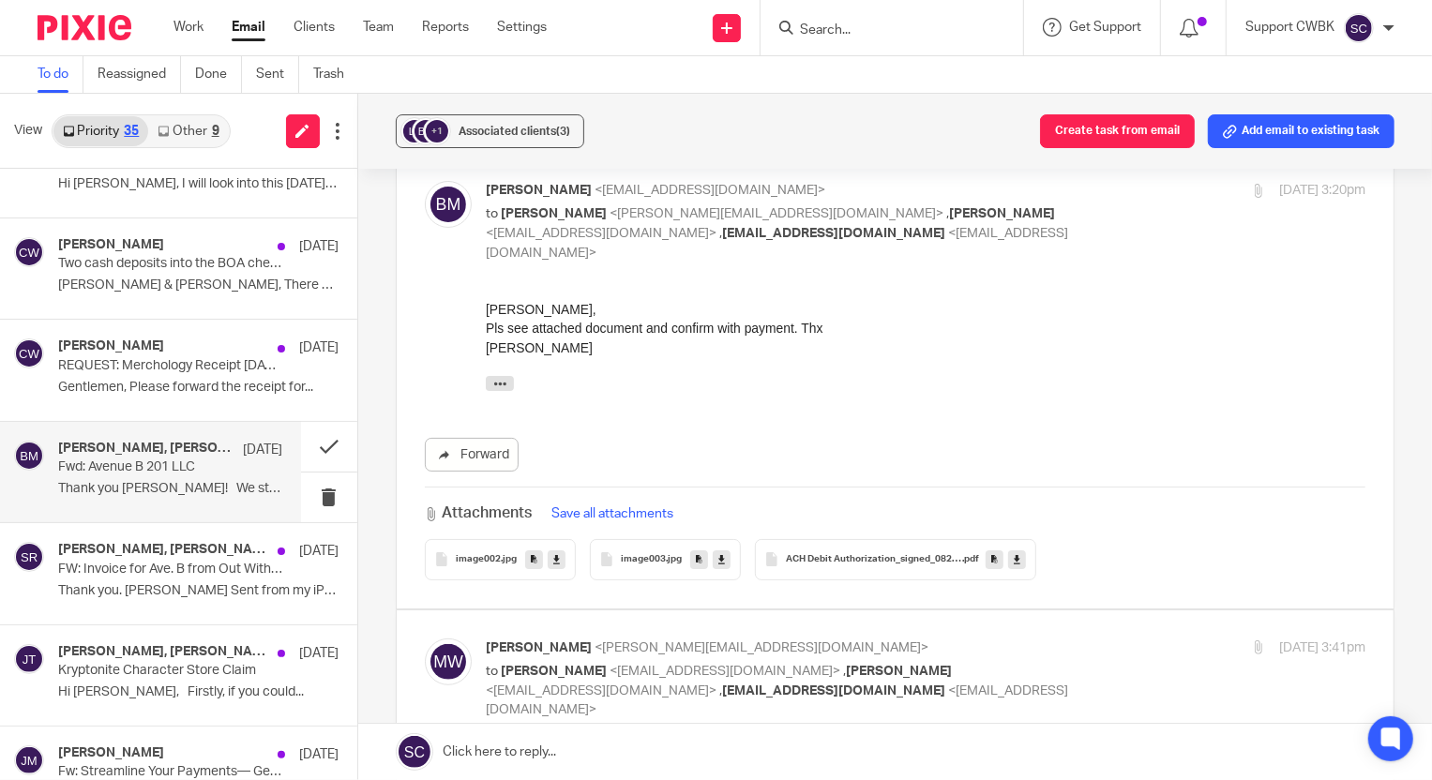
scroll to position [511, 0]
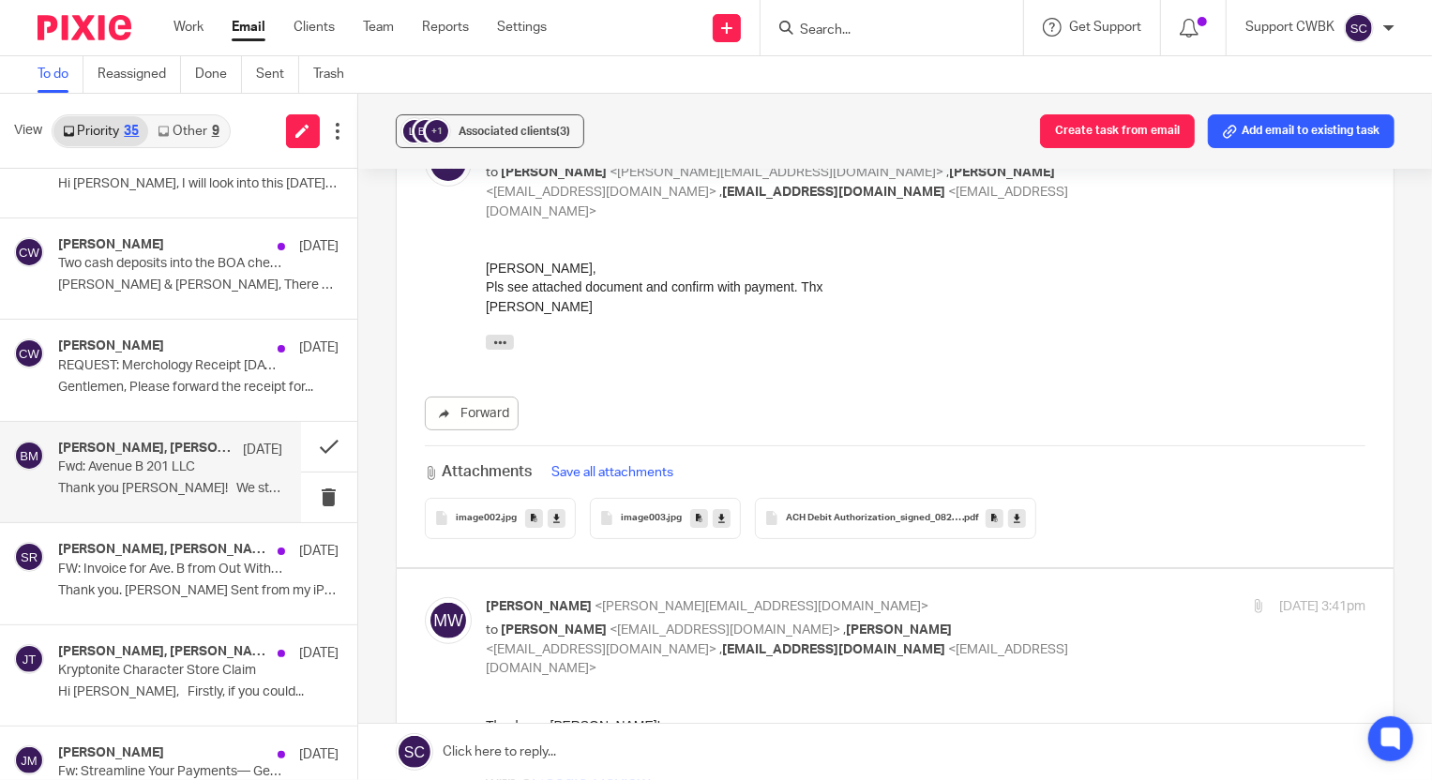
click at [831, 516] on span "ACH Debit Authorization_signed_08212025" at bounding box center [874, 518] width 176 height 11
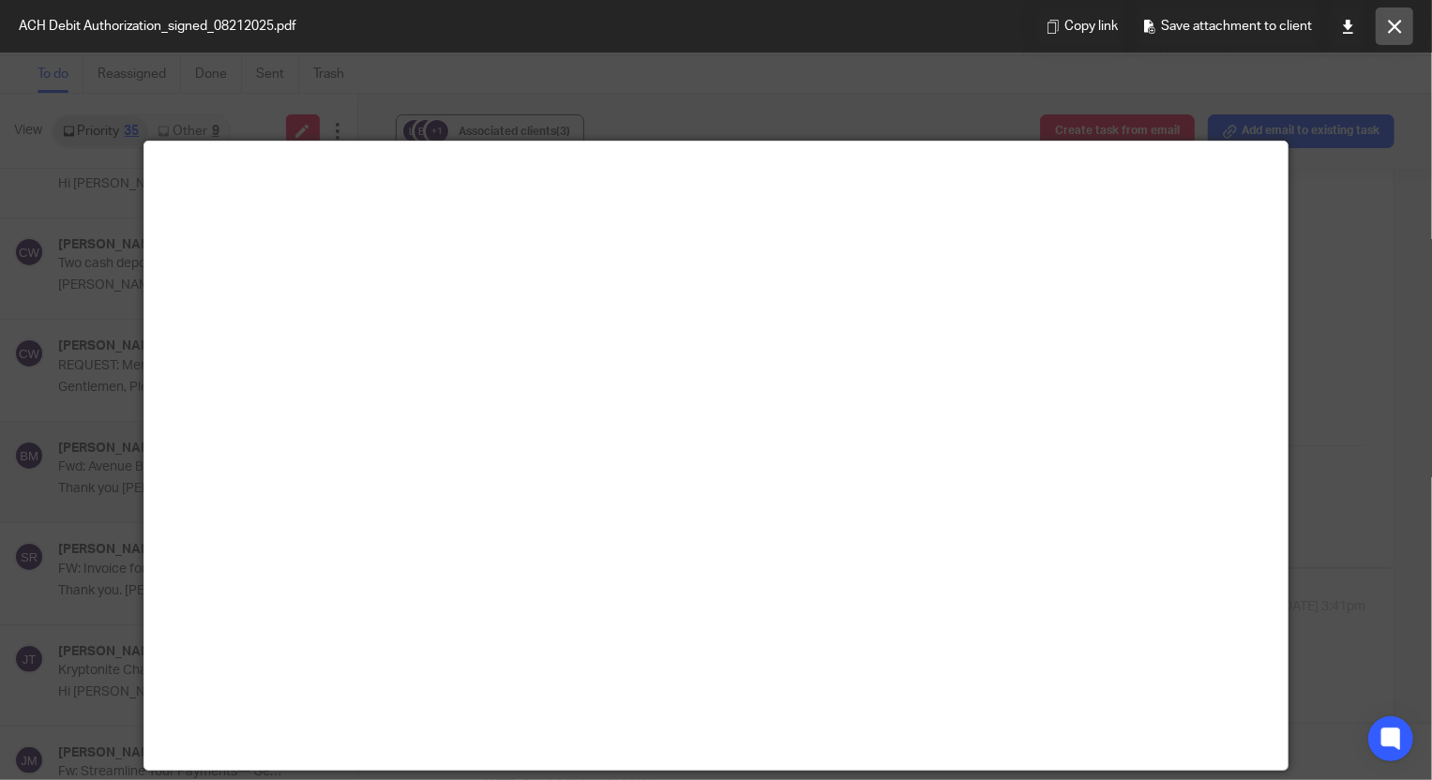
click at [1397, 23] on icon at bounding box center [1395, 27] width 14 height 14
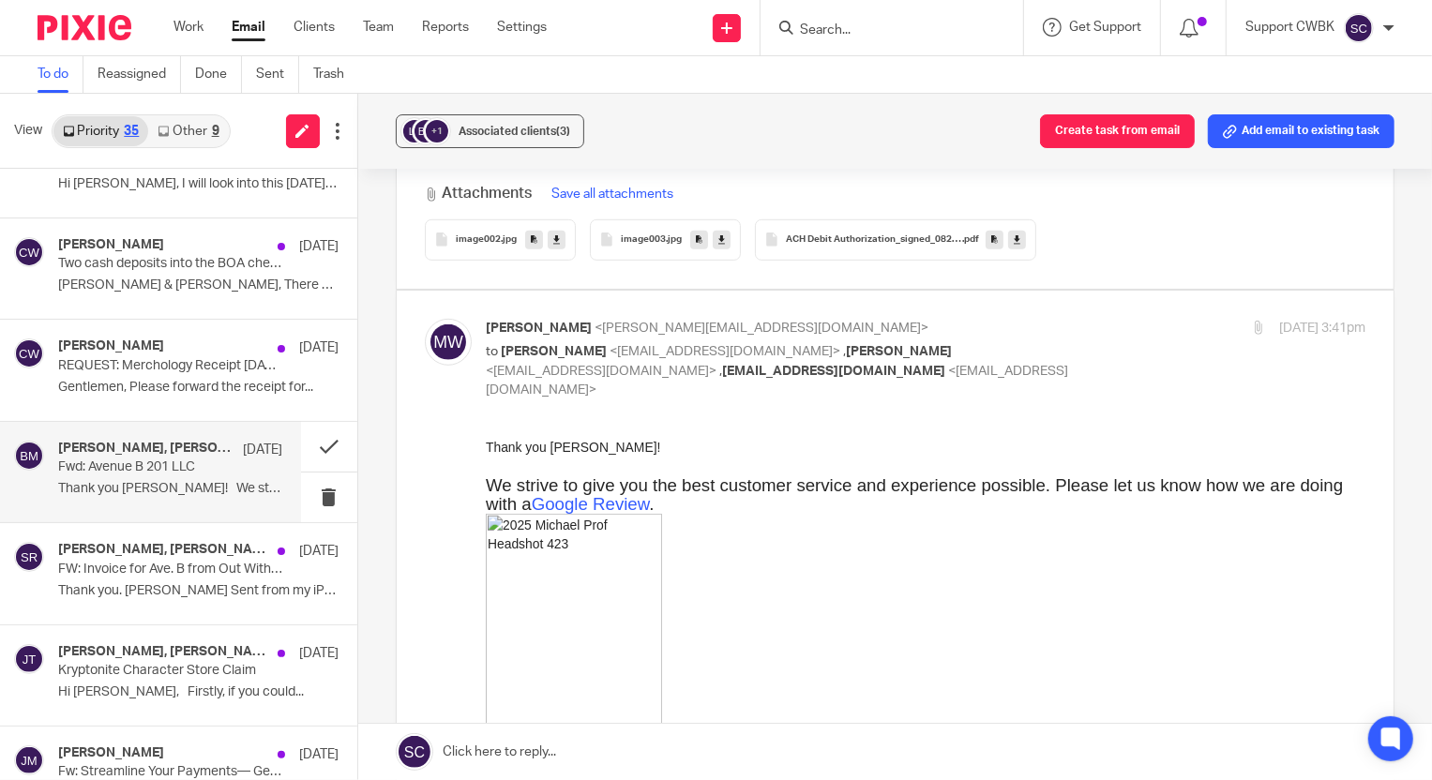
scroll to position [767, 0]
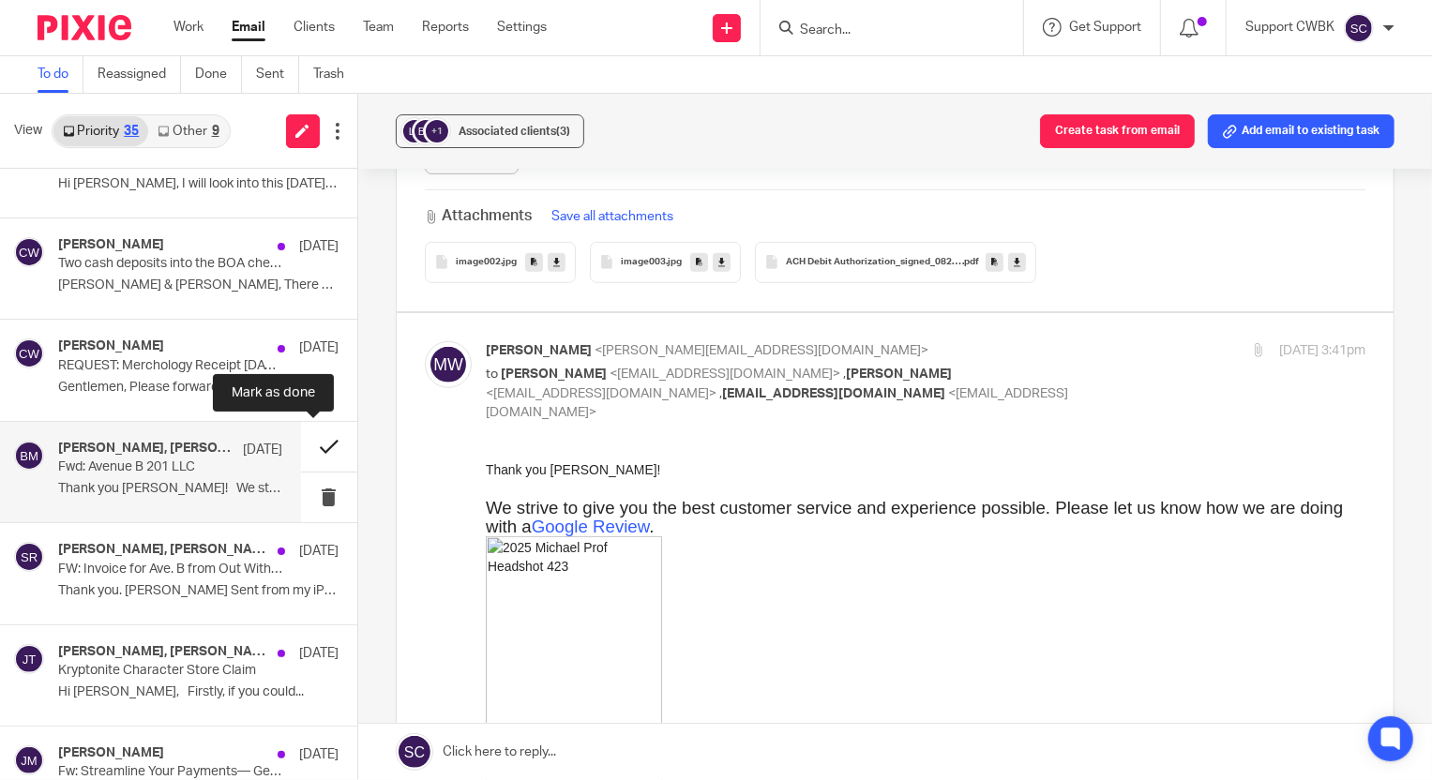
click at [310, 441] on button at bounding box center [329, 447] width 56 height 50
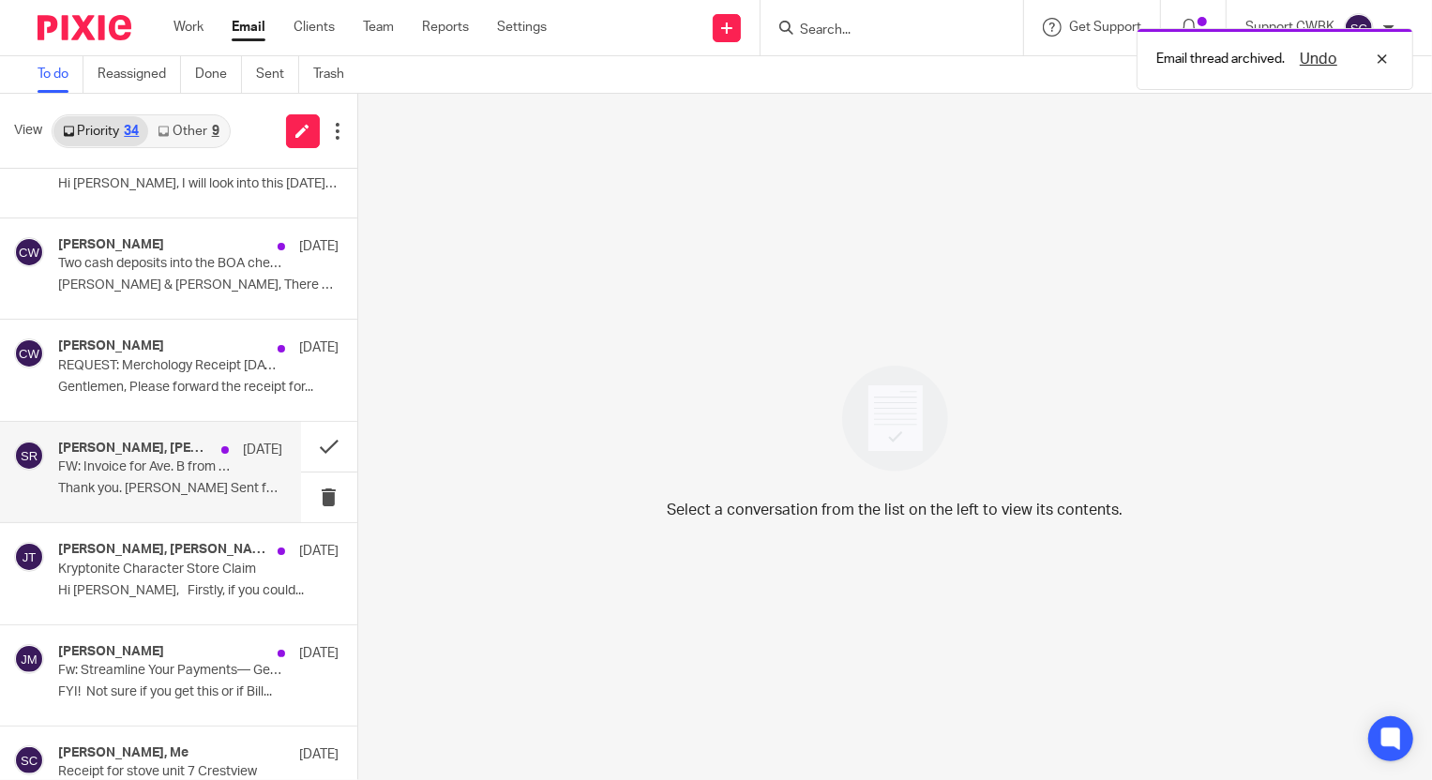
click at [122, 470] on p "FW: Invoice for Ave. B from Out With The Old Junk Removal" at bounding box center [147, 468] width 179 height 16
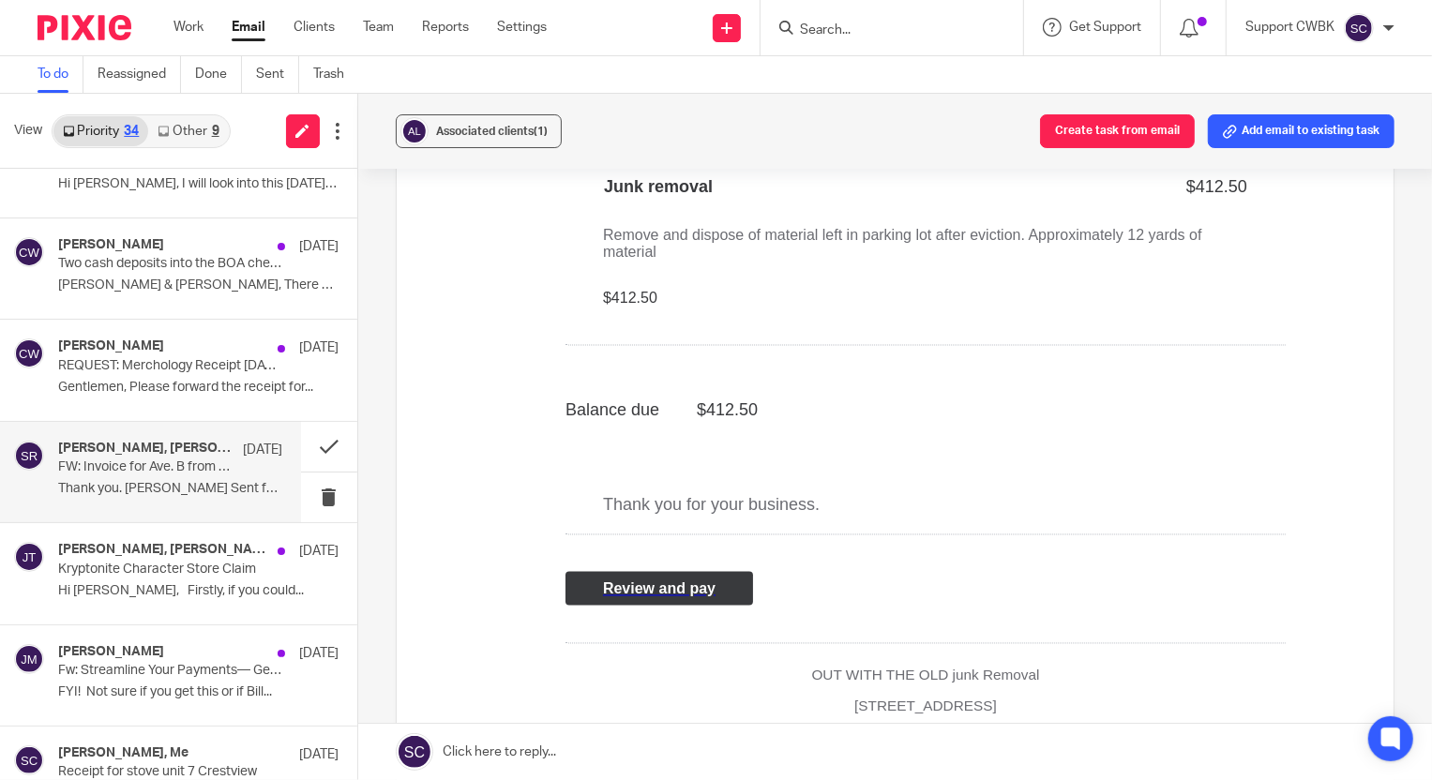
scroll to position [2472, 0]
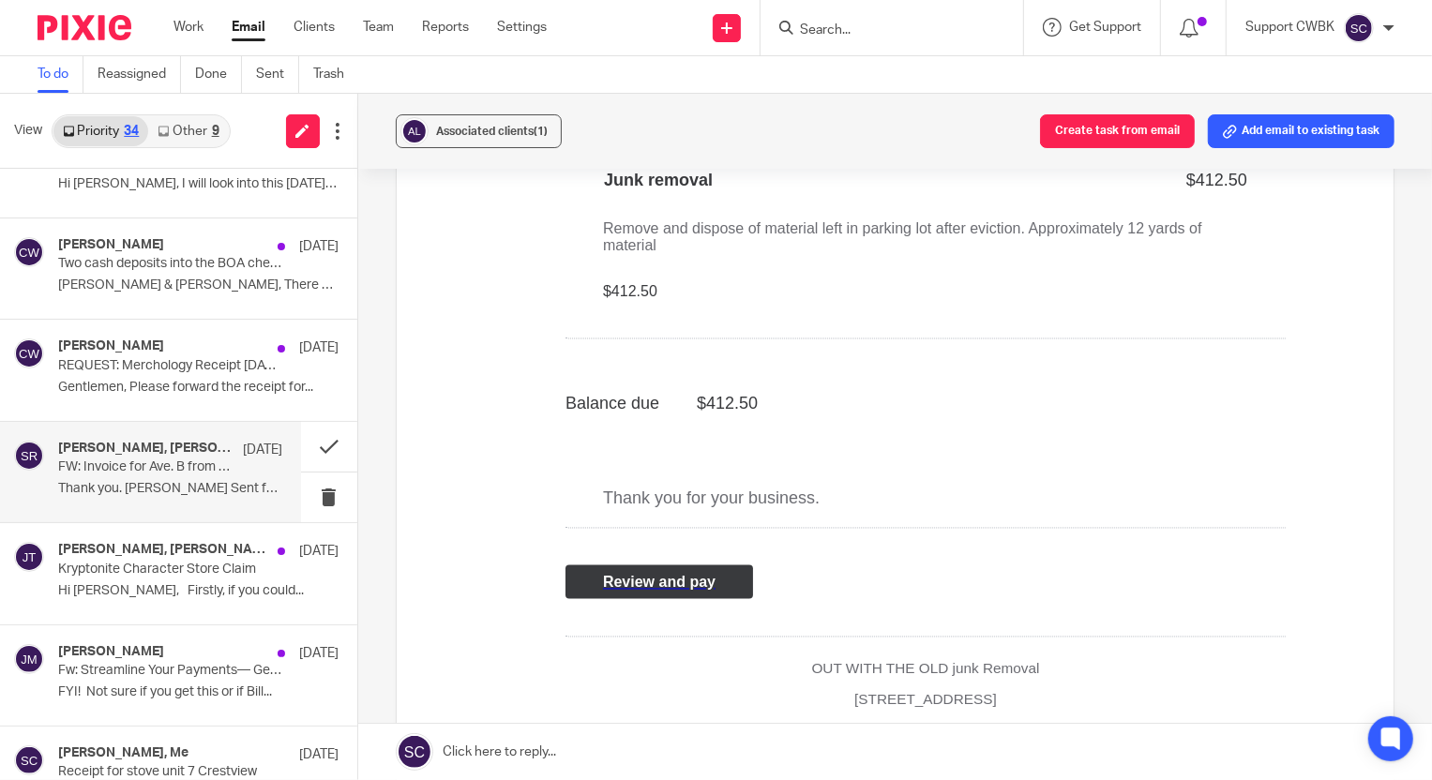
click at [657, 575] on span "Review and pay" at bounding box center [658, 583] width 113 height 16
click at [103, 483] on p "Thank you. Baran Sent from my iPhone On Aug..." at bounding box center [170, 489] width 224 height 16
click at [314, 442] on button at bounding box center [329, 447] width 56 height 50
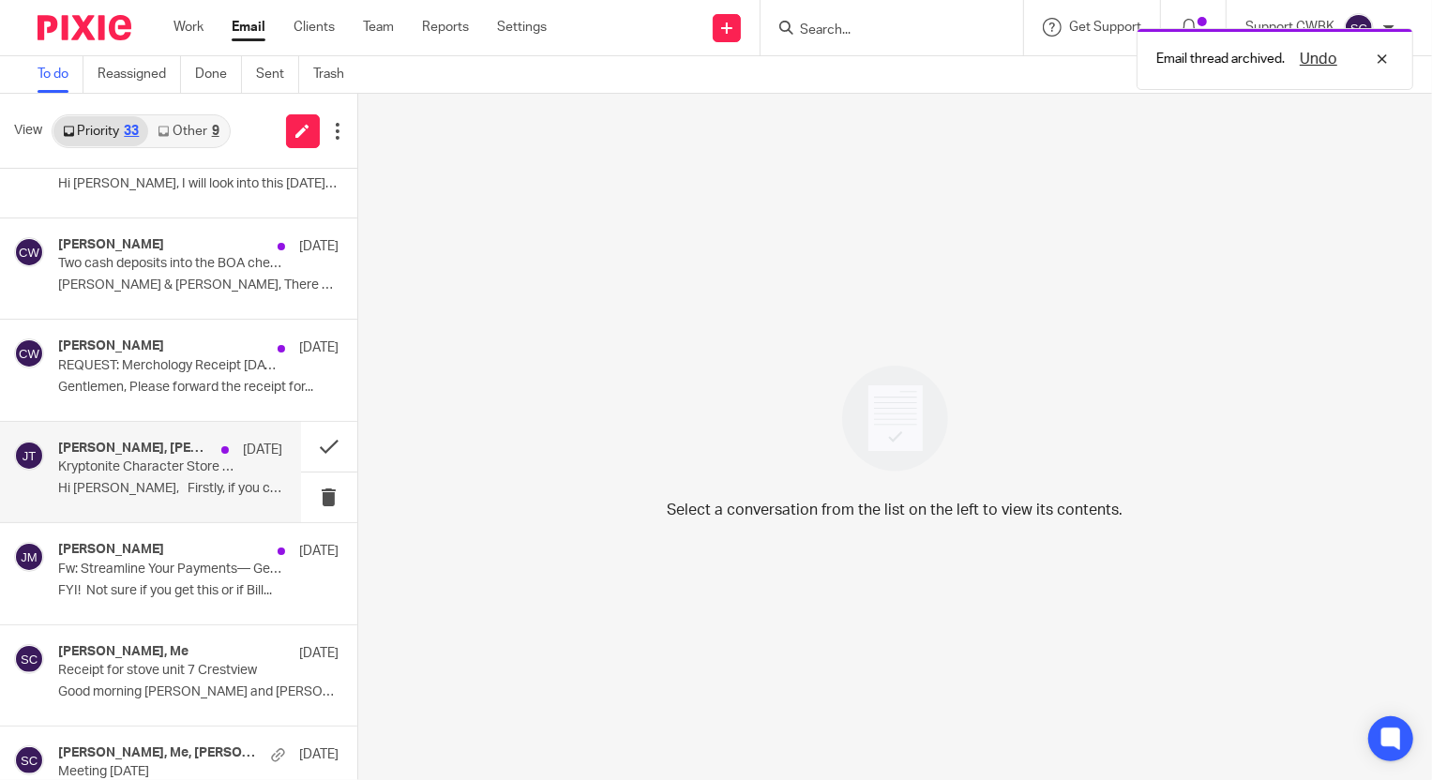
click at [113, 472] on p "Kryptonite Character Store Claim" at bounding box center [147, 468] width 179 height 16
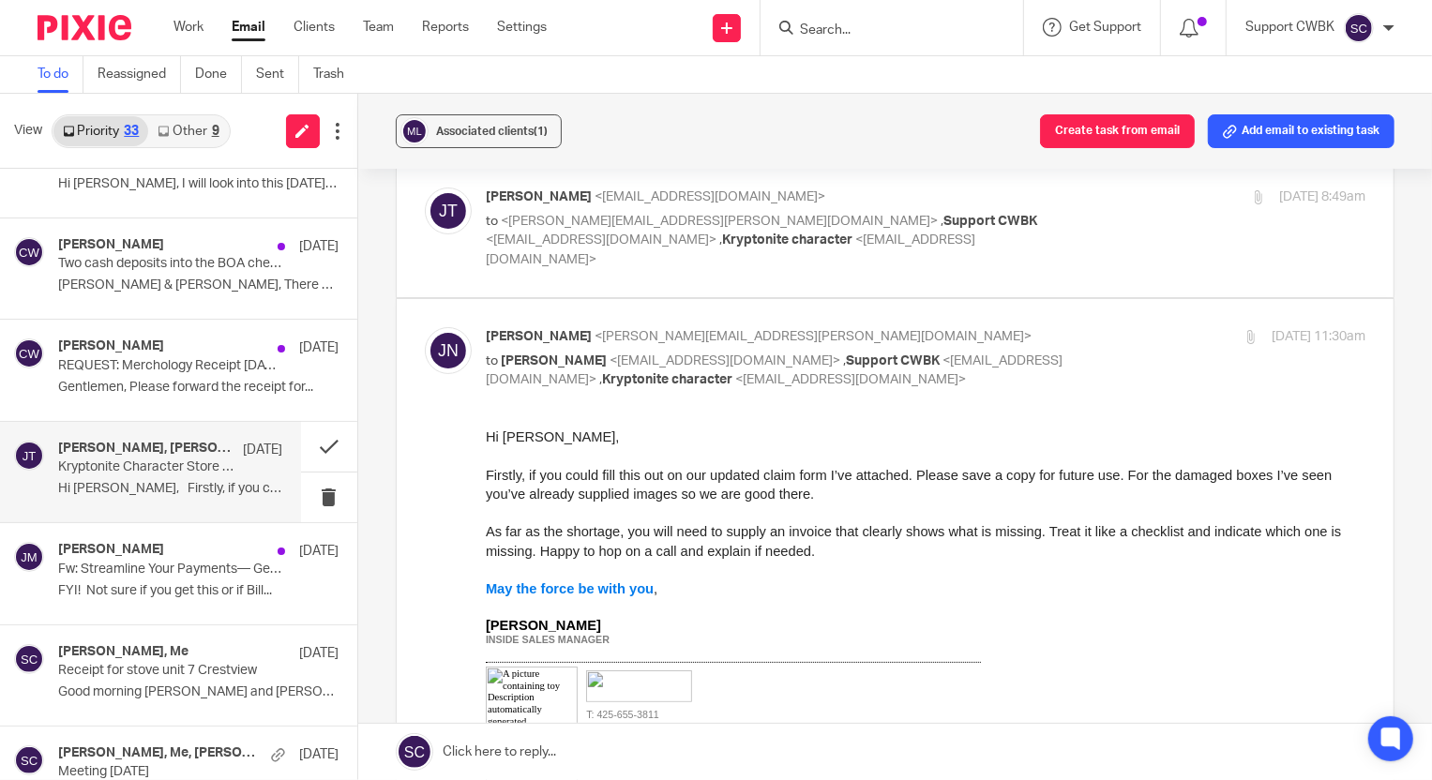
scroll to position [123, 0]
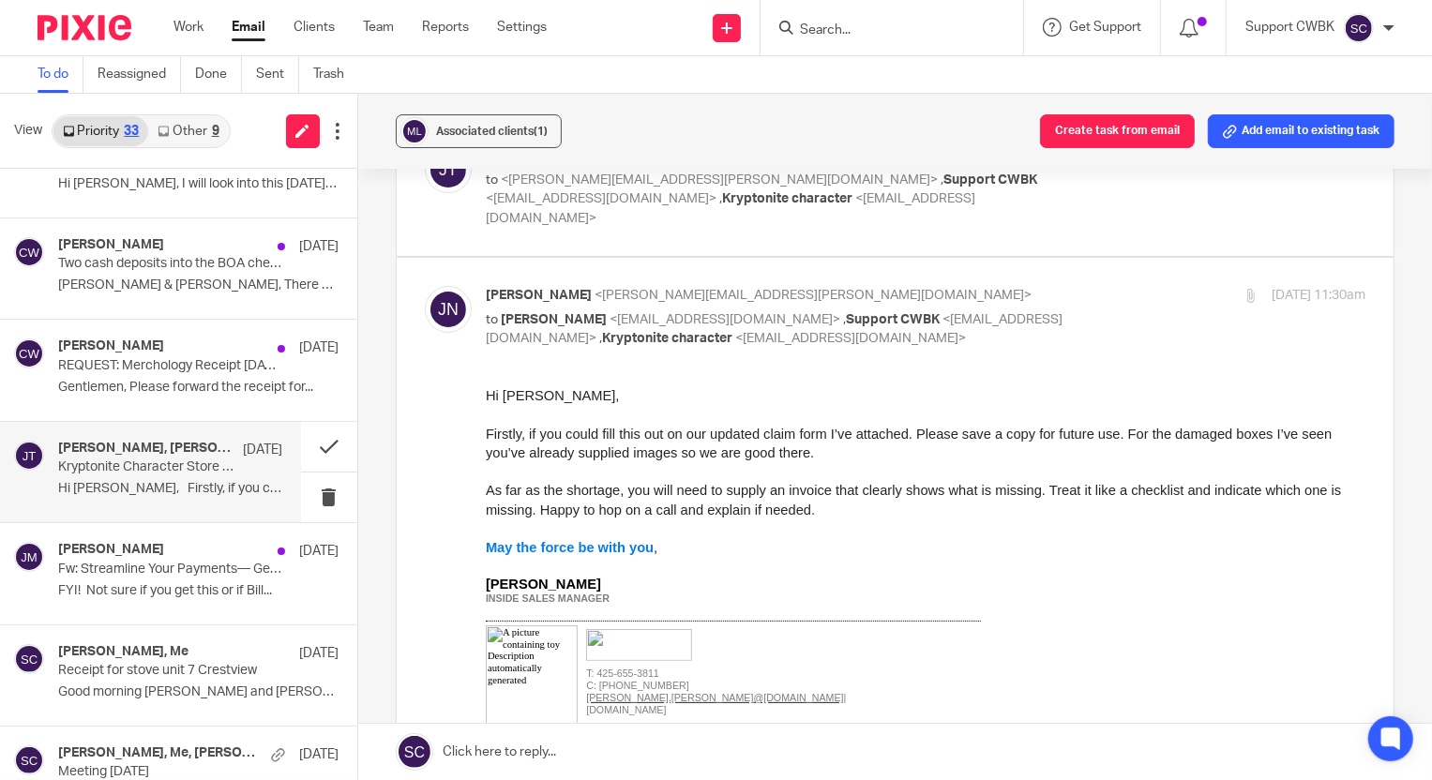
click at [488, 757] on link at bounding box center [895, 752] width 1074 height 56
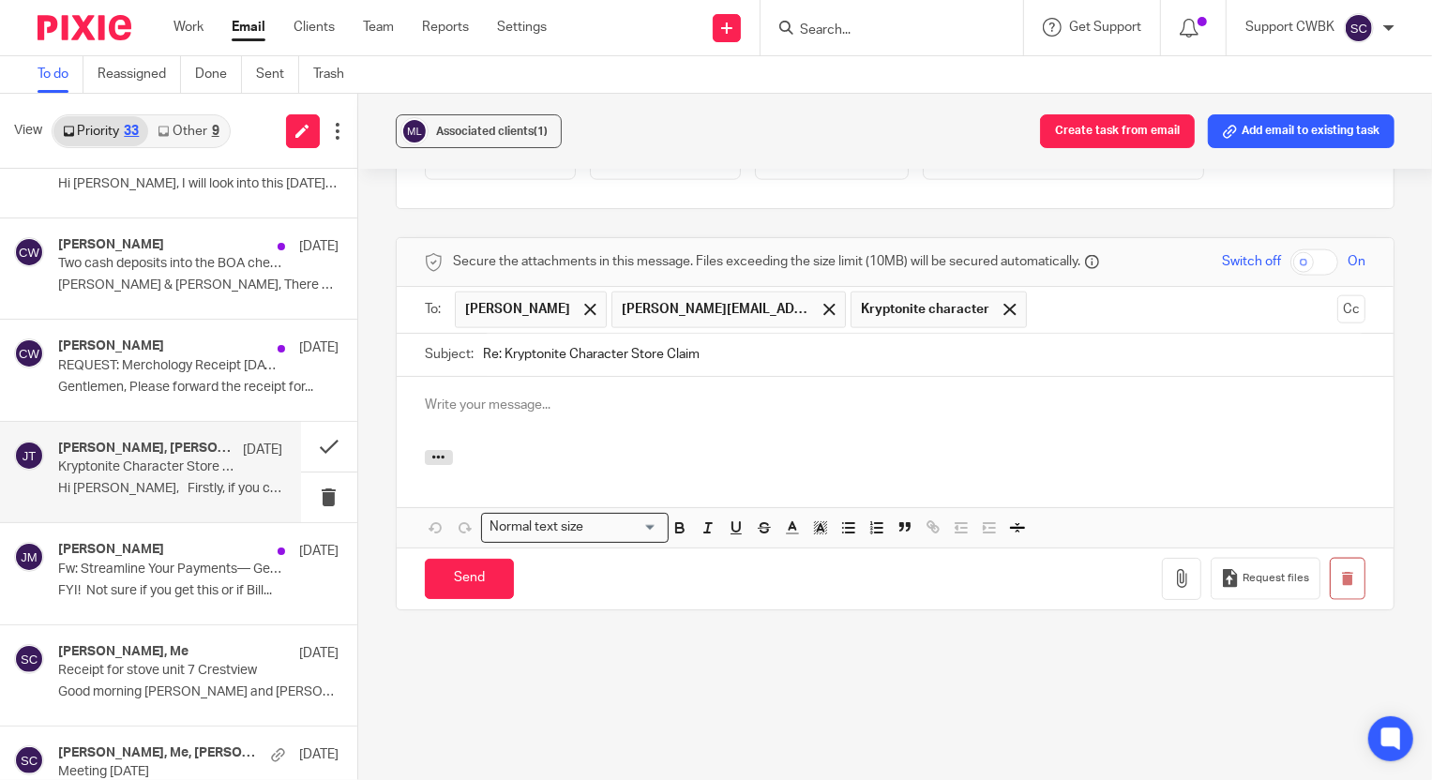
scroll to position [0, 0]
click at [431, 461] on icon "button" at bounding box center [438, 457] width 14 height 14
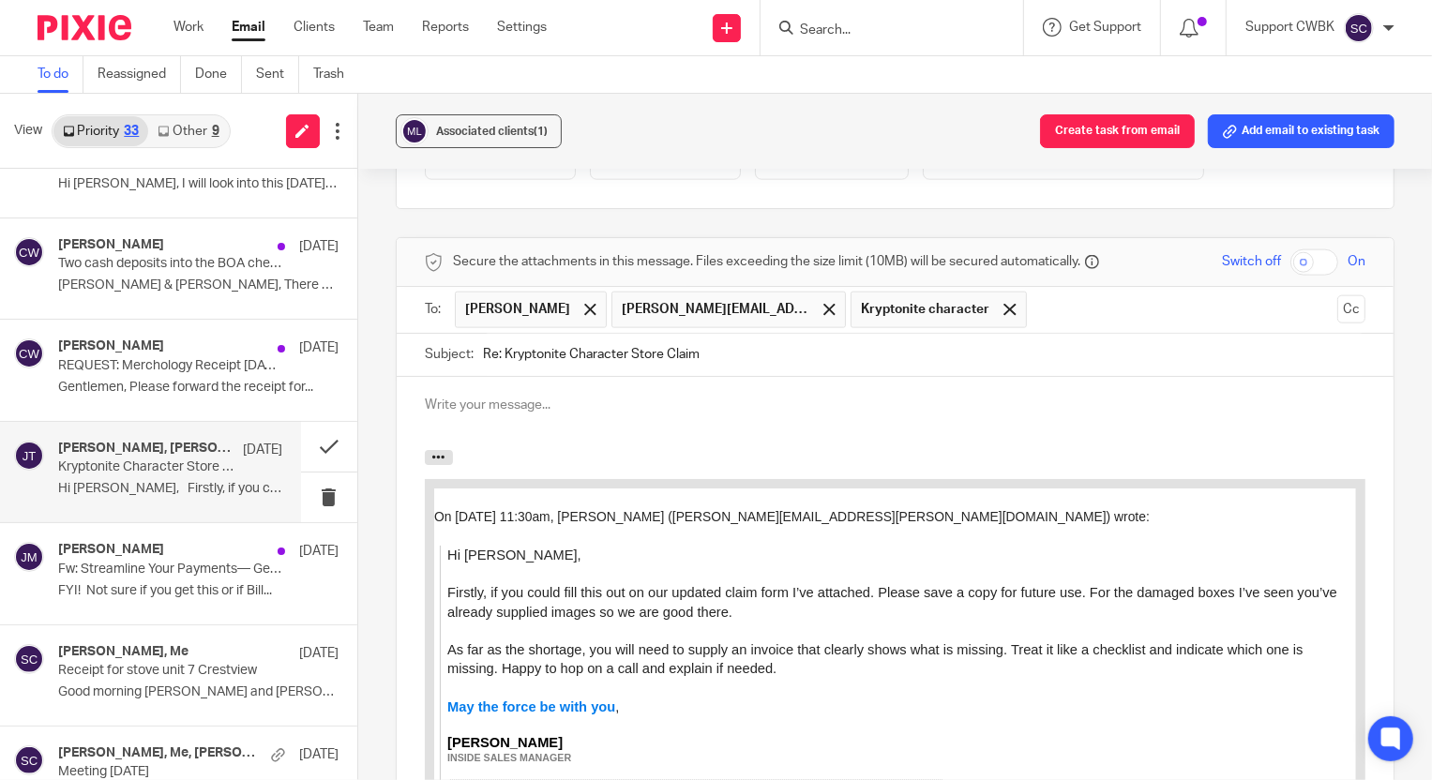
click at [448, 407] on p at bounding box center [895, 405] width 941 height 19
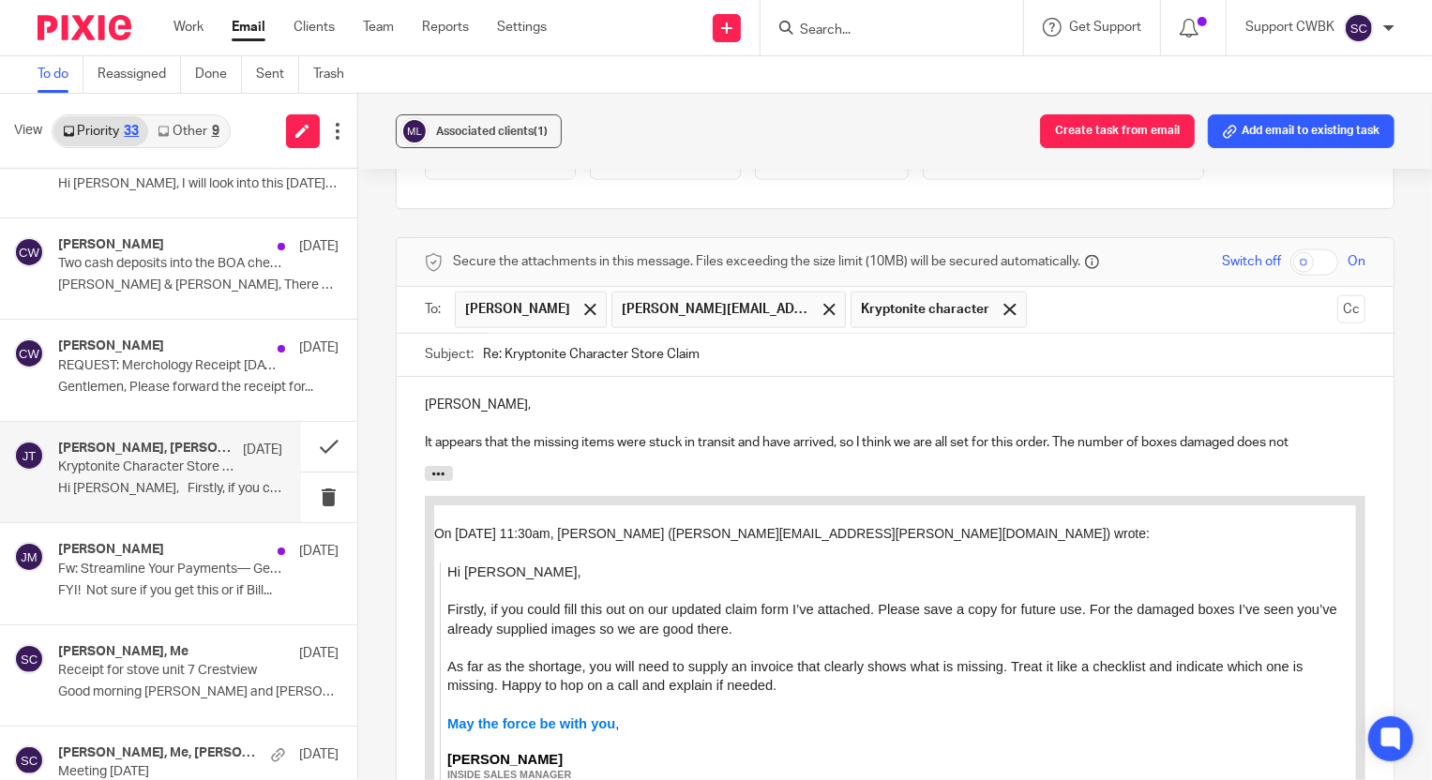
click at [1300, 444] on p "It appears that the missing items were stuck in transit and have arrived, so I …" at bounding box center [895, 442] width 941 height 19
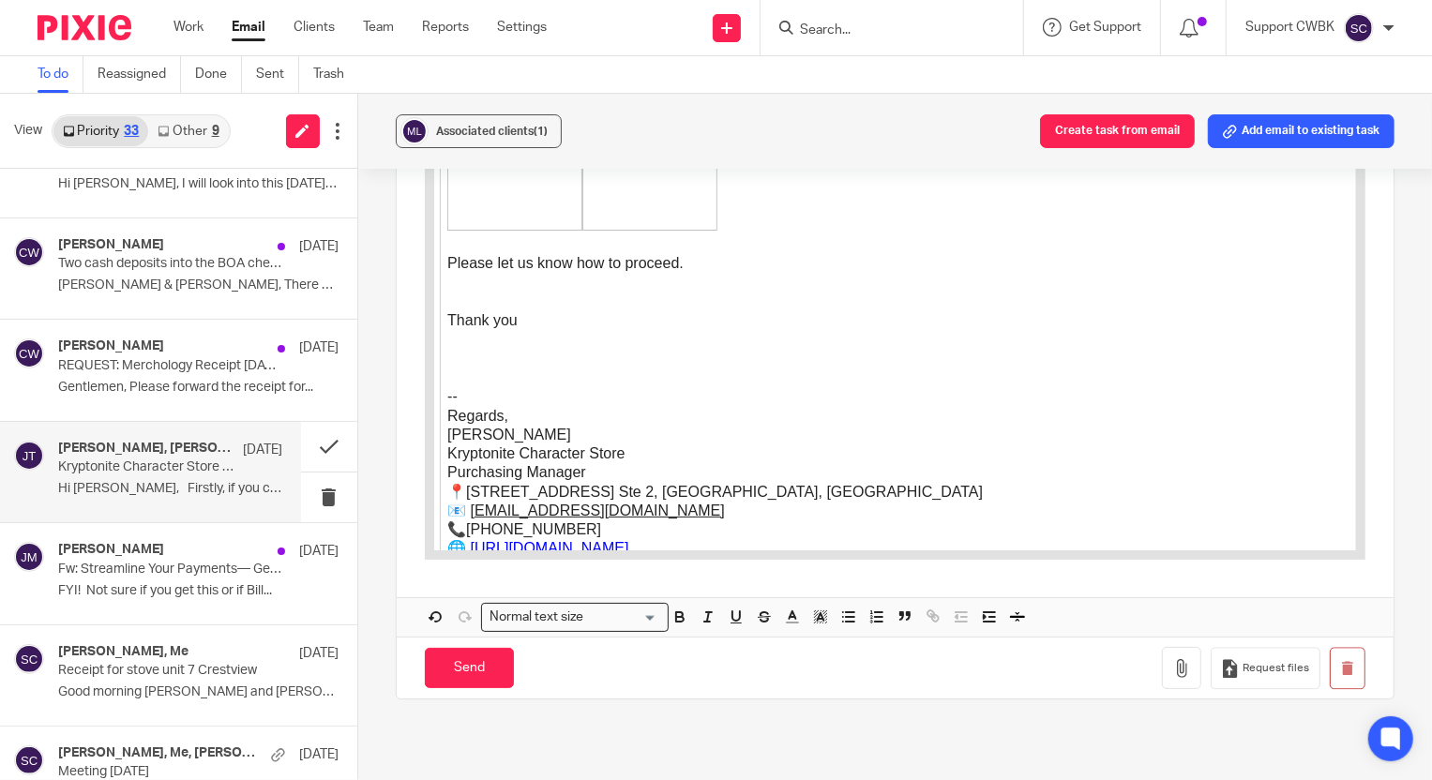
scroll to position [3179, 0]
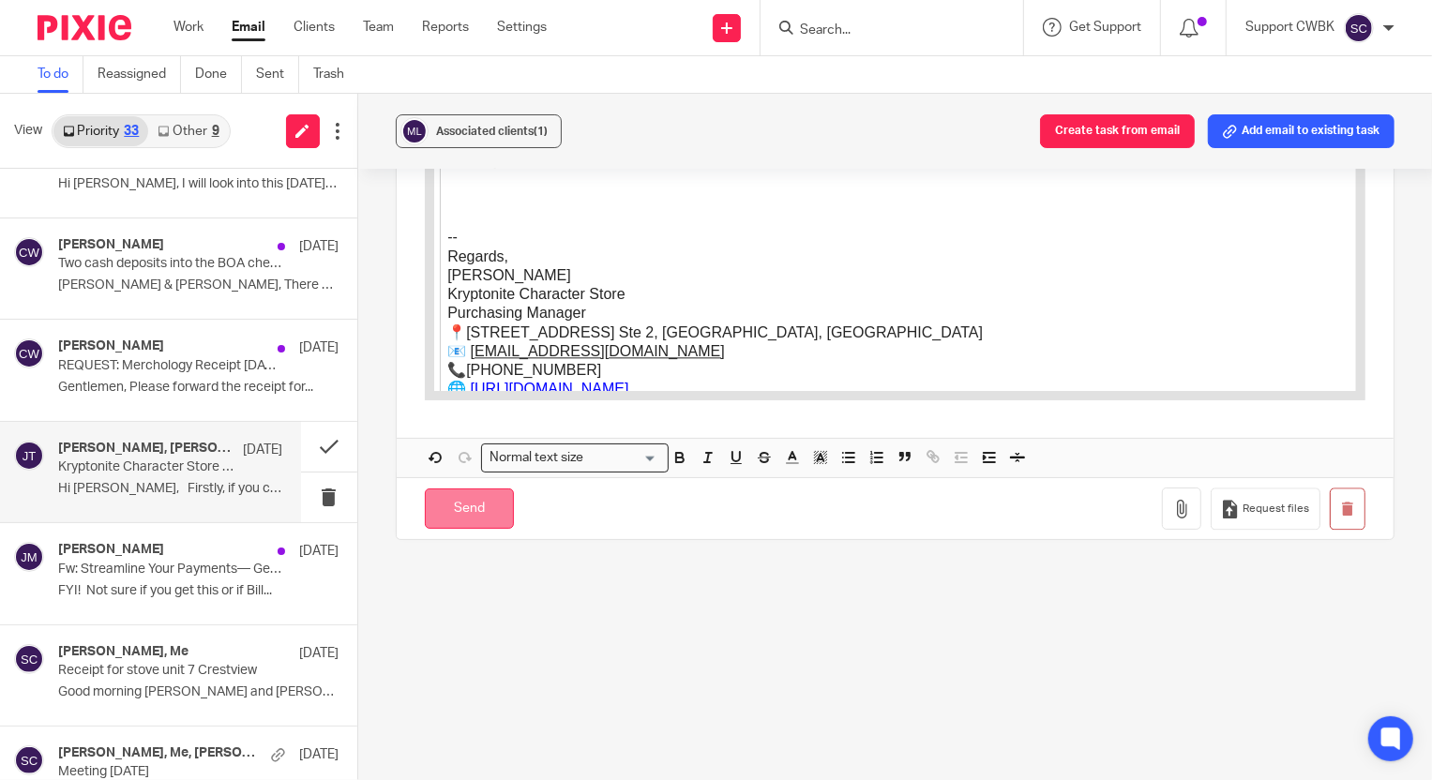
click at [463, 515] on input "Send" at bounding box center [469, 509] width 89 height 40
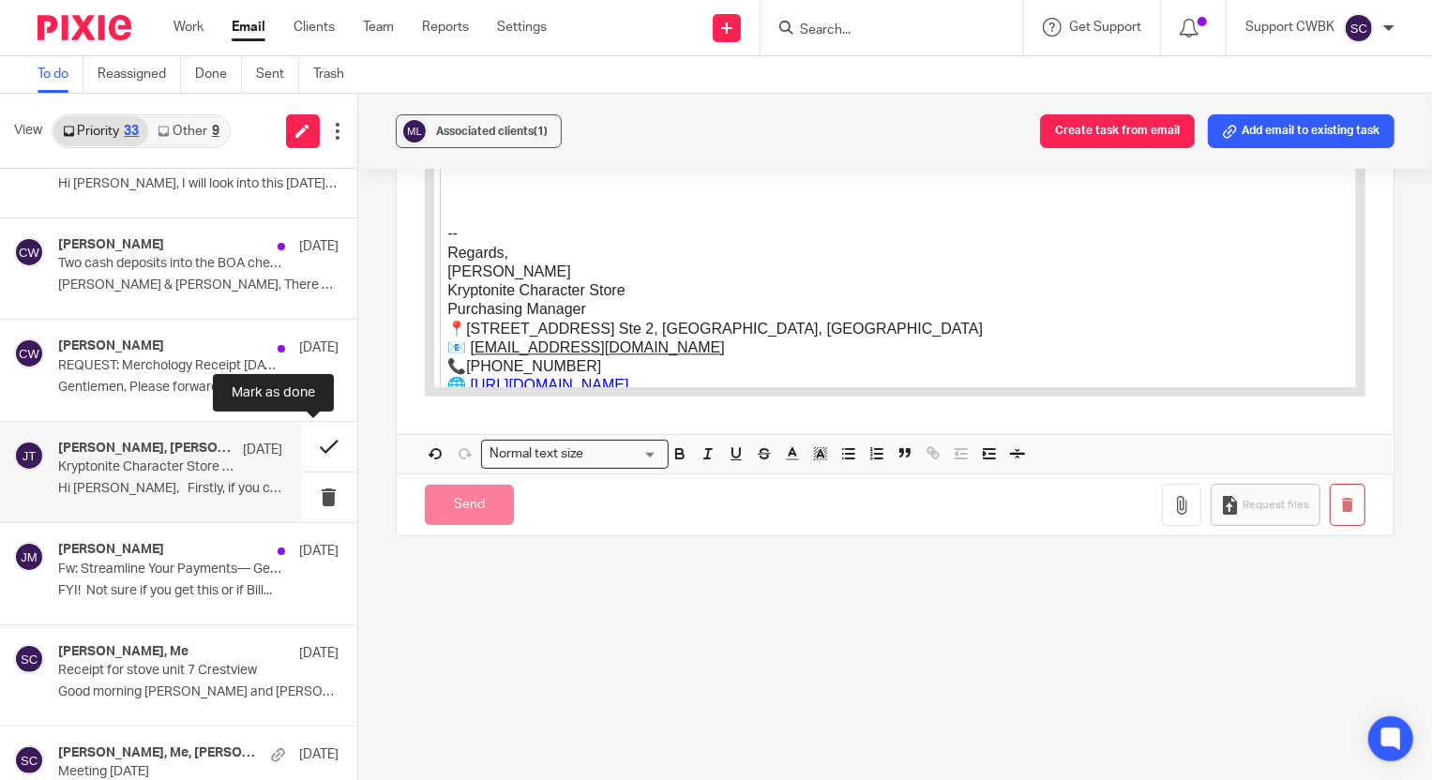
scroll to position [1402, 0]
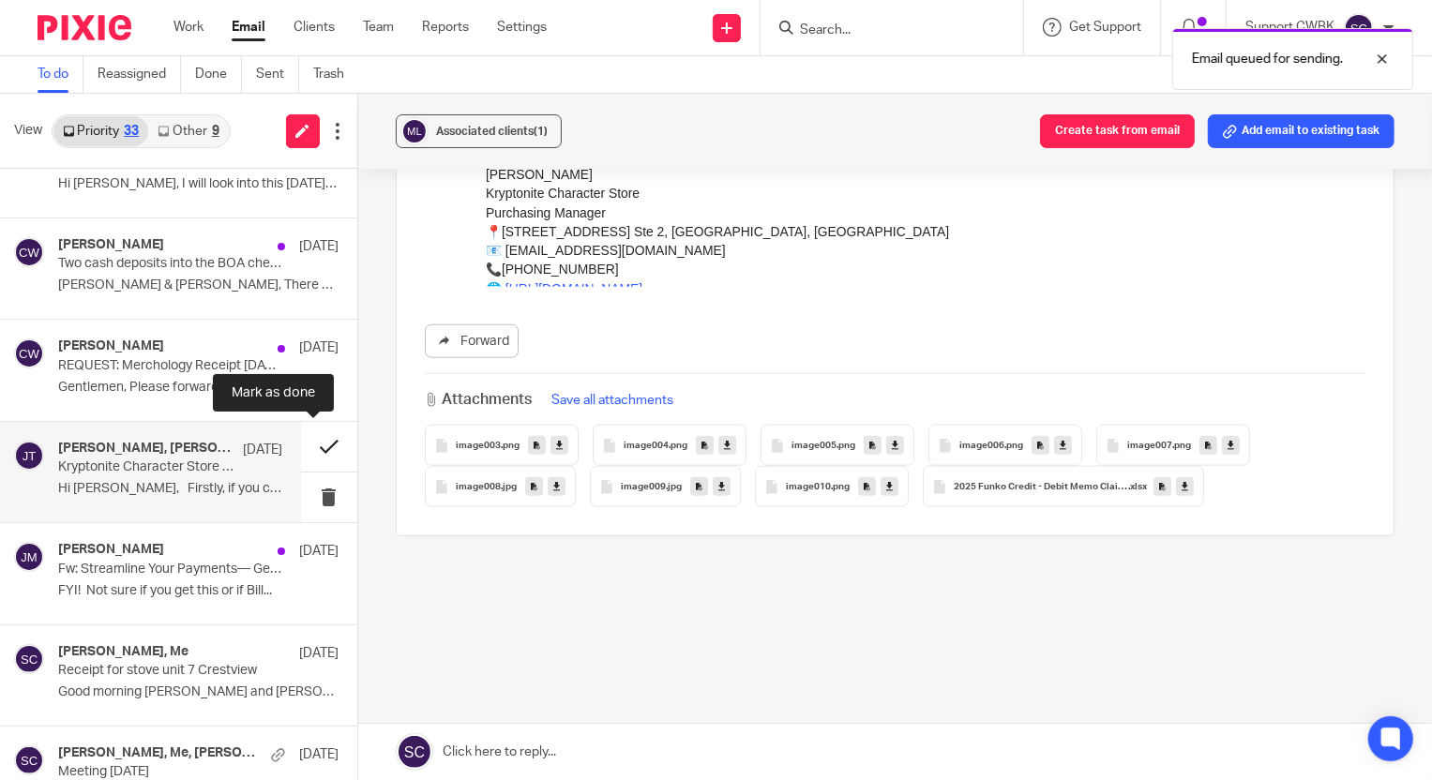
click at [314, 440] on button at bounding box center [329, 447] width 56 height 50
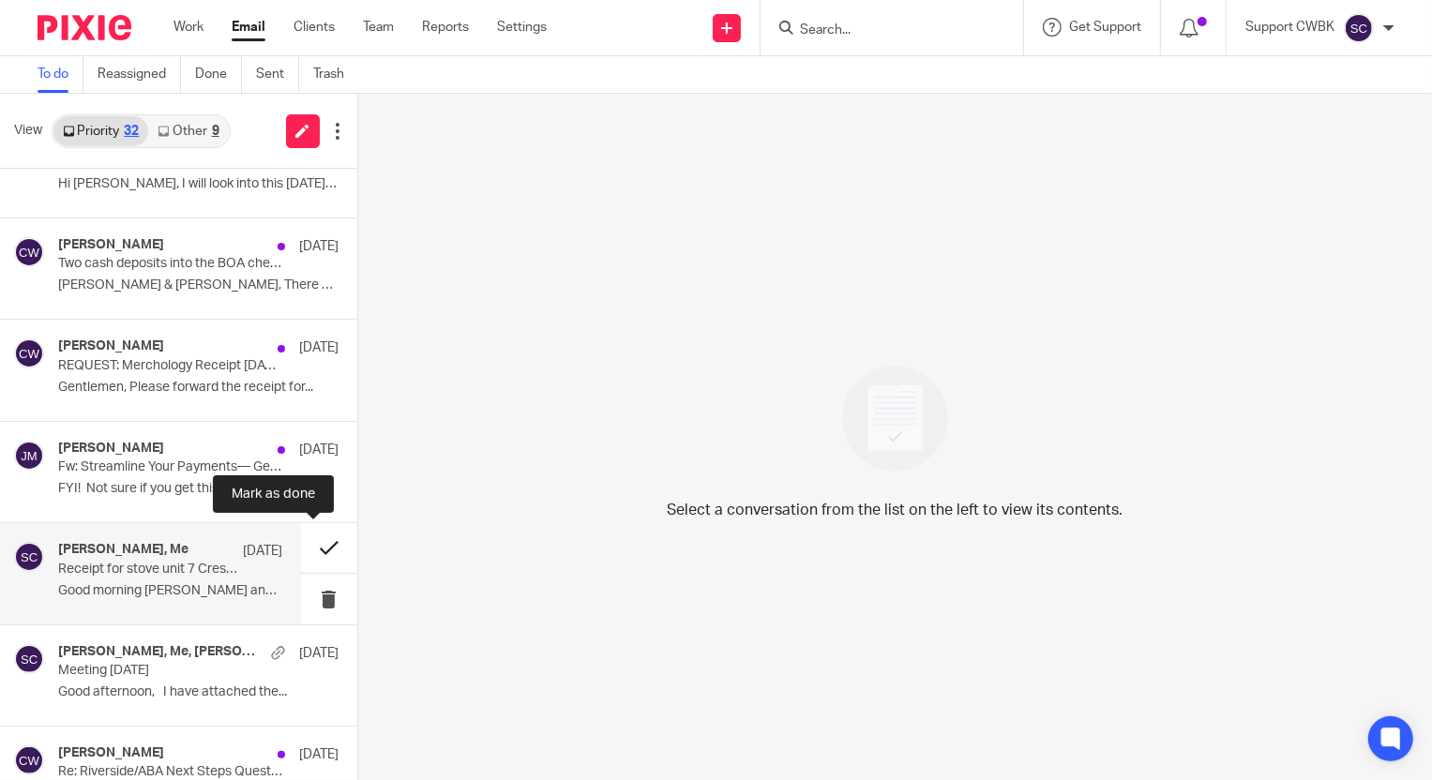
click at [310, 544] on button at bounding box center [329, 548] width 56 height 50
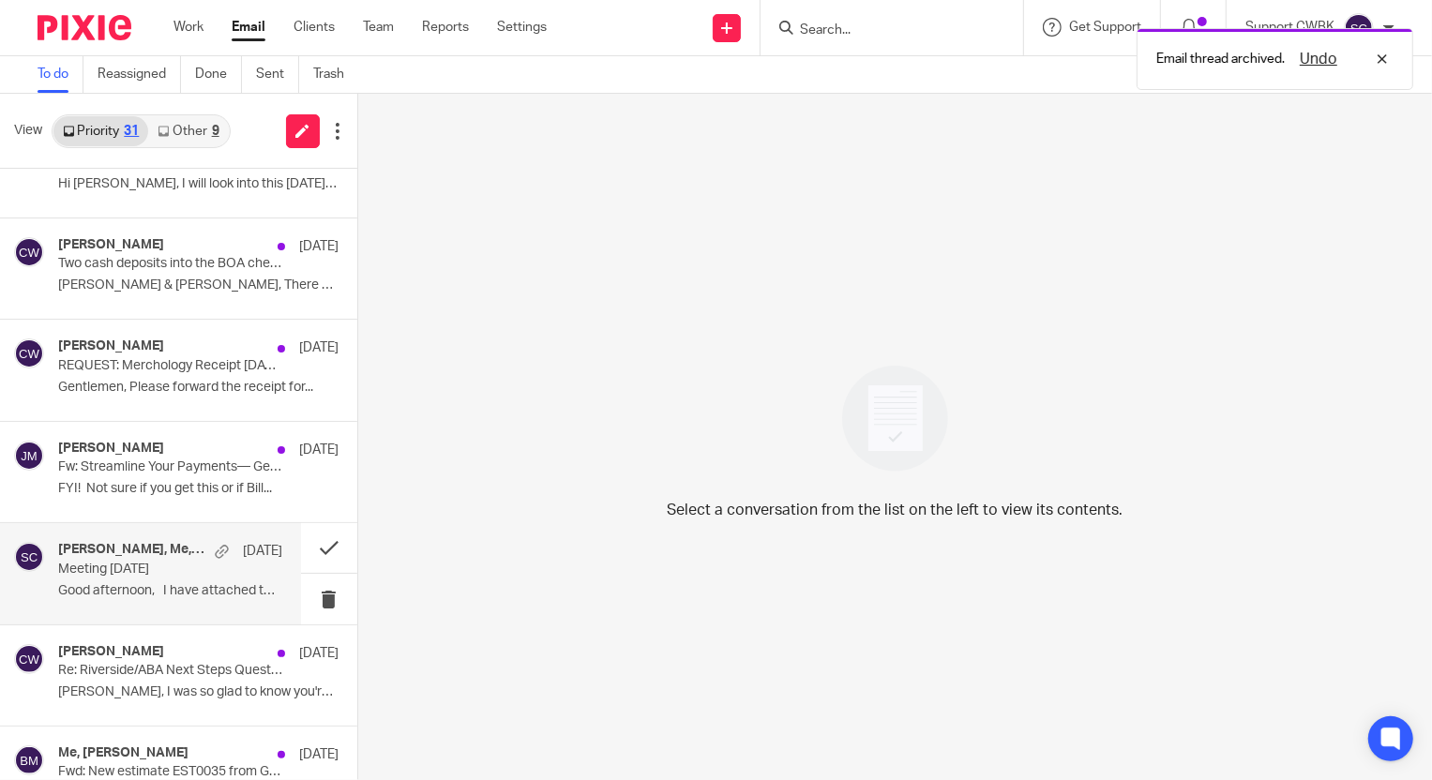
click at [123, 572] on p "Meeting today" at bounding box center [147, 570] width 179 height 16
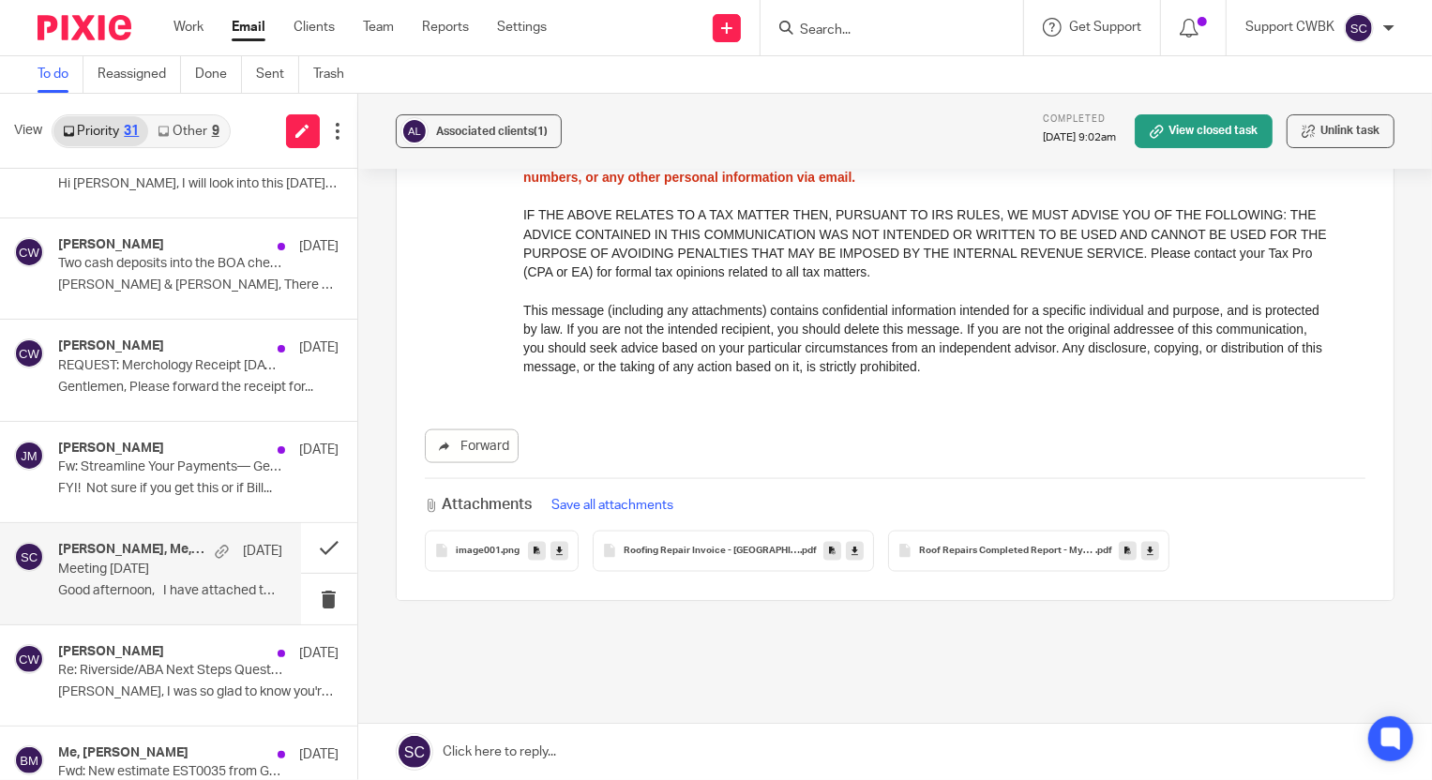
scroll to position [1861, 0]
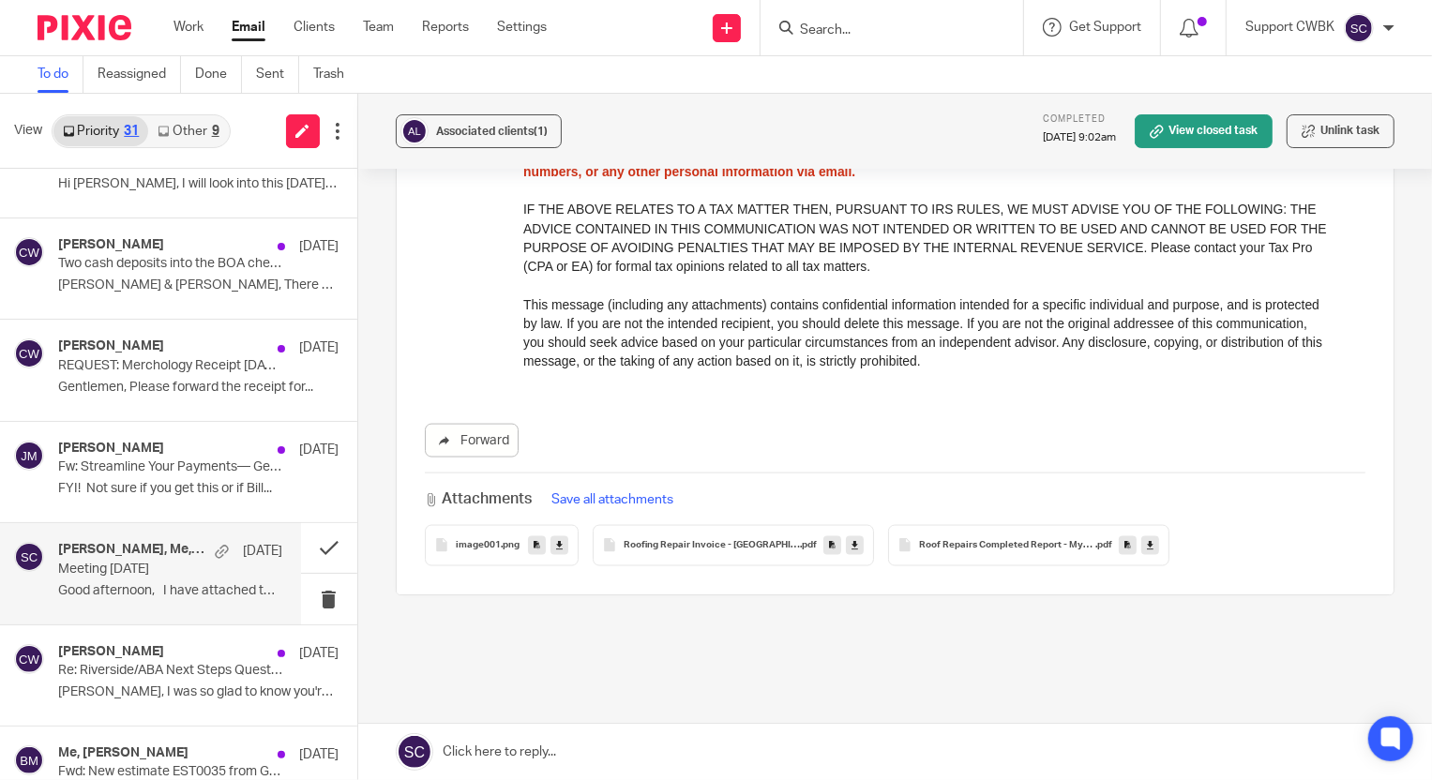
click at [846, 536] on link at bounding box center [855, 545] width 18 height 19
click at [1147, 538] on icon at bounding box center [1150, 545] width 7 height 14
click at [314, 542] on button at bounding box center [329, 548] width 56 height 50
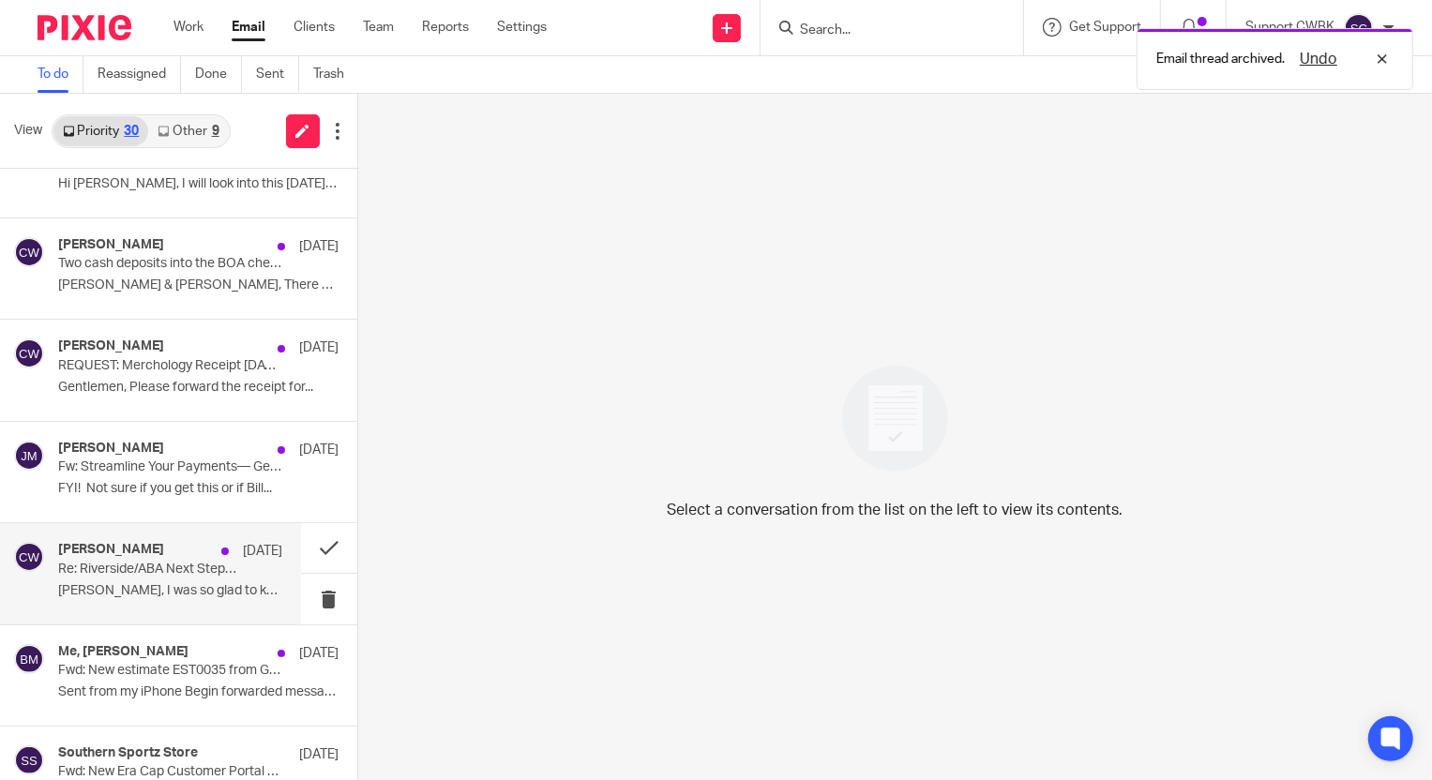
click at [121, 573] on p "Re: Riverside/ABA Next Steps Questions" at bounding box center [147, 570] width 179 height 16
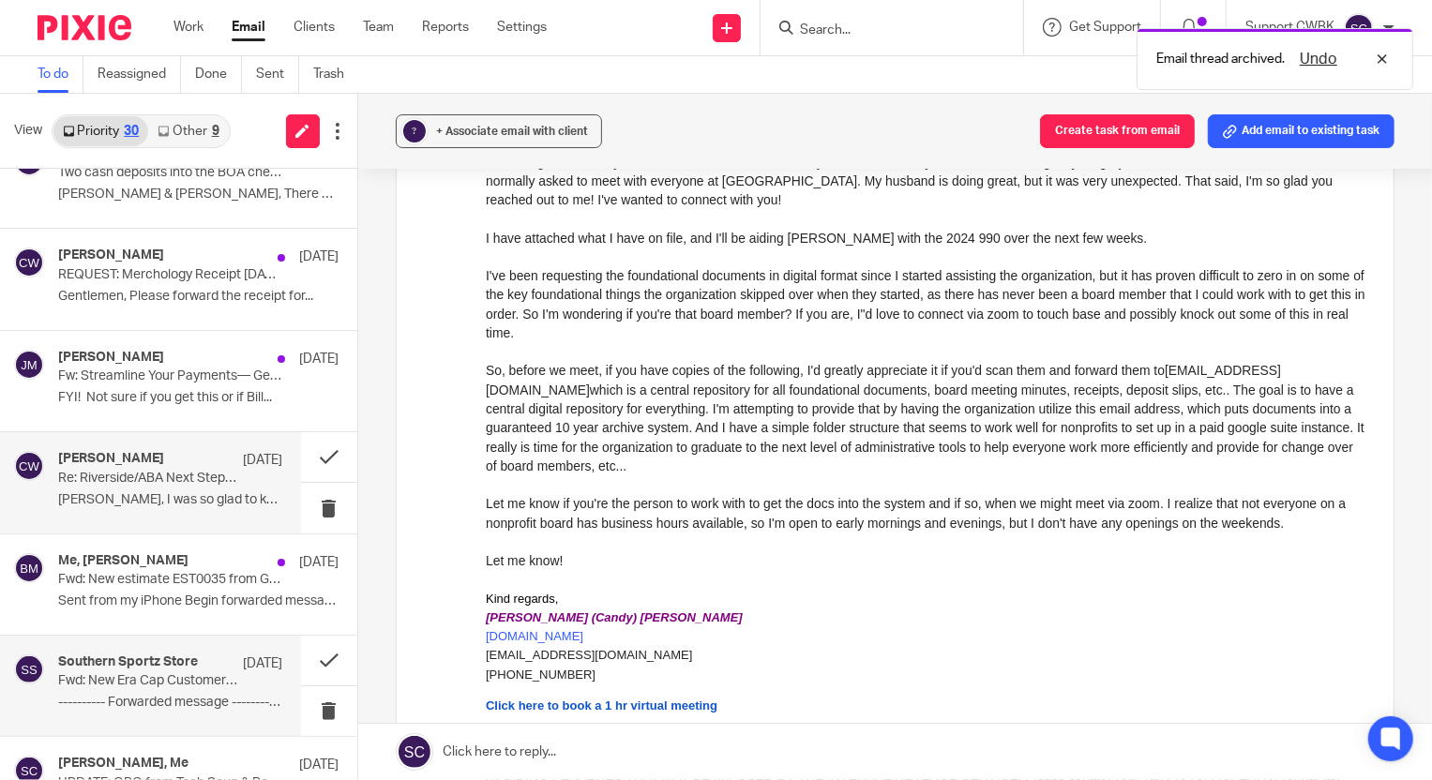
scroll to position [426, 0]
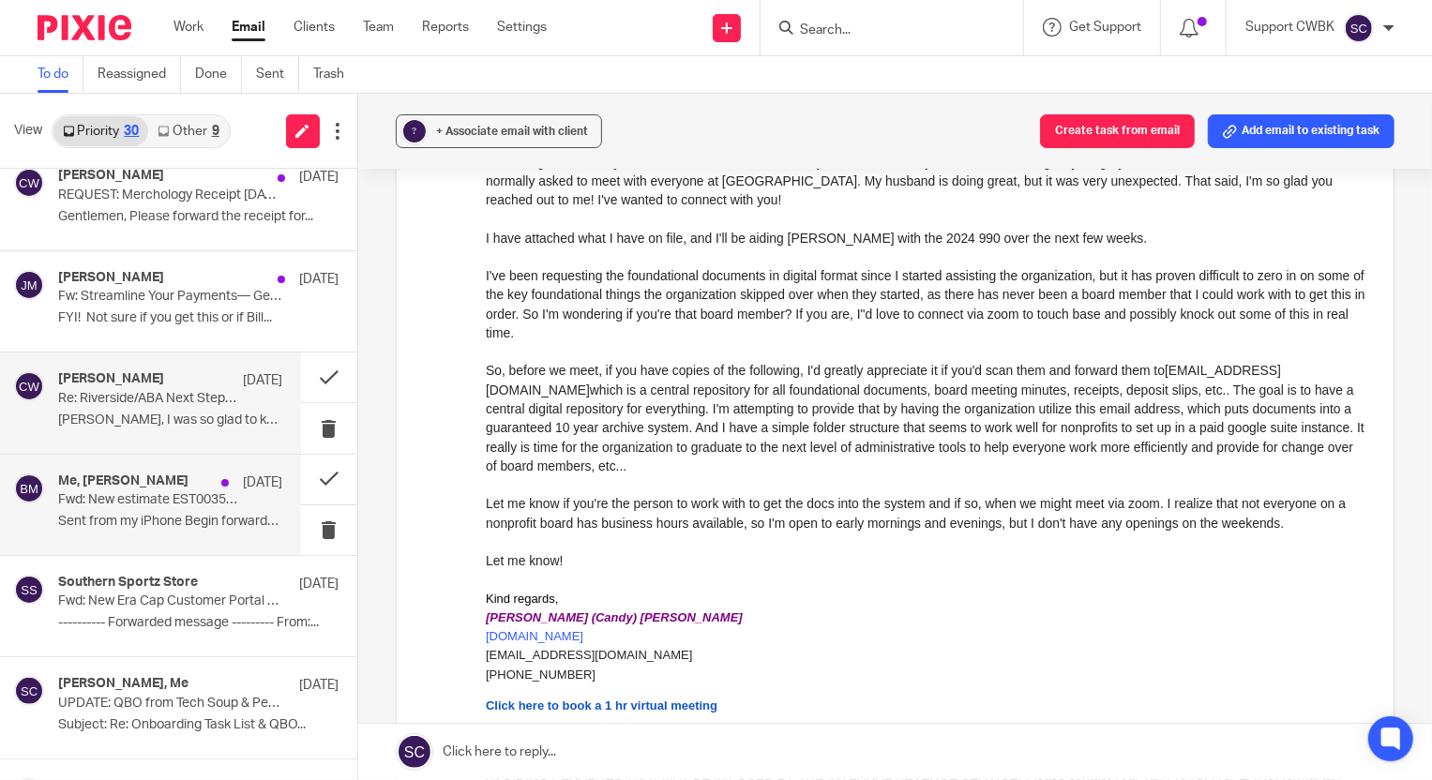
click at [75, 507] on div "Me, baran menguloglu Aug 15 Fwd: New estimate EST0035 from Good Works Restorati…" at bounding box center [170, 505] width 224 height 63
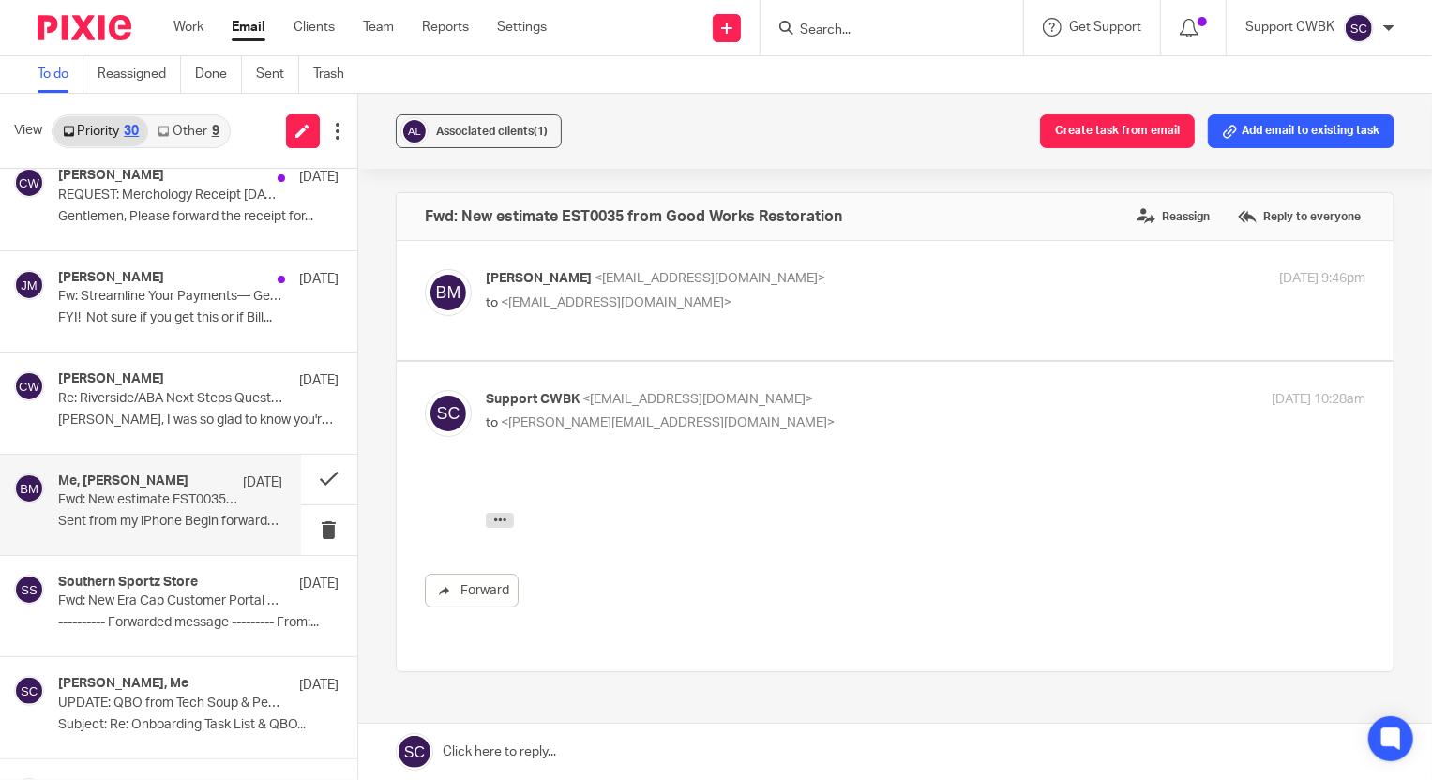
scroll to position [0, 0]
click at [492, 516] on icon "button" at bounding box center [499, 519] width 14 height 14
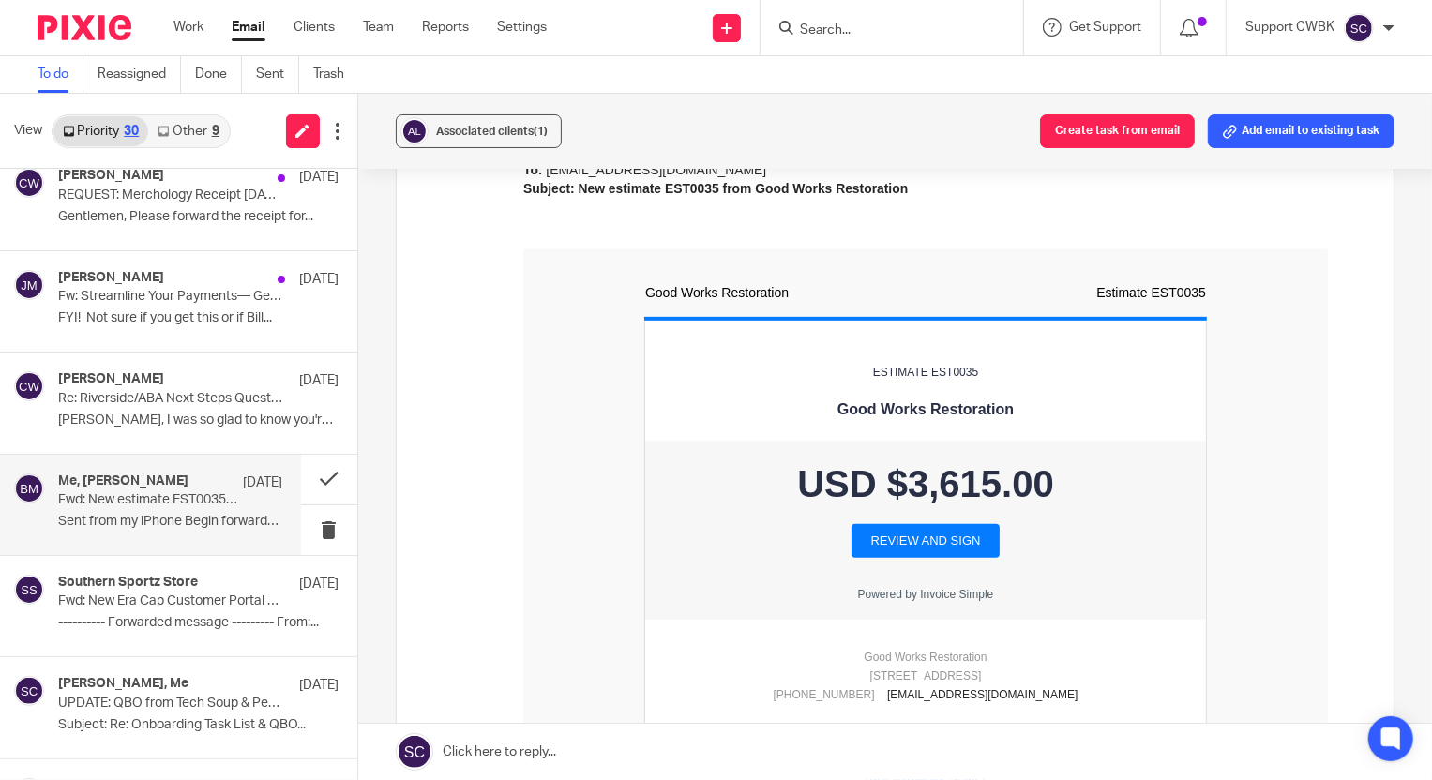
scroll to position [682, 0]
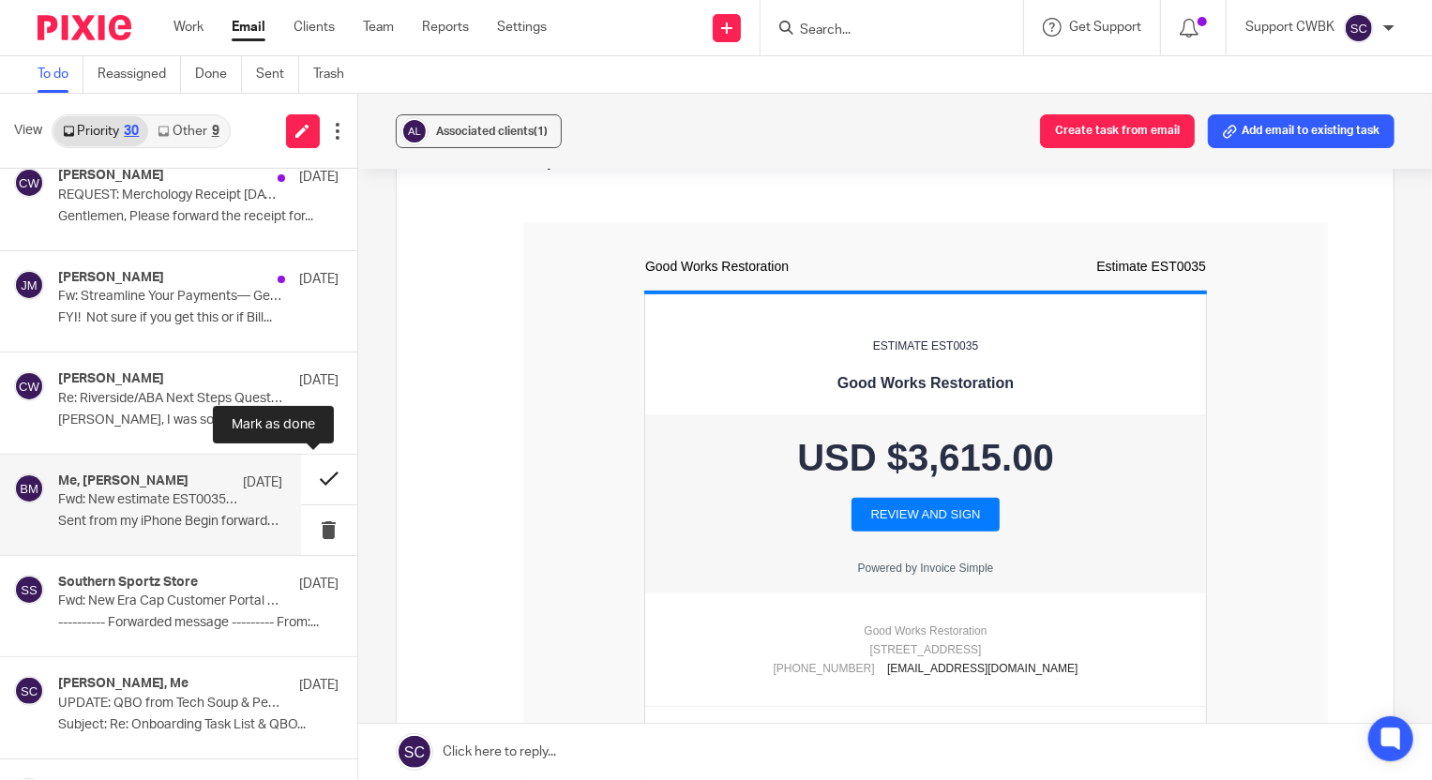
click at [309, 480] on button at bounding box center [329, 480] width 56 height 50
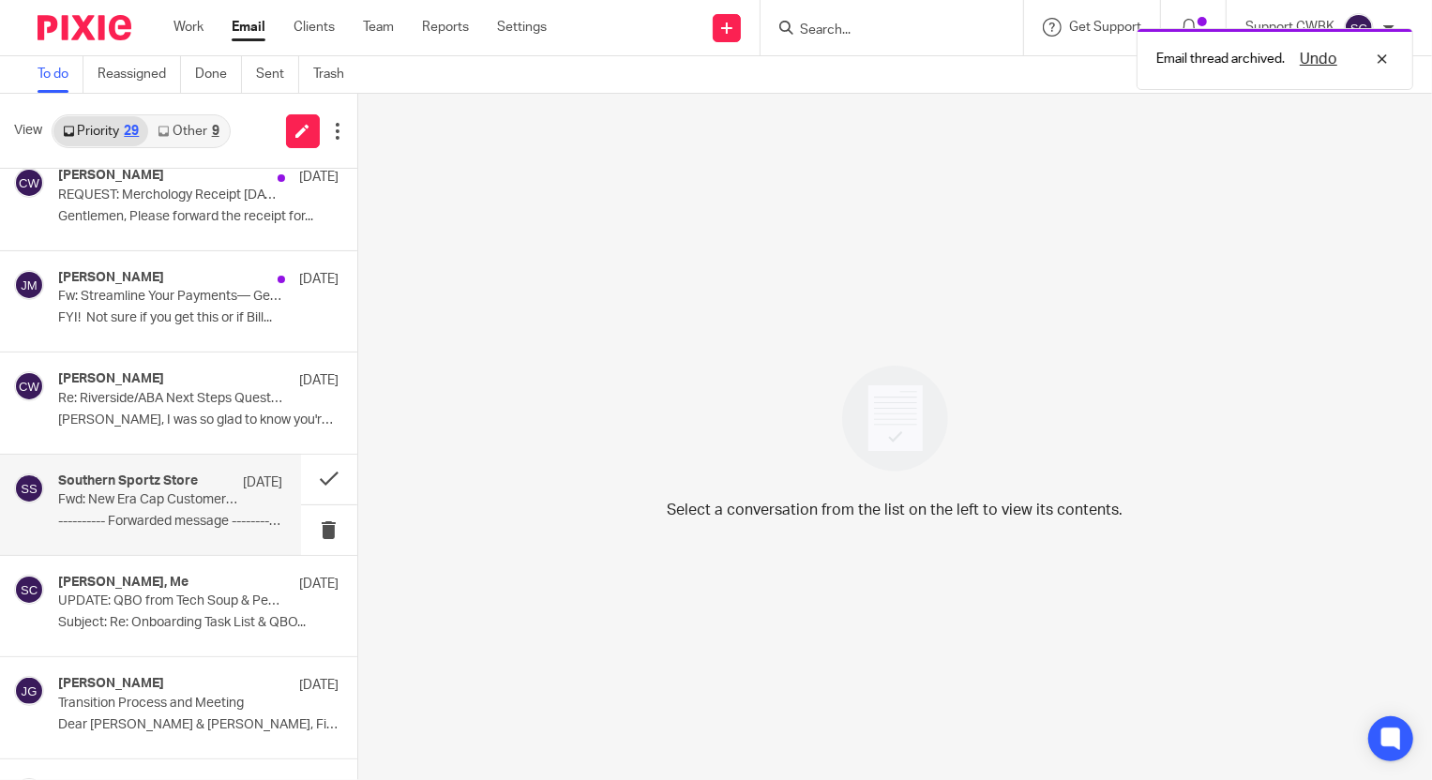
click at [110, 515] on p "---------- Forwarded message --------- From:..." at bounding box center [170, 522] width 224 height 16
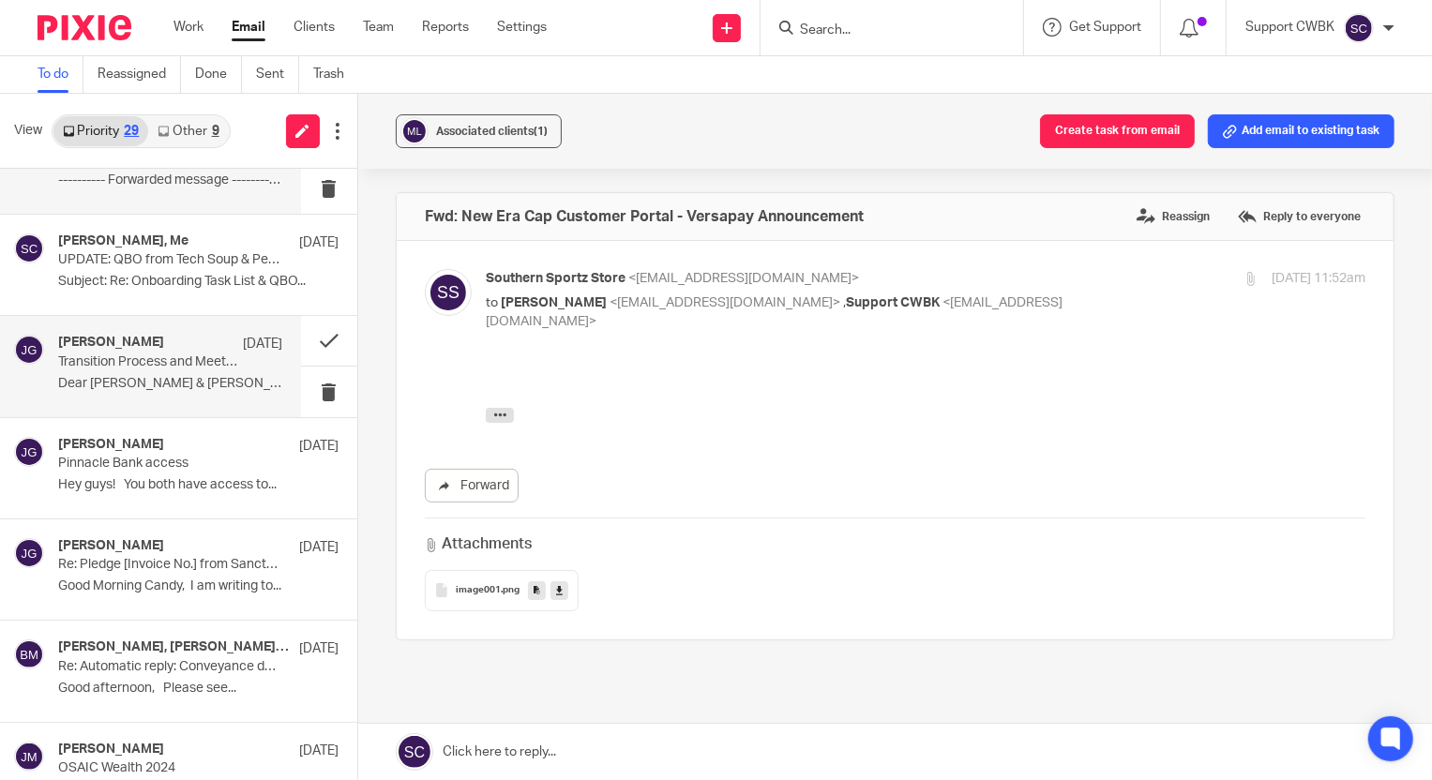
scroll to position [853, 0]
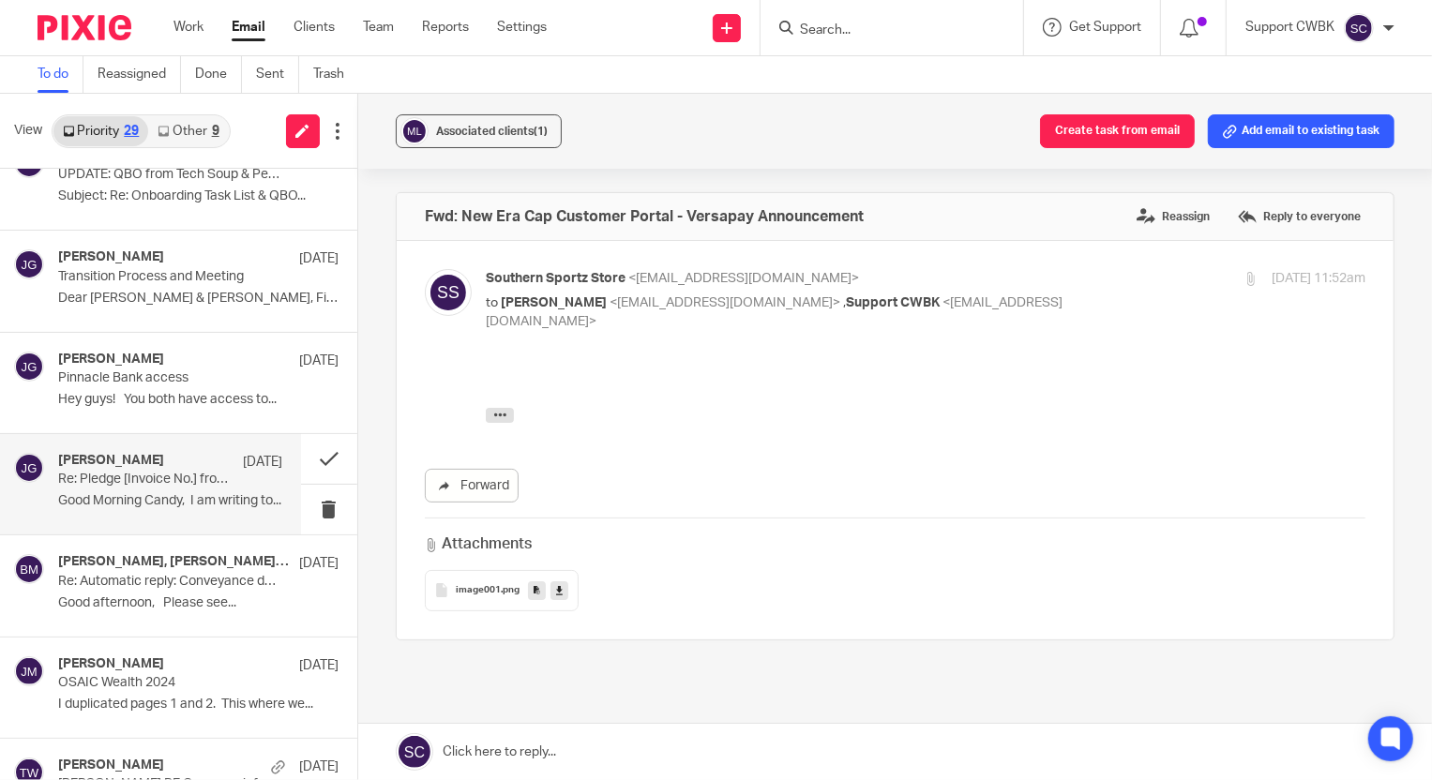
click at [154, 495] on p "Good Morning Candy, I am writing to..." at bounding box center [170, 501] width 224 height 16
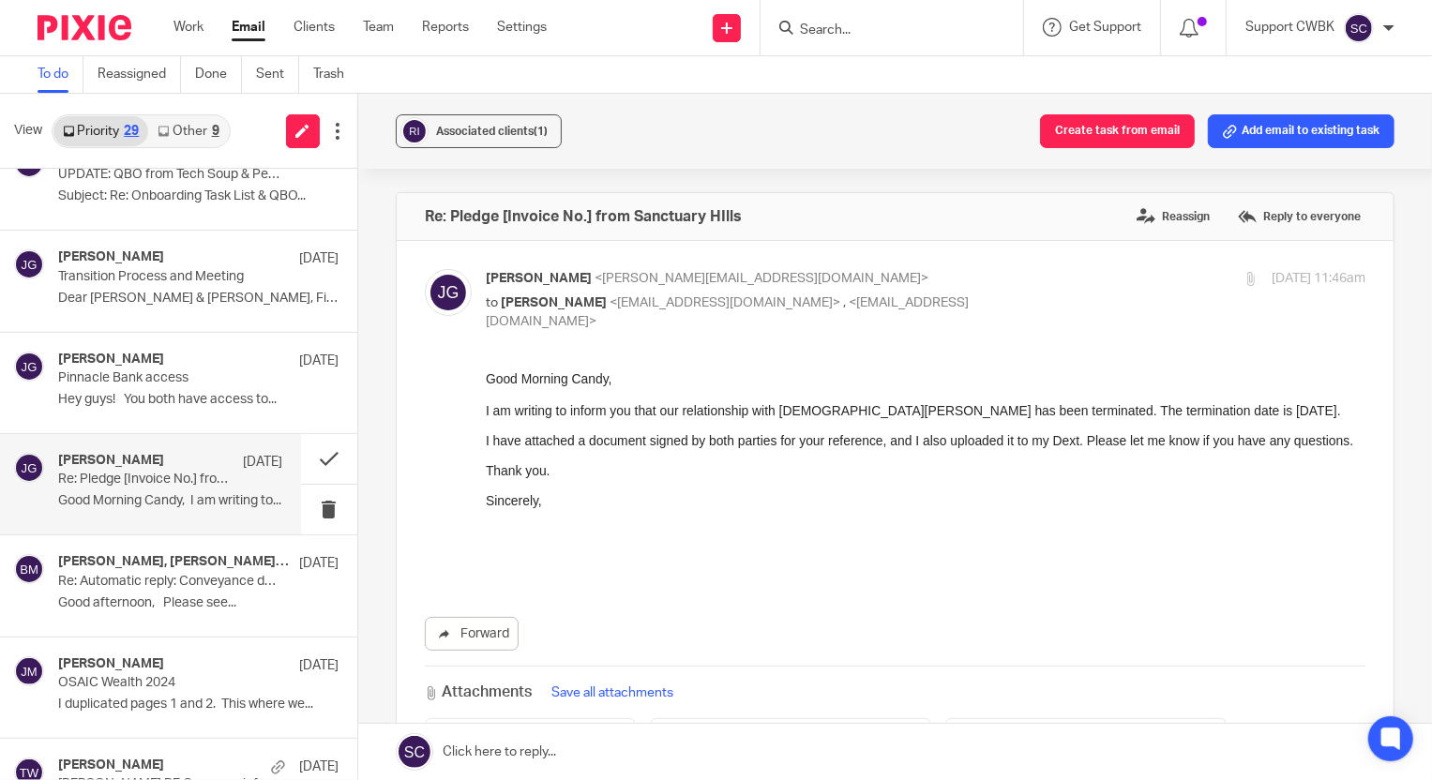
scroll to position [911, 0]
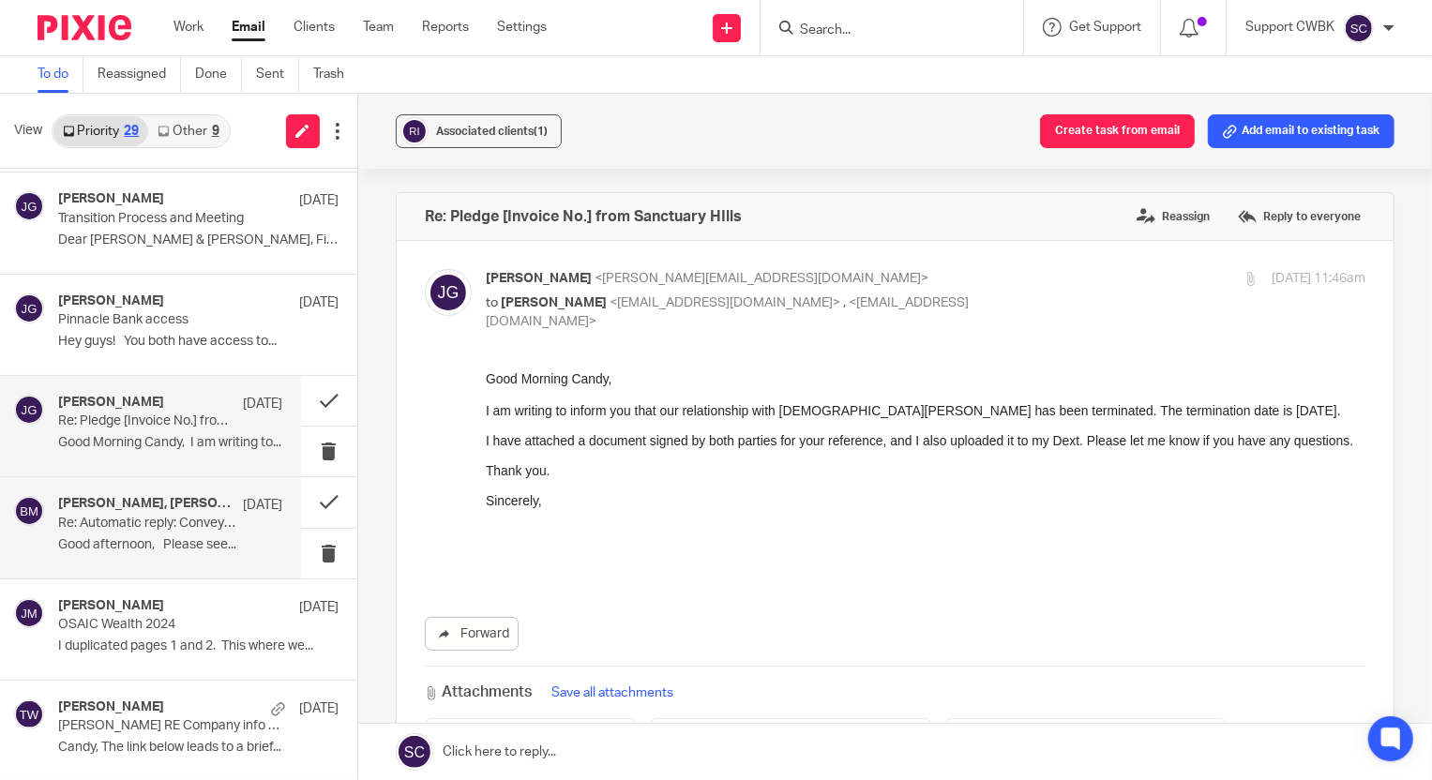
click at [167, 527] on p "Re: Automatic reply: Conveyance docs 4848 Scheel" at bounding box center [147, 524] width 179 height 16
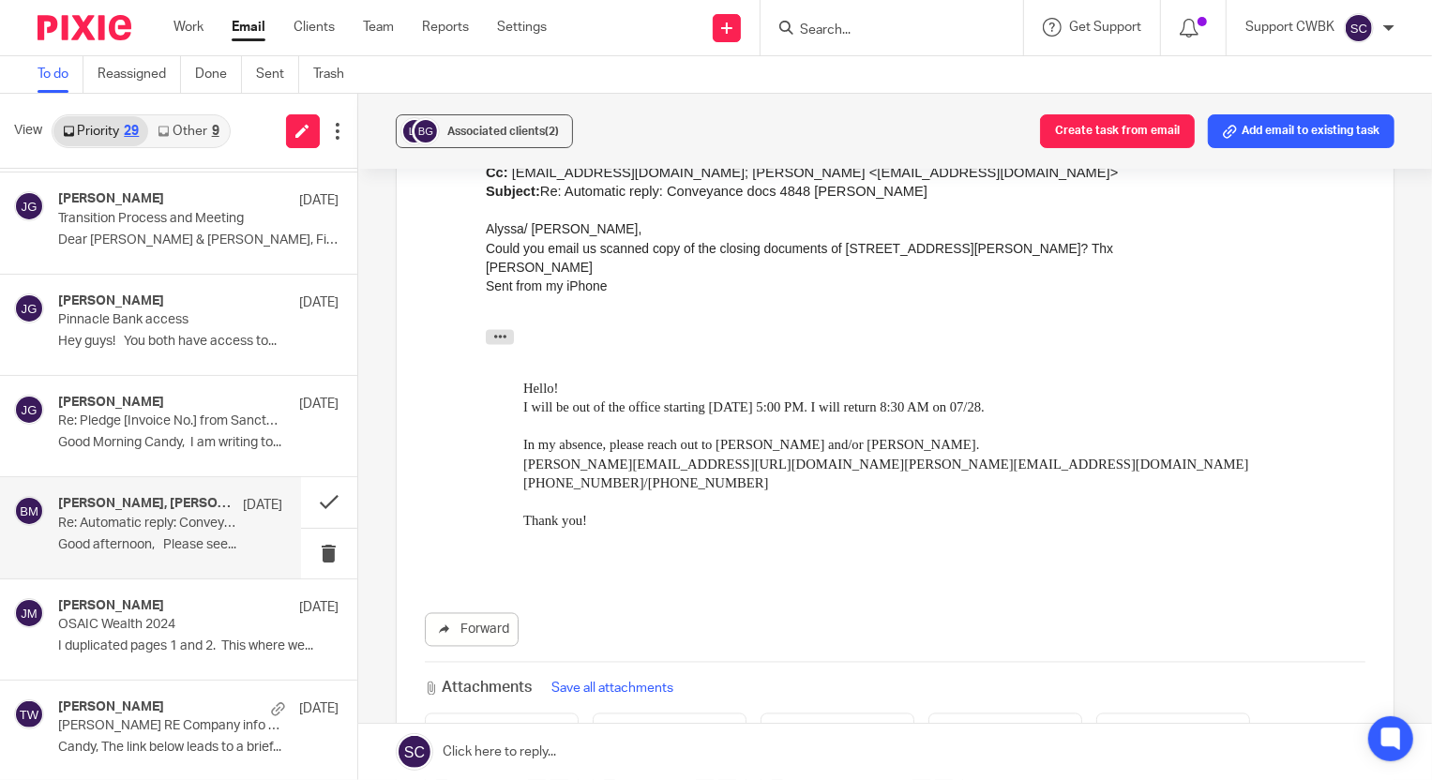
scroll to position [2643, 0]
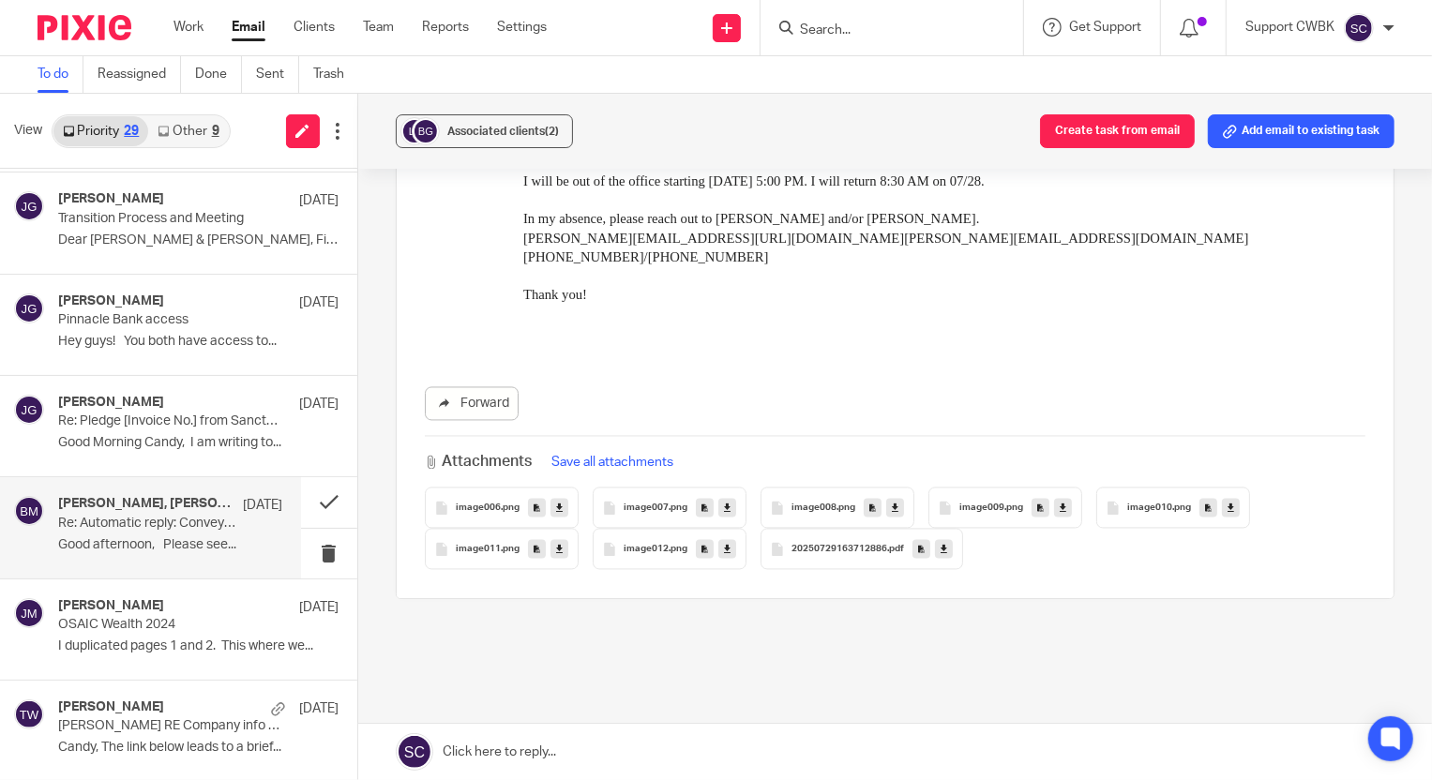
click at [941, 543] on icon at bounding box center [944, 550] width 7 height 14
click at [314, 497] on button at bounding box center [329, 502] width 56 height 50
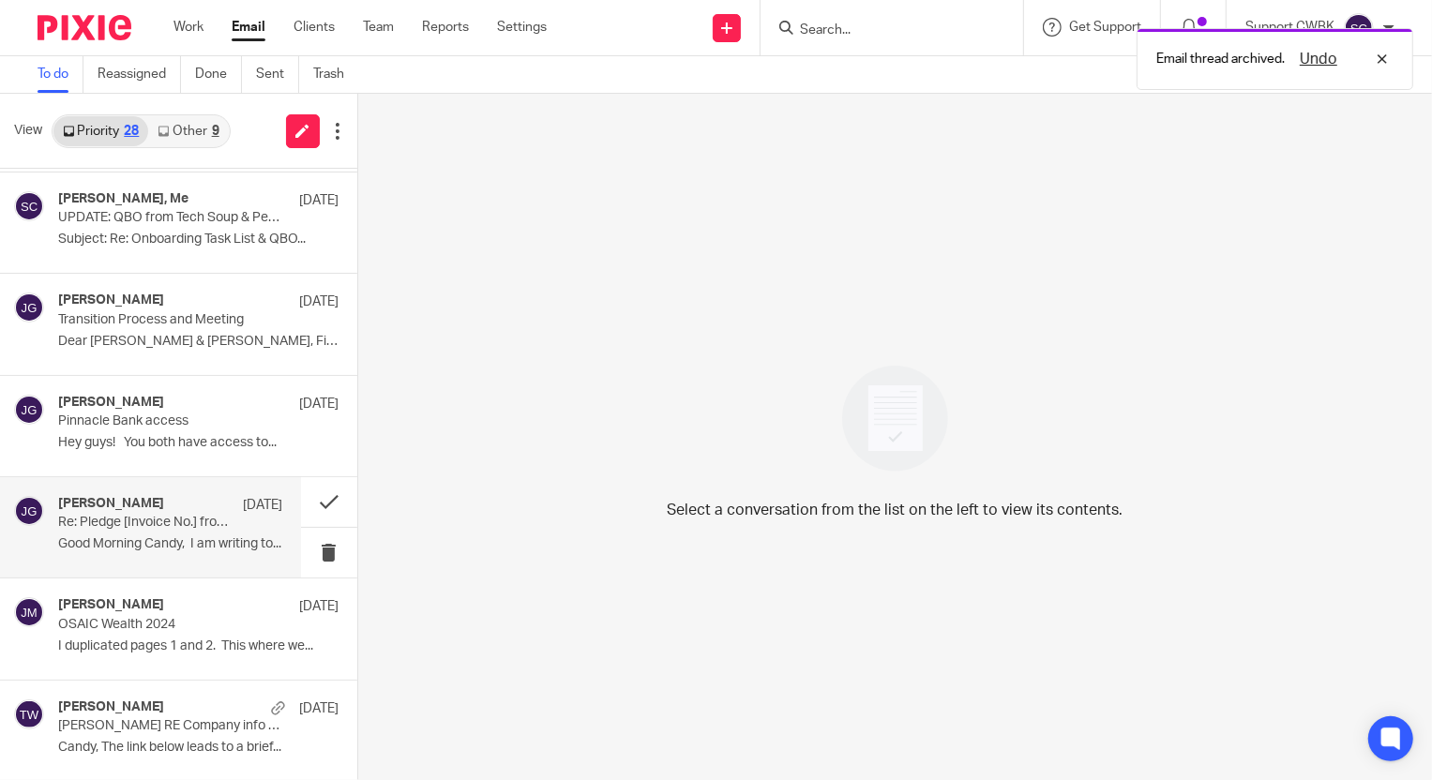
click at [121, 540] on p "Good Morning Candy, I am writing to..." at bounding box center [170, 544] width 224 height 16
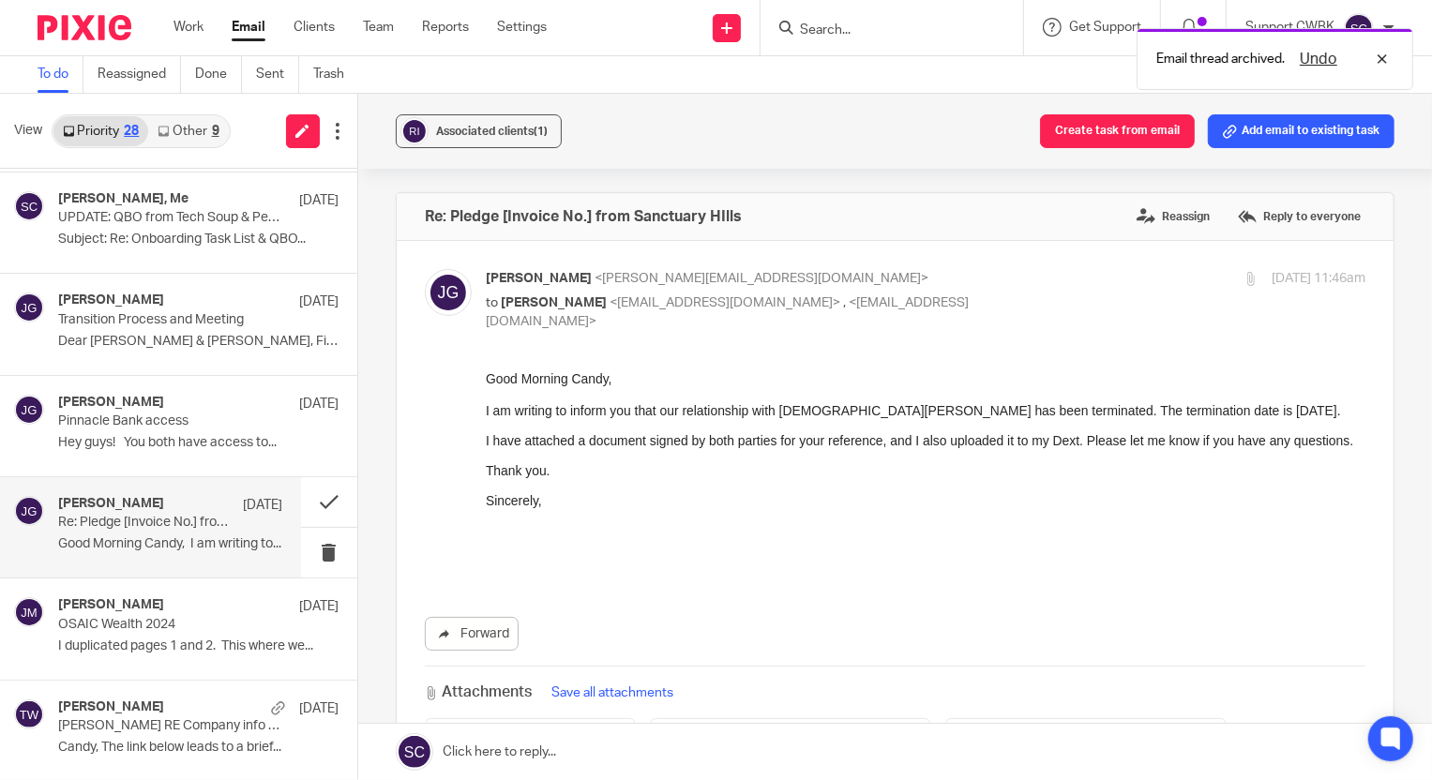
scroll to position [0, 0]
click at [114, 627] on p "OSAIC Wealth 2024" at bounding box center [147, 625] width 179 height 16
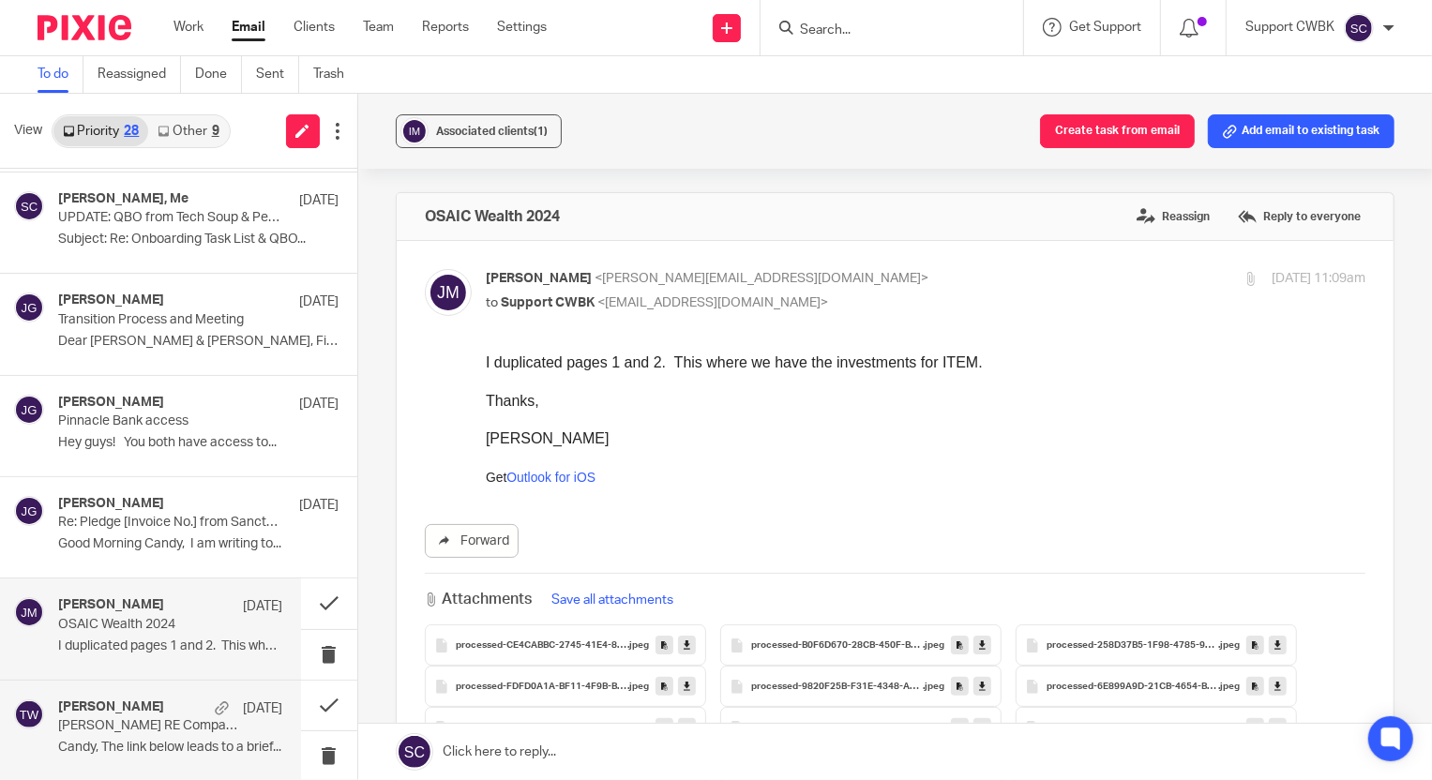
click at [108, 722] on p "Baran RE Company info to review" at bounding box center [147, 726] width 179 height 16
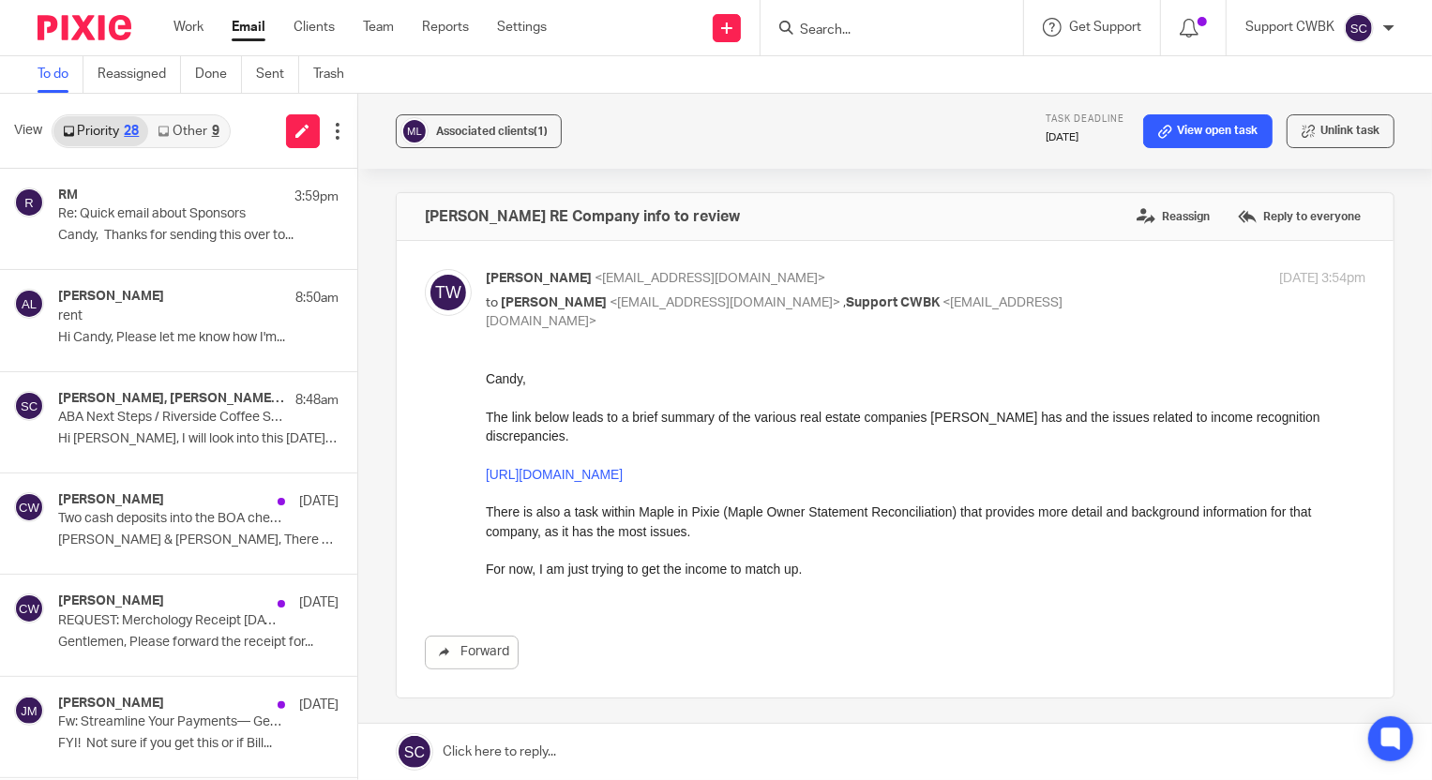
click at [153, 124] on link "Other 9" at bounding box center [188, 131] width 80 height 30
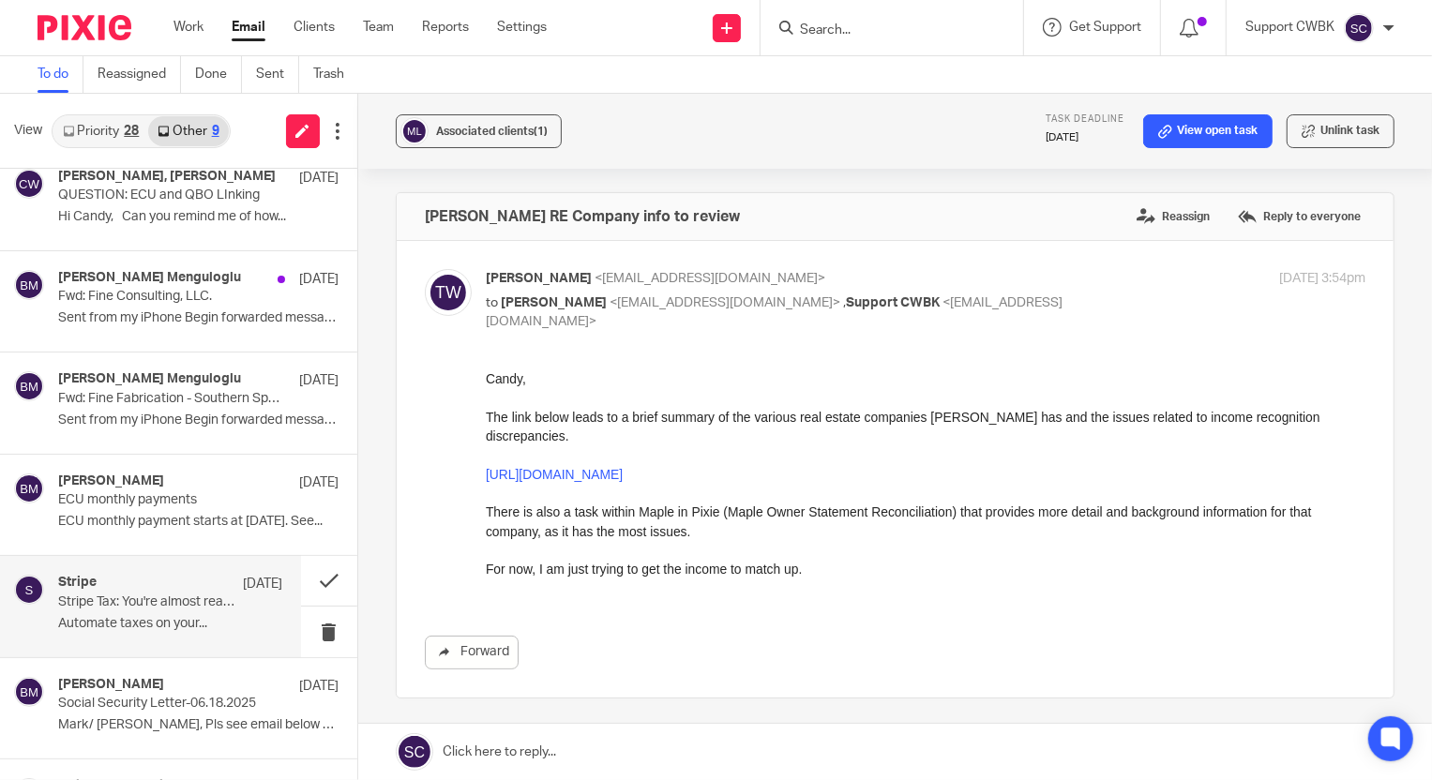
scroll to position [255, 0]
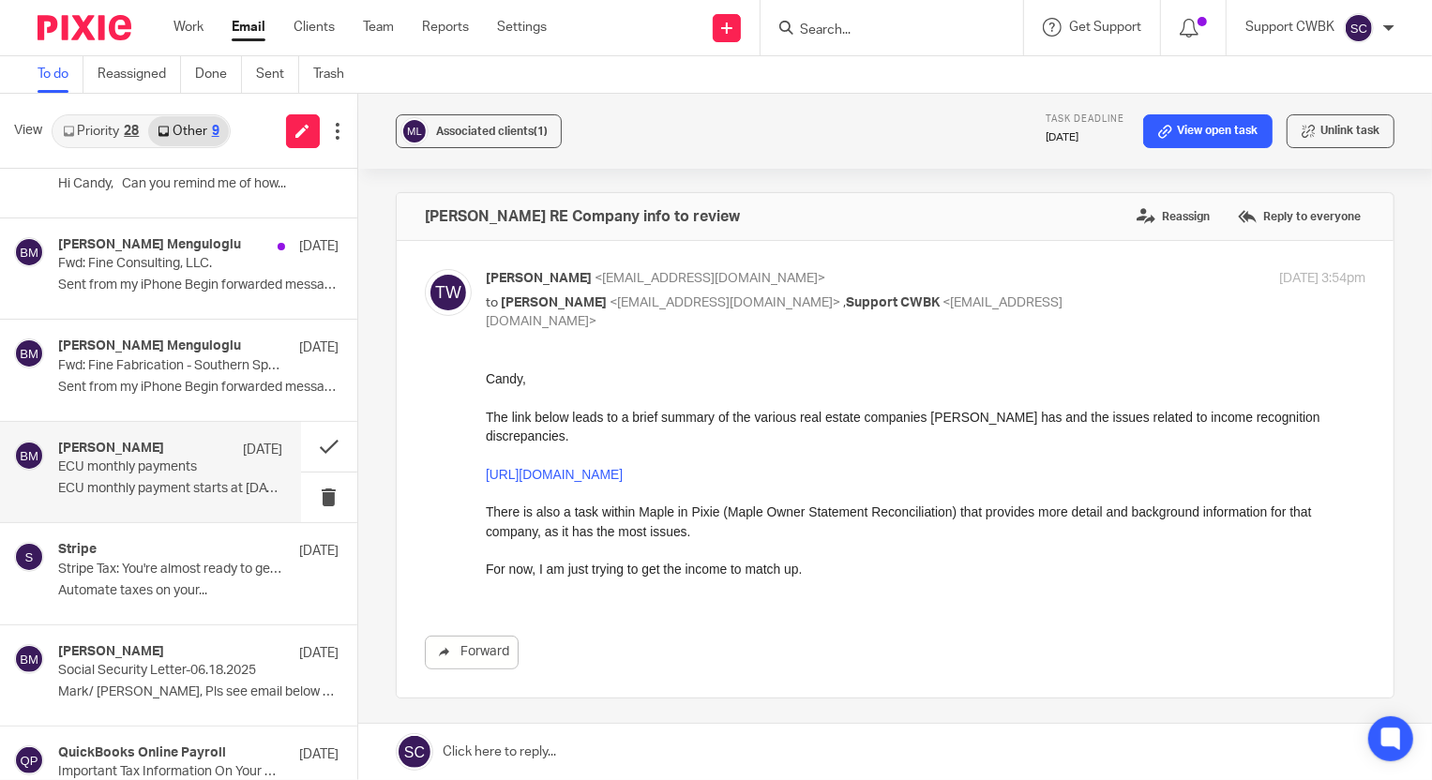
click at [103, 475] on div "BARAN MENGULOGLU Jul 31 ECU monthly payments ECU monthly payment starts at 09/0…" at bounding box center [170, 472] width 224 height 63
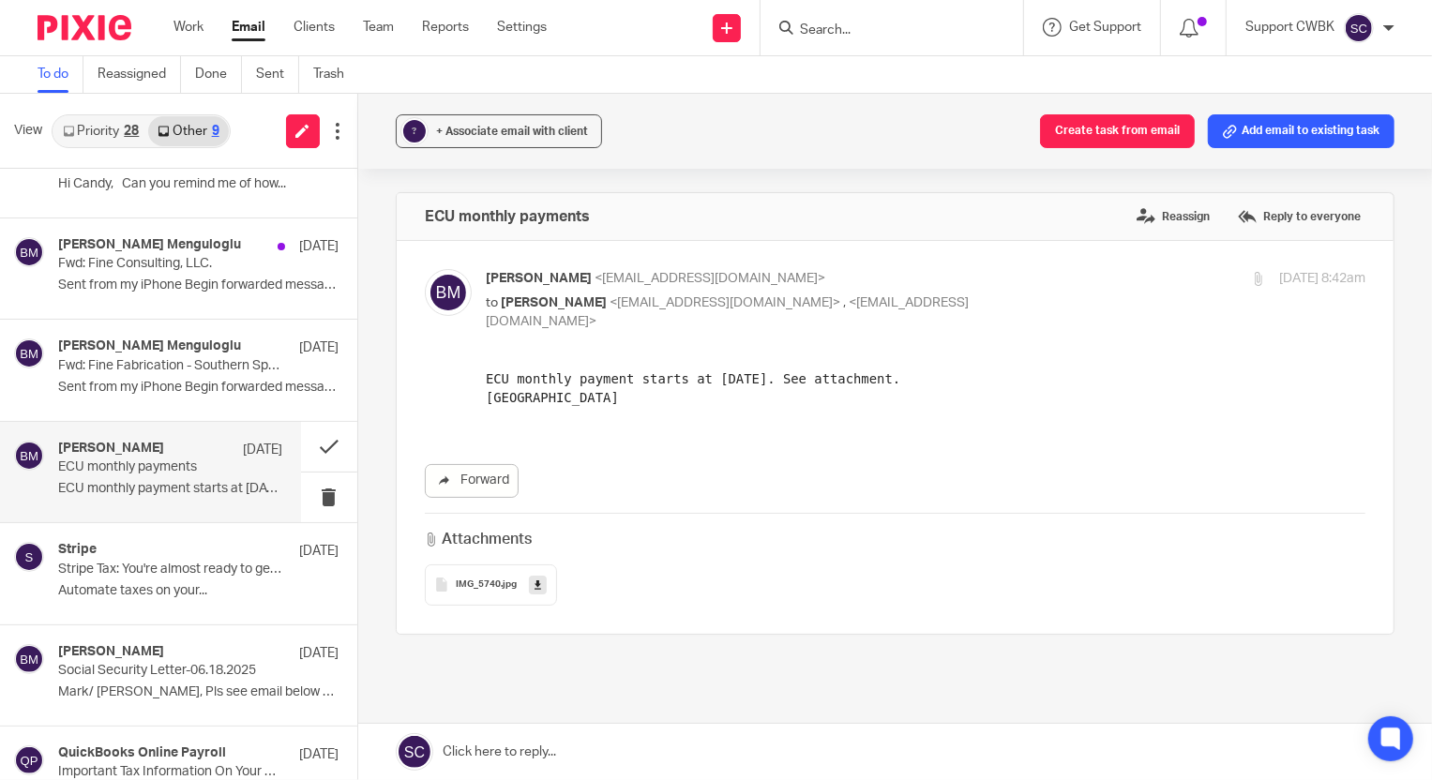
scroll to position [0, 0]
click at [314, 444] on button at bounding box center [329, 447] width 56 height 50
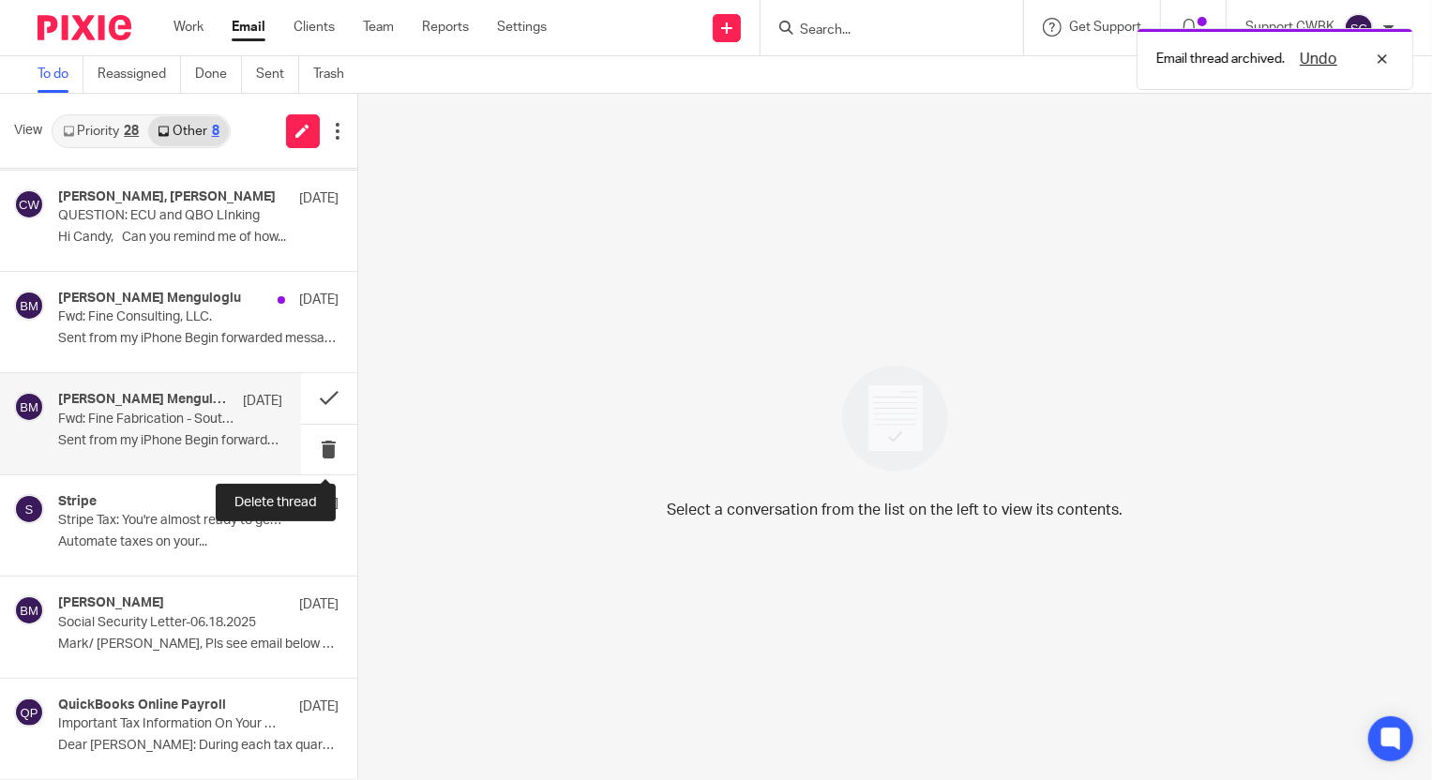
scroll to position [201, 0]
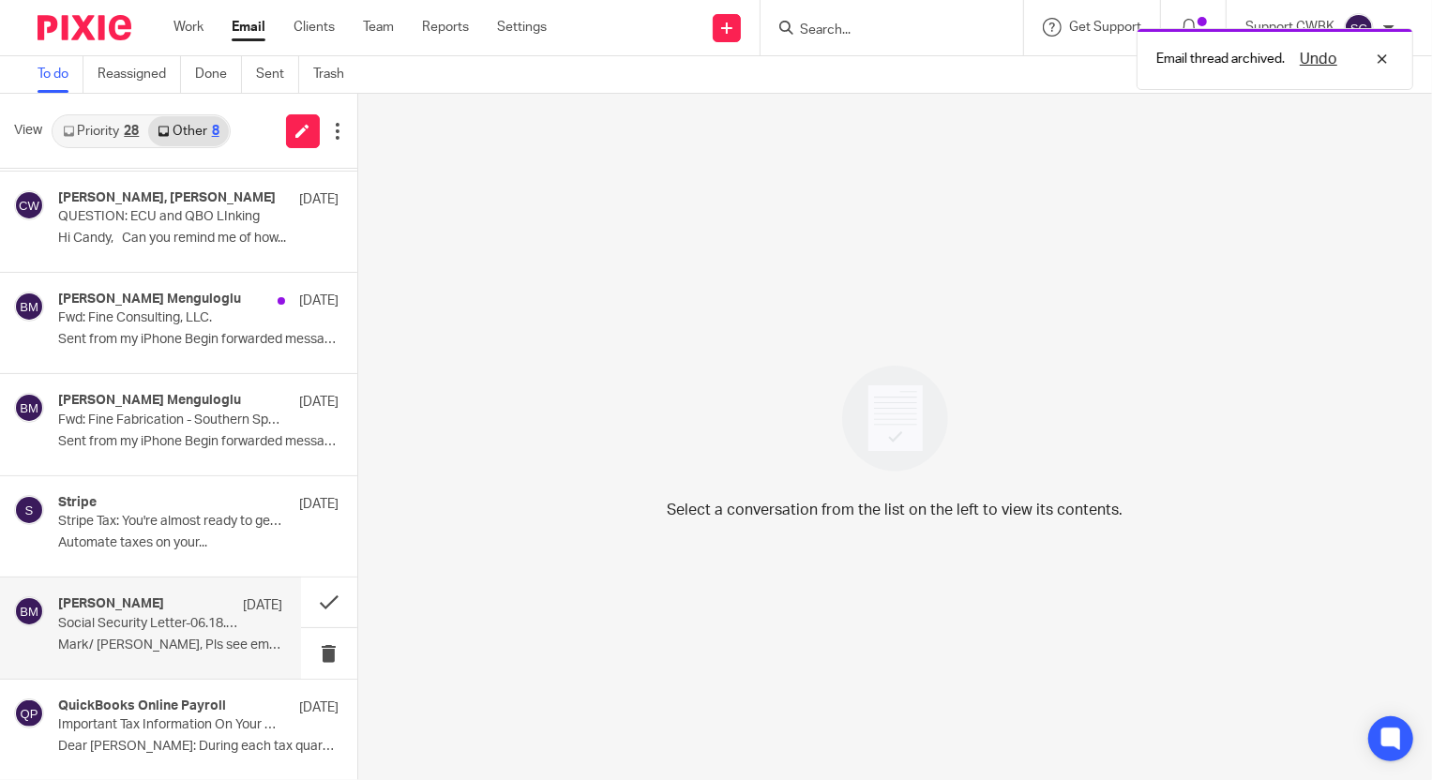
click at [138, 626] on p "Social Security Letter-06.18.2025" at bounding box center [147, 624] width 179 height 16
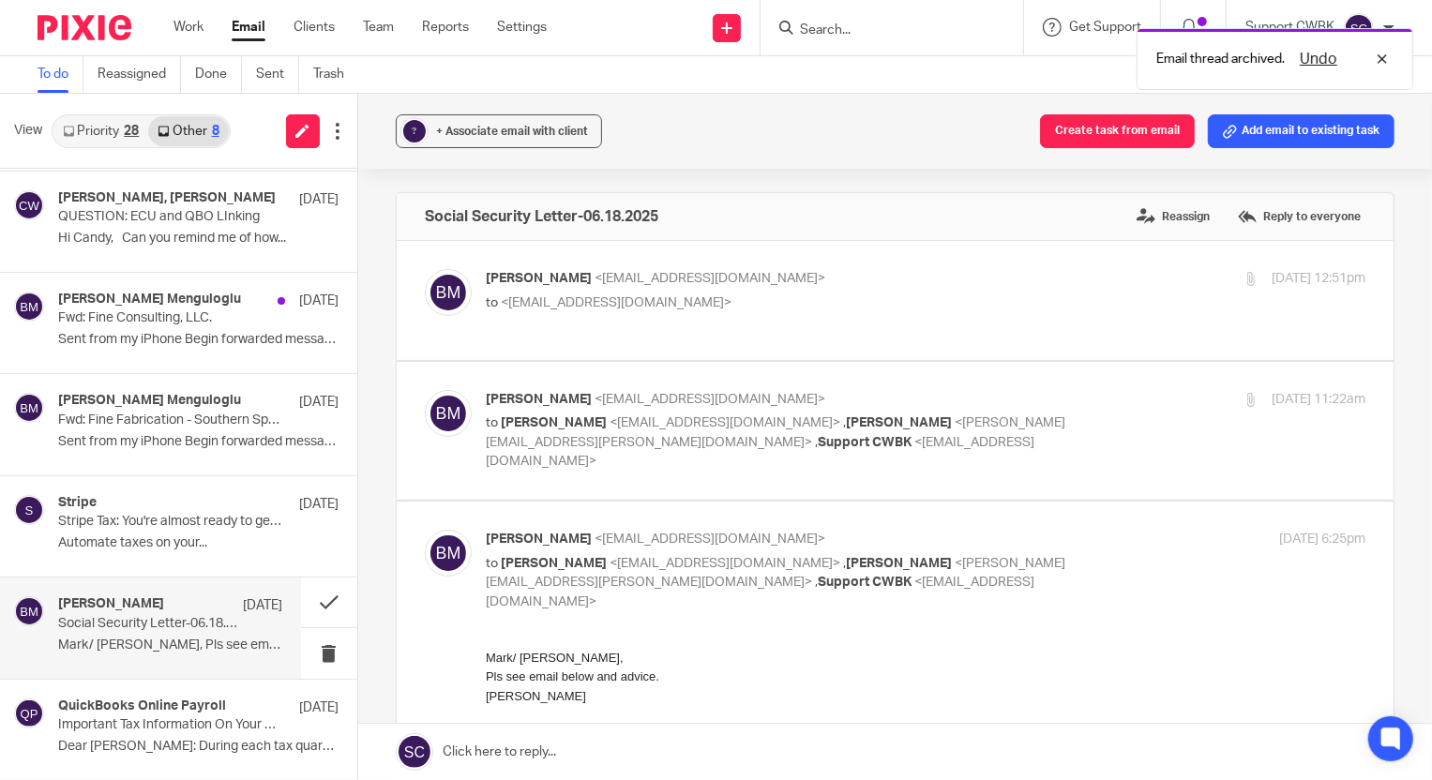
scroll to position [0, 0]
click at [124, 717] on p "Important Tax Information On Your Federal Payment and Filing" at bounding box center [147, 725] width 179 height 16
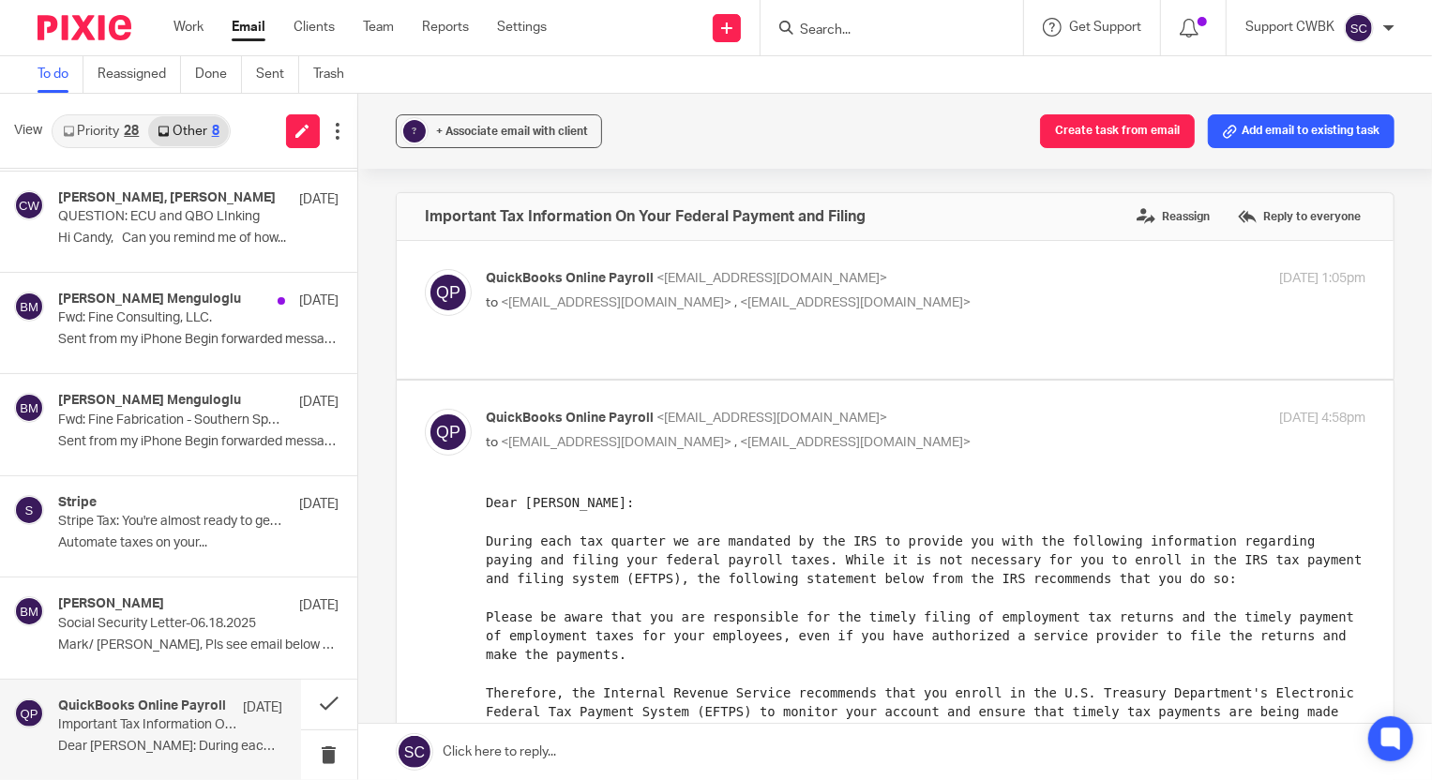
click at [87, 134] on link "Priority 28" at bounding box center [100, 131] width 95 height 30
